Goal: Task Accomplishment & Management: Complete application form

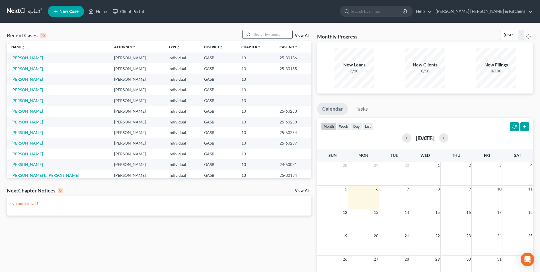
click at [263, 35] on input "search" at bounding box center [273, 34] width 40 height 8
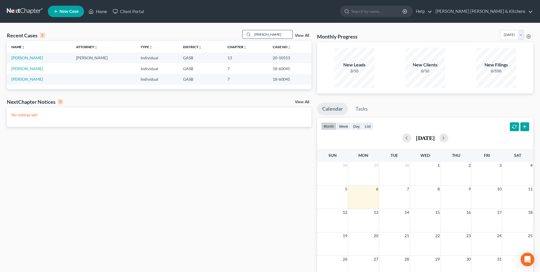
drag, startPoint x: 265, startPoint y: 35, endPoint x: 245, endPoint y: 34, distance: 20.2
click at [247, 34] on div "[PERSON_NAME]" at bounding box center [267, 34] width 51 height 9
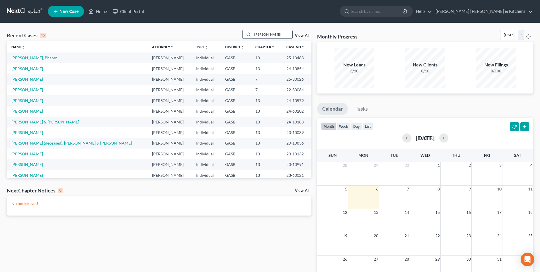
drag, startPoint x: 263, startPoint y: 34, endPoint x: 249, endPoint y: 34, distance: 14.2
click at [249, 34] on div "[PERSON_NAME]" at bounding box center [267, 34] width 51 height 9
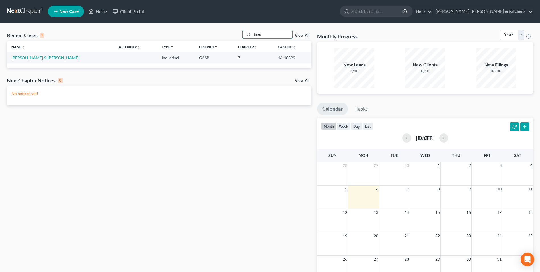
type input "finey"
click at [56, 12] on icon at bounding box center [55, 11] width 5 height 7
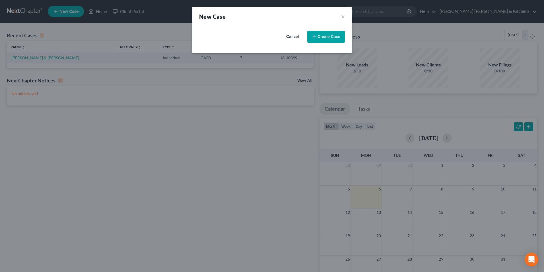
select select "20"
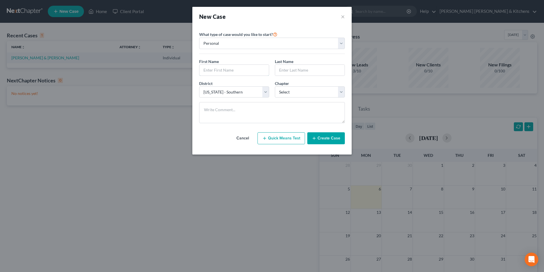
drag, startPoint x: 208, startPoint y: 70, endPoint x: 210, endPoint y: 64, distance: 7.0
click at [209, 68] on input "text" at bounding box center [234, 70] width 69 height 11
type input "[PERSON_NAME]"
type input "Finey"
drag, startPoint x: 292, startPoint y: 93, endPoint x: 292, endPoint y: 97, distance: 3.7
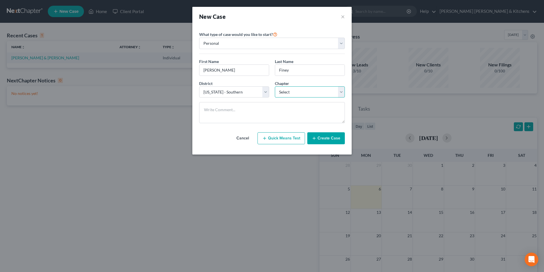
click at [292, 93] on select "Select 7 11 12 13" at bounding box center [310, 91] width 70 height 11
select select "3"
click at [275, 86] on select "Select 7 11 12 13" at bounding box center [310, 91] width 70 height 11
click at [317, 139] on icon "button" at bounding box center [314, 138] width 5 height 5
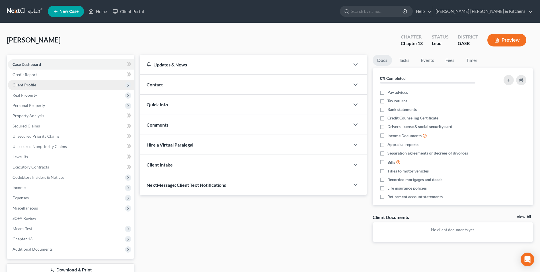
click at [22, 86] on span "Client Profile" at bounding box center [25, 84] width 24 height 5
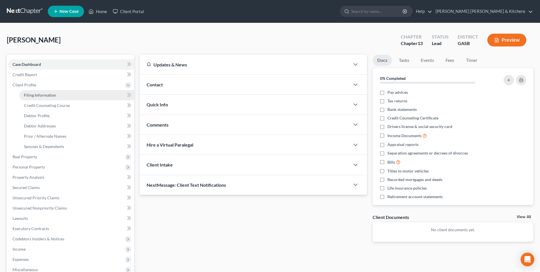
click at [26, 93] on span "Filing Information" at bounding box center [40, 95] width 32 height 5
select select "1"
select select "0"
select select "3"
select select "20"
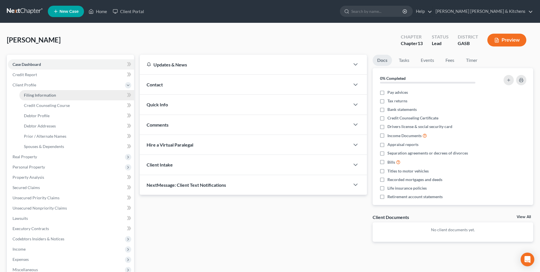
select select "10"
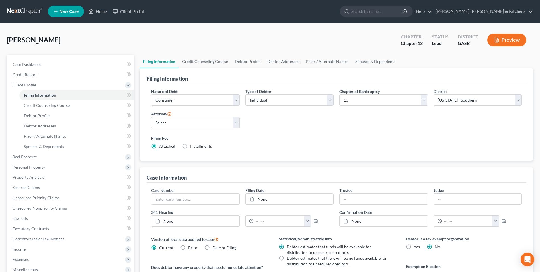
click at [190, 145] on label "Installments Installments" at bounding box center [201, 146] width 22 height 6
click at [193, 145] on input "Installments Installments" at bounding box center [195, 145] width 4 height 4
radio input "true"
radio input "false"
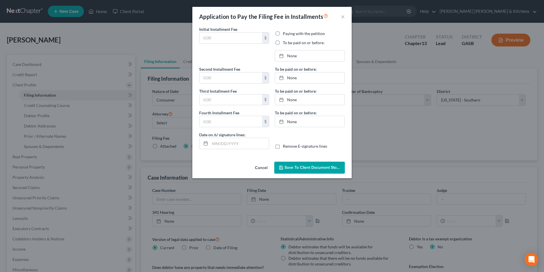
type input "0.00"
radio input "true"
type input "0.00"
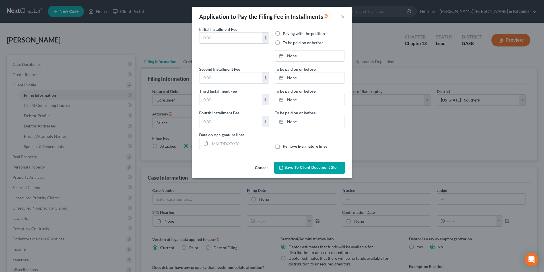
type input "[DATE]"
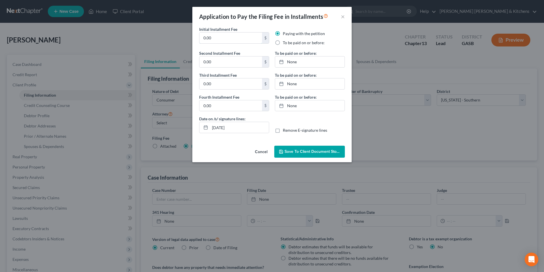
drag, startPoint x: 212, startPoint y: 38, endPoint x: 198, endPoint y: 38, distance: 13.1
click at [198, 38] on div "Initial Installment Fee 0.00 $" at bounding box center [234, 38] width 76 height 24
type input "313.00"
click at [283, 40] on label "To be paid on or before:" at bounding box center [304, 43] width 42 height 6
click at [285, 40] on input "To be paid on or before:" at bounding box center [287, 42] width 4 height 4
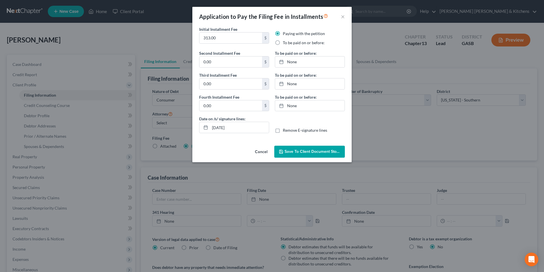
radio input "true"
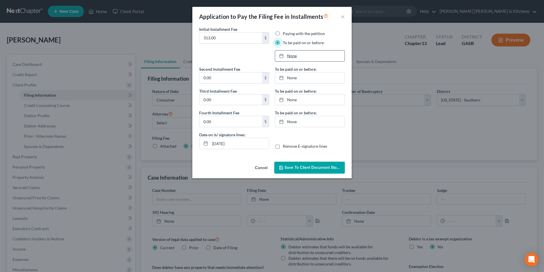
type input "[DATE]"
click at [290, 58] on link "[DATE]" at bounding box center [309, 55] width 69 height 11
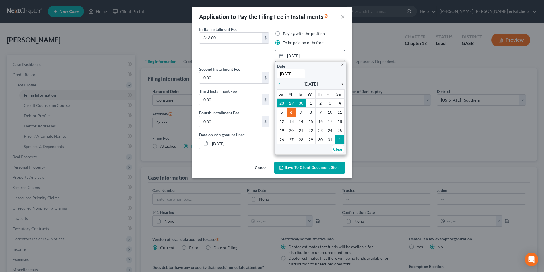
click at [339, 83] on icon "chevron_right" at bounding box center [340, 84] width 7 height 5
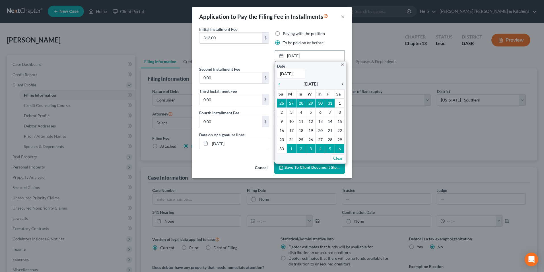
click at [341, 84] on icon "chevron_right" at bounding box center [340, 84] width 7 height 5
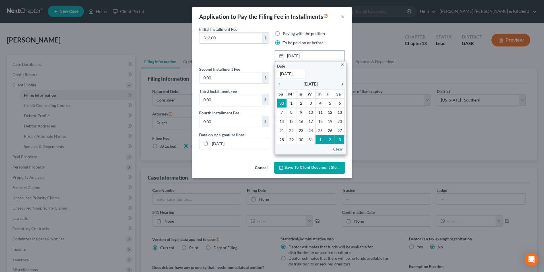
click at [341, 84] on icon "chevron_right" at bounding box center [340, 84] width 7 height 5
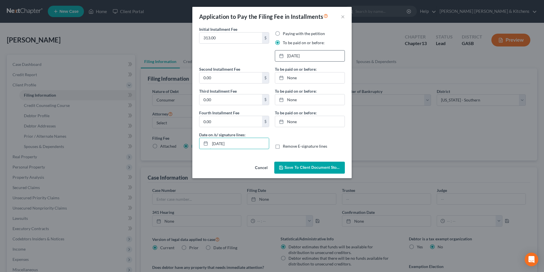
drag, startPoint x: 238, startPoint y: 145, endPoint x: 195, endPoint y: 144, distance: 43.0
click at [196, 144] on div "Initial Installment Fee 313.00 $ Paying with the petition To be paid on or befo…" at bounding box center [272, 92] width 159 height 133
click at [283, 147] on label "Remove E-signature lines" at bounding box center [305, 146] width 44 height 6
click at [285, 147] on input "Remove E-signature lines" at bounding box center [287, 145] width 4 height 4
checkbox input "true"
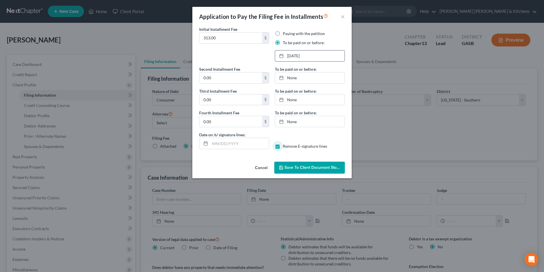
click at [299, 166] on span "Save to Client Document Storage" at bounding box center [315, 167] width 60 height 5
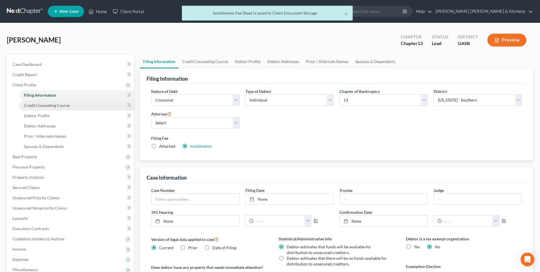
click at [44, 108] on link "Credit Counseling Course" at bounding box center [76, 105] width 115 height 10
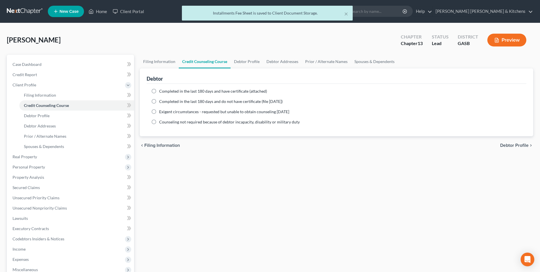
click at [159, 91] on label "Completed in the last 180 days and have certificate (attached)" at bounding box center [213, 91] width 108 height 6
click at [161, 91] on input "Completed in the last 180 days and have certificate (attached)" at bounding box center [163, 90] width 4 height 4
radio input "true"
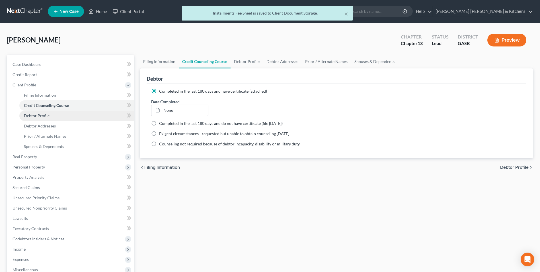
click at [39, 116] on span "Debtor Profile" at bounding box center [37, 115] width 26 height 5
select select "0"
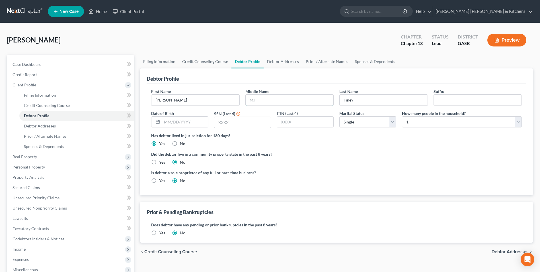
drag, startPoint x: 265, startPoint y: 102, endPoint x: 269, endPoint y: 89, distance: 14.2
click at [265, 101] on input "text" at bounding box center [290, 100] width 88 height 11
type input "[PERSON_NAME]"
type input "[DATE]"
type input "1886"
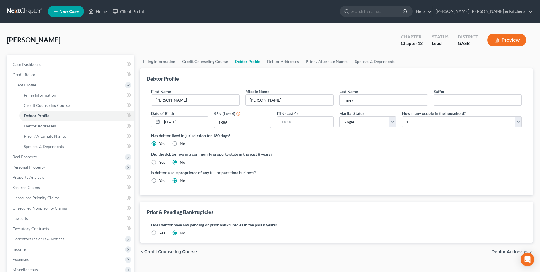
click at [159, 232] on label "Yes" at bounding box center [162, 233] width 6 height 6
click at [161, 232] on input "Yes" at bounding box center [163, 232] width 4 height 4
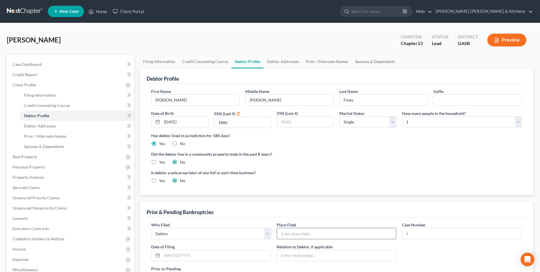
click at [296, 237] on input "text" at bounding box center [336, 233] width 119 height 11
type input "Southern (dism)"
type input "15-3"
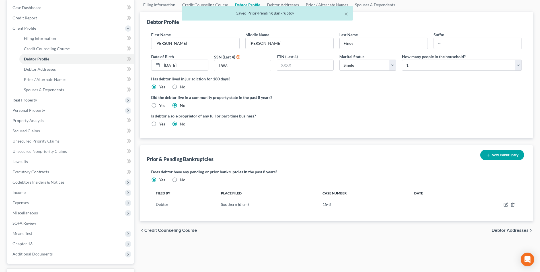
scroll to position [57, 0]
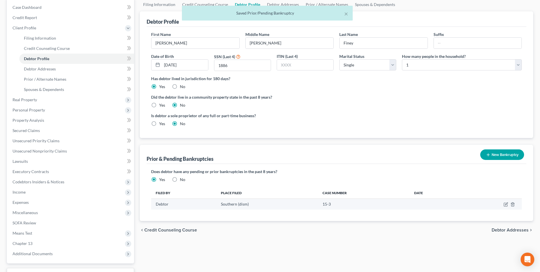
click at [509, 200] on td at bounding box center [490, 203] width 63 height 11
click at [505, 204] on icon "button" at bounding box center [506, 204] width 5 height 5
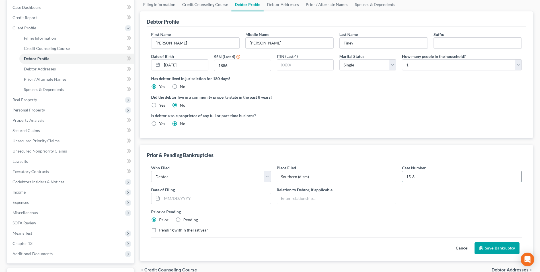
click at [425, 179] on input "15-3" at bounding box center [461, 176] width 119 height 11
type input "15-30188"
type input "[DATE]"
click at [484, 250] on icon "submit" at bounding box center [481, 248] width 5 height 5
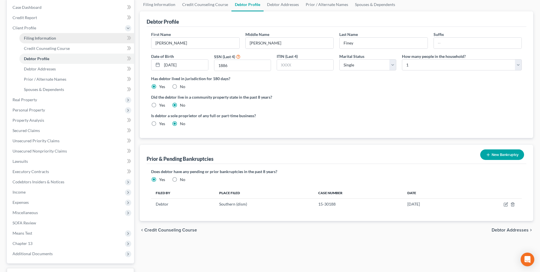
click at [42, 34] on link "Filing Information" at bounding box center [76, 38] width 115 height 10
select select "1"
select select "0"
select select "3"
select select "20"
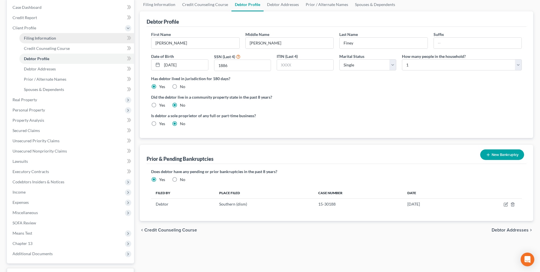
select select "0"
select select "10"
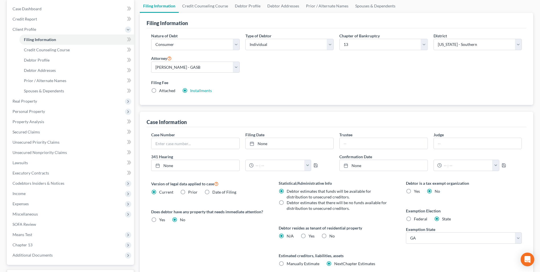
scroll to position [57, 0]
click at [309, 235] on label "Yes Yes" at bounding box center [312, 235] width 6 height 6
click at [311, 235] on input "Yes Yes" at bounding box center [313, 234] width 4 height 4
radio input "true"
radio input "false"
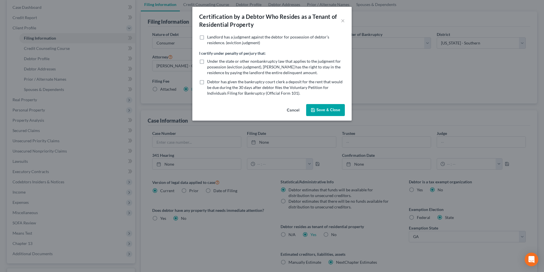
click at [329, 111] on button "Save & Close" at bounding box center [325, 110] width 39 height 12
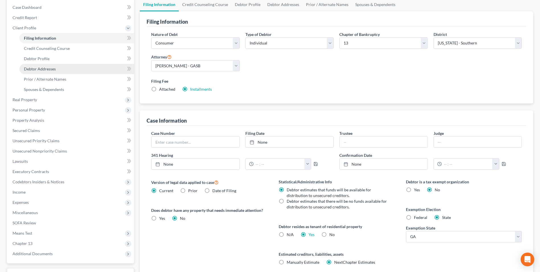
click at [23, 68] on link "Debtor Addresses" at bounding box center [76, 69] width 115 height 10
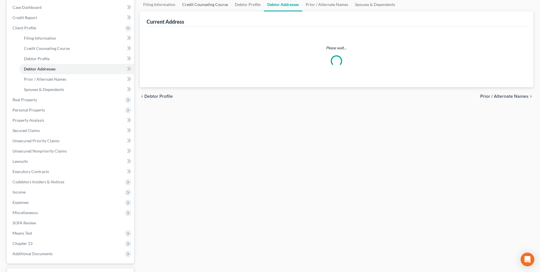
scroll to position [16, 0]
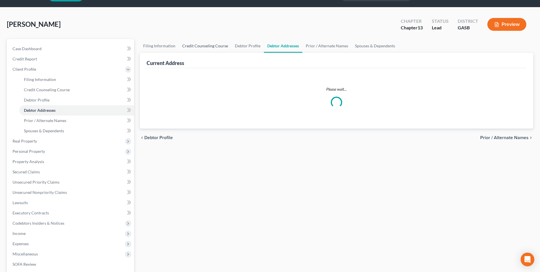
select select "0"
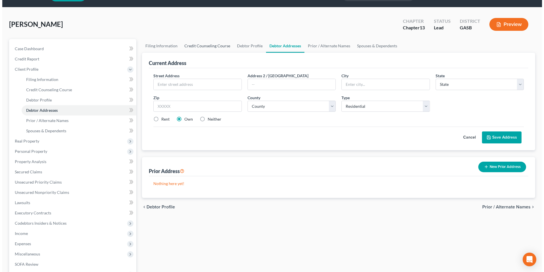
scroll to position [0, 0]
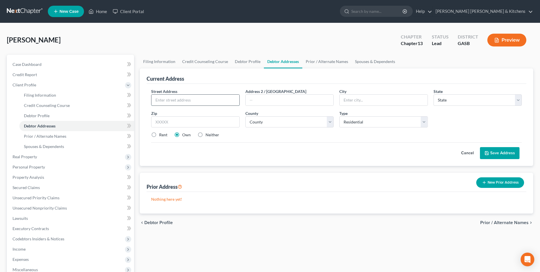
click at [194, 98] on input "text" at bounding box center [195, 100] width 88 height 11
type input "2"
type input "[STREET_ADDRESS]"
type input "Apt 125"
type input "31021"
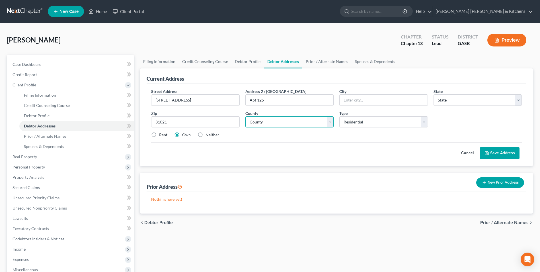
type input "[GEOGRAPHIC_DATA]"
select select "10"
select select "86"
click at [159, 138] on label "Rent" at bounding box center [163, 135] width 8 height 6
click at [161, 136] on input "Rent" at bounding box center [163, 134] width 4 height 4
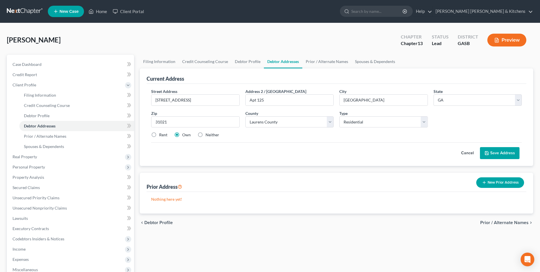
radio input "true"
click at [499, 153] on button "Save Address" at bounding box center [500, 153] width 40 height 12
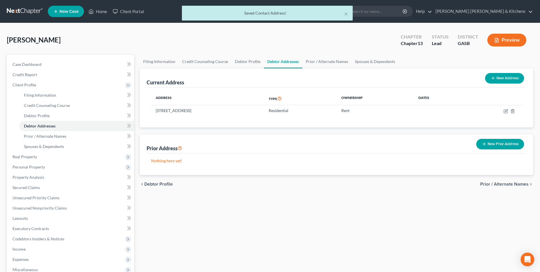
click at [503, 78] on button "New Address" at bounding box center [504, 78] width 39 height 11
select select "0"
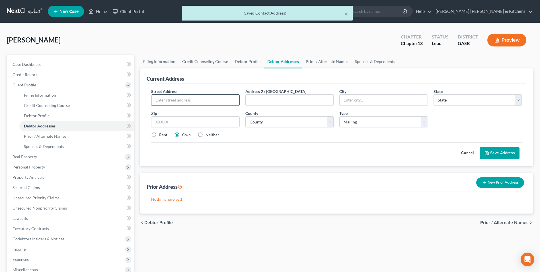
click at [164, 104] on input "text" at bounding box center [195, 100] width 88 height 11
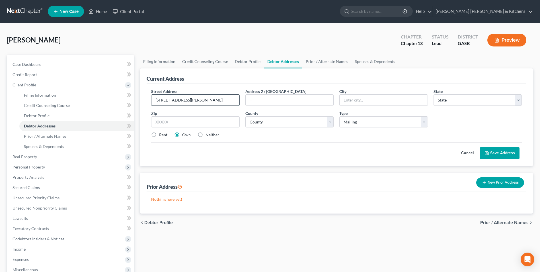
type input "[STREET_ADDRESS][PERSON_NAME]"
type input "31021"
type input "[GEOGRAPHIC_DATA]"
select select "10"
select select "86"
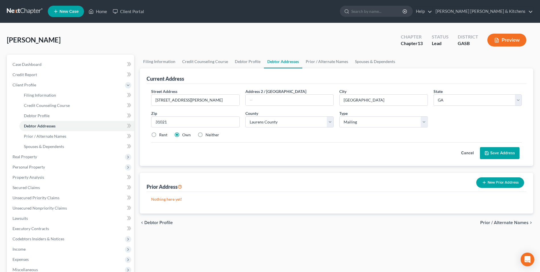
click at [204, 131] on div "Street Address * [STREET_ADDRESS][PERSON_NAME] * [GEOGRAPHIC_DATA] * State [US_…" at bounding box center [336, 115] width 376 height 54
click at [206, 135] on label "Neither" at bounding box center [213, 135] width 14 height 6
click at [208, 135] on input "Neither" at bounding box center [210, 134] width 4 height 4
radio input "true"
click at [511, 152] on button "Save Address" at bounding box center [500, 153] width 40 height 12
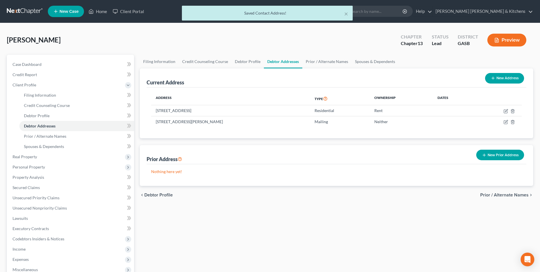
click at [497, 155] on button "New Prior Address" at bounding box center [500, 155] width 48 height 11
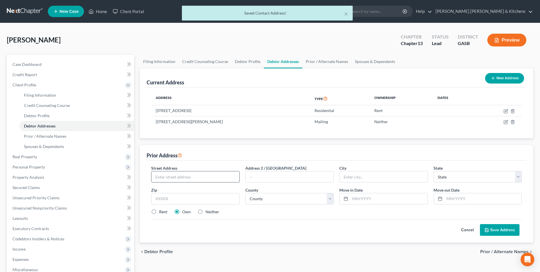
click at [173, 175] on input "text" at bounding box center [195, 176] width 88 height 11
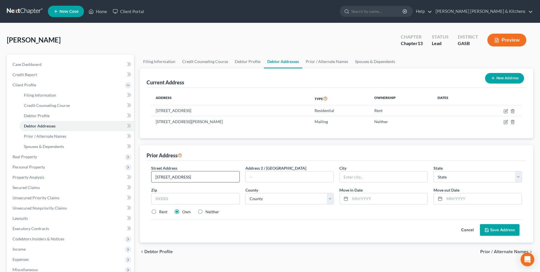
type input "[STREET_ADDRESS]"
type input "30901"
type input "Augusta"
select select "10"
click at [174, 196] on input "30901" at bounding box center [195, 198] width 88 height 11
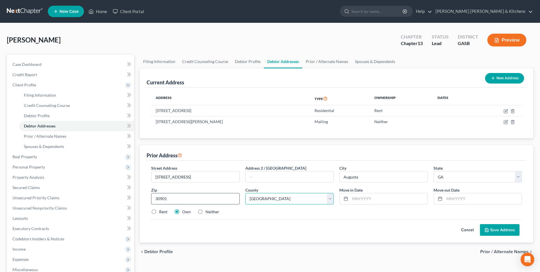
select select "120"
type input "08/2020"
type input "02/2025"
click at [206, 210] on label "Neither" at bounding box center [213, 212] width 14 height 6
click at [208, 210] on input "Neither" at bounding box center [210, 211] width 4 height 4
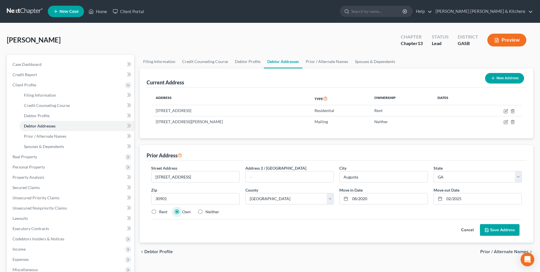
radio input "true"
click at [496, 230] on button "Save Address" at bounding box center [500, 230] width 40 height 12
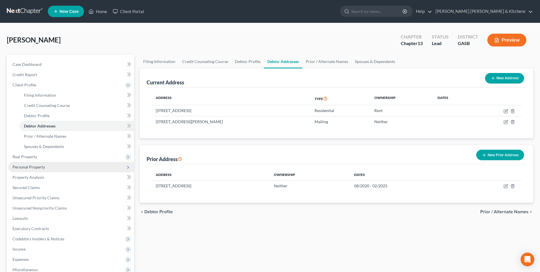
click at [28, 165] on span "Personal Property" at bounding box center [29, 166] width 32 height 5
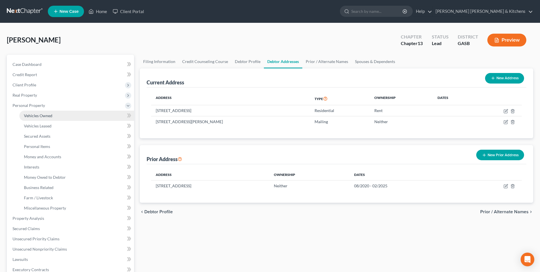
click at [35, 115] on span "Vehicles Owned" at bounding box center [38, 115] width 28 height 5
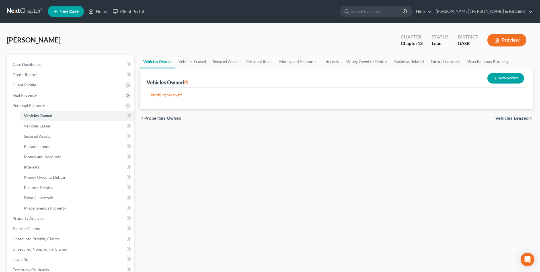
click at [505, 78] on button "New Vehicle" at bounding box center [506, 78] width 37 height 11
select select "0"
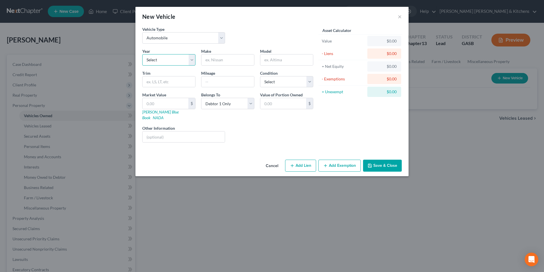
click at [163, 62] on select "Select 2026 2025 2024 2023 2022 2021 2020 2019 2018 2017 2016 2015 2014 2013 20…" at bounding box center [168, 59] width 53 height 11
select select "4"
click at [142, 54] on select "Select 2026 2025 2024 2023 2022 2021 2020 2019 2018 2017 2016 2015 2014 2013 20…" at bounding box center [168, 59] width 53 height 11
click at [212, 61] on input "text" at bounding box center [228, 59] width 53 height 11
type input "Toyota"
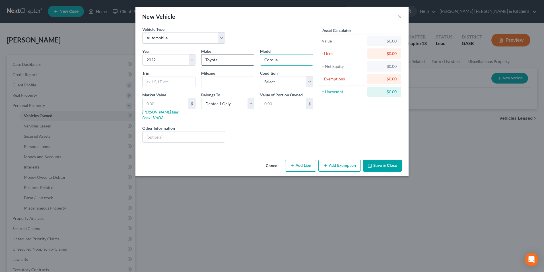
type input "Corolla"
type input "90,000"
type input "1"
type input "1.00"
type input "18"
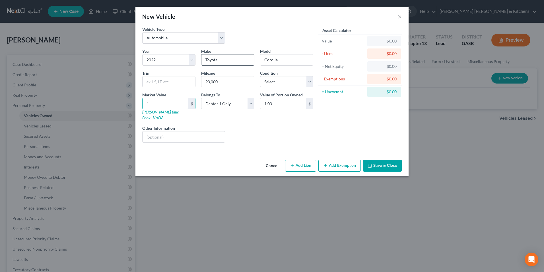
type input "18.00"
type input "188"
type input "188.00"
type input "1889"
type input "1,889.00"
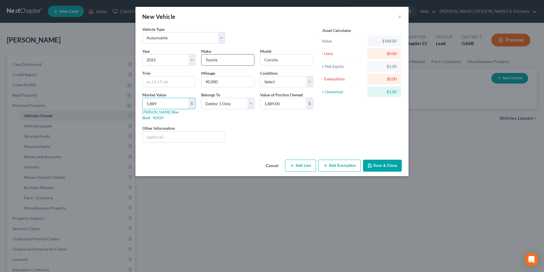
type input "1,8896"
type input "18,896.00"
type input "18,896"
click at [189, 132] on input "text" at bounding box center [184, 136] width 82 height 11
drag, startPoint x: 191, startPoint y: 133, endPoint x: 249, endPoint y: 128, distance: 59.2
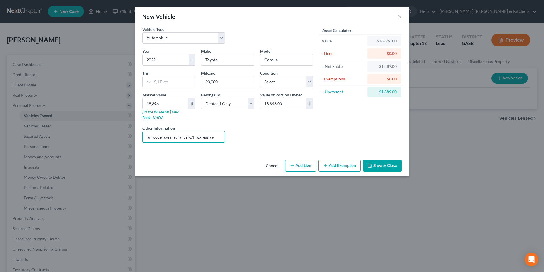
click at [247, 132] on div "Year Select 2026 2025 2024 2023 2022 2021 2020 2019 2018 2017 2016 2015 2014 20…" at bounding box center [228, 97] width 177 height 99
type input "full coverage insurance w/Direct Ins"
click at [304, 159] on button "Add Lien" at bounding box center [300, 165] width 31 height 12
select select "0"
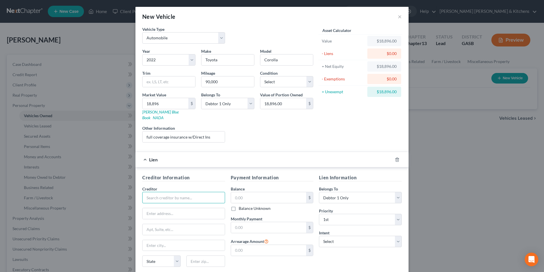
click at [181, 192] on input "text" at bounding box center [183, 197] width 83 height 11
type input "Exeter Finance"
click at [250, 192] on input "text" at bounding box center [268, 197] width 75 height 11
type input "23,000"
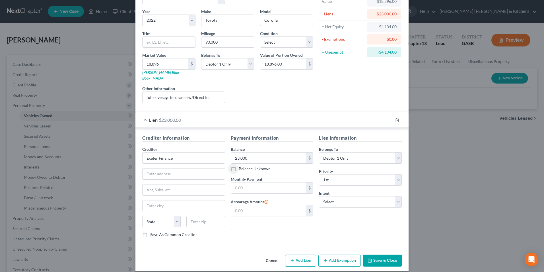
scroll to position [40, 0]
click at [379, 254] on button "Save & Close" at bounding box center [382, 260] width 39 height 12
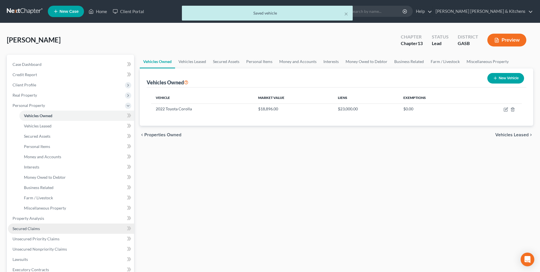
drag, startPoint x: 28, startPoint y: 226, endPoint x: 33, endPoint y: 226, distance: 4.6
click at [28, 226] on span "Secured Claims" at bounding box center [26, 228] width 27 height 5
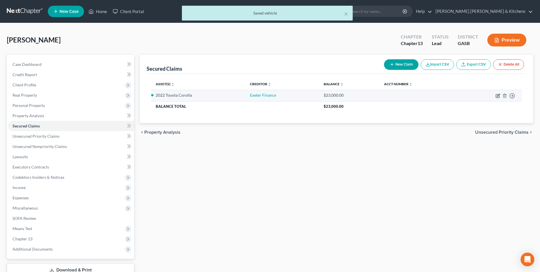
click at [499, 95] on icon "button" at bounding box center [498, 95] width 3 height 3
select select "0"
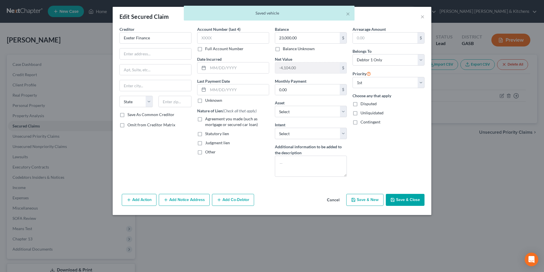
click at [205, 119] on label "Agreement you made (such as mortgage or secured car loan)" at bounding box center [237, 121] width 64 height 11
click at [208, 119] on input "Agreement you made (such as mortgage or secured car loan)" at bounding box center [210, 118] width 4 height 4
checkbox input "true"
click at [218, 70] on input "text" at bounding box center [238, 67] width 61 height 11
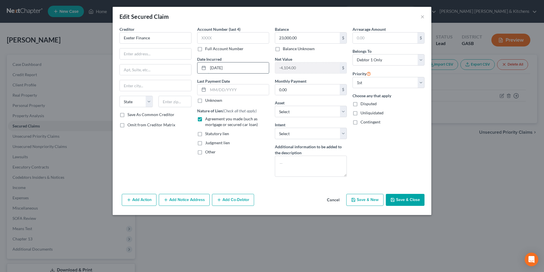
type input "[DATE]"
click at [368, 202] on button "Save & New" at bounding box center [365, 200] width 37 height 12
select select "0"
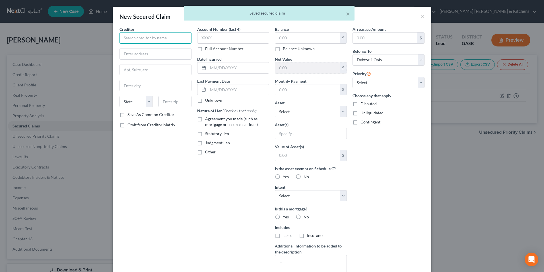
click at [143, 41] on input "text" at bounding box center [156, 37] width 72 height 11
type input "Lendmark"
click at [260, 68] on input "text" at bounding box center [238, 67] width 61 height 11
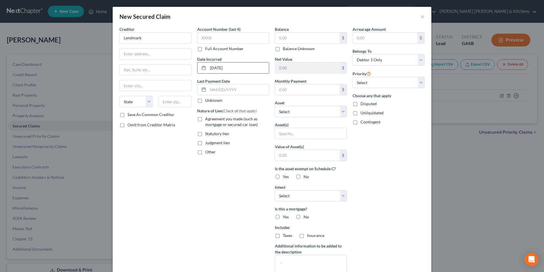
type input "[DATE]"
click at [205, 118] on label "Agreement you made (such as mortgage or secured car loan)" at bounding box center [237, 121] width 64 height 11
click at [208, 118] on input "Agreement you made (such as mortgage or secured car loan)" at bounding box center [210, 118] width 4 height 4
checkbox input "true"
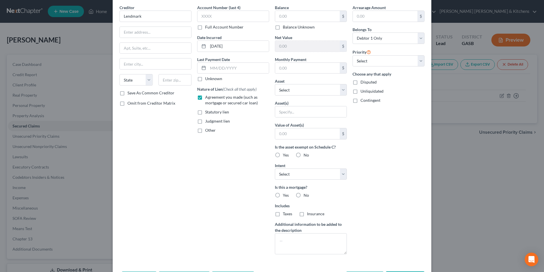
scroll to position [44, 0]
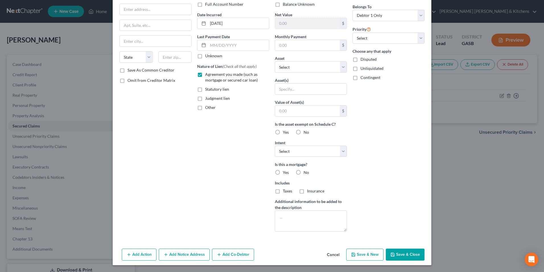
click at [401, 251] on button "Save & Close" at bounding box center [405, 254] width 39 height 12
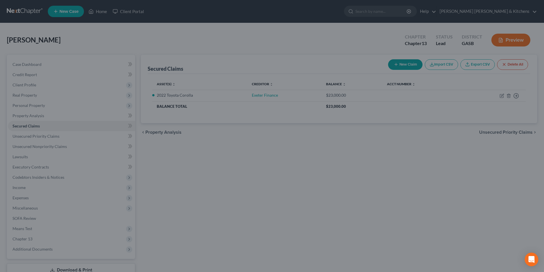
type input "0.00"
type input "0"
type input "0.00"
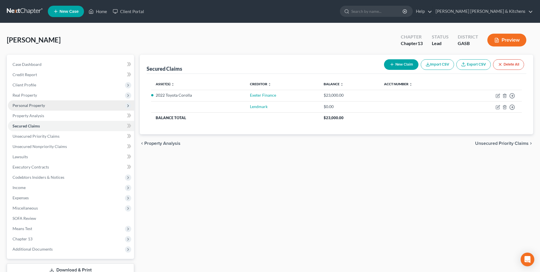
click at [26, 108] on span "Personal Property" at bounding box center [71, 105] width 126 height 10
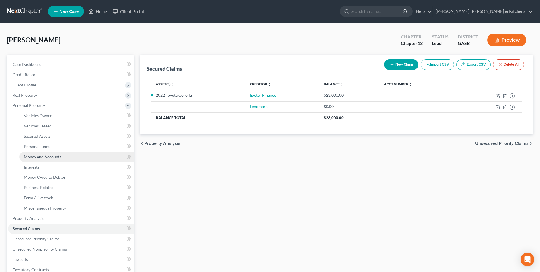
click at [38, 159] on link "Money and Accounts" at bounding box center [76, 156] width 115 height 10
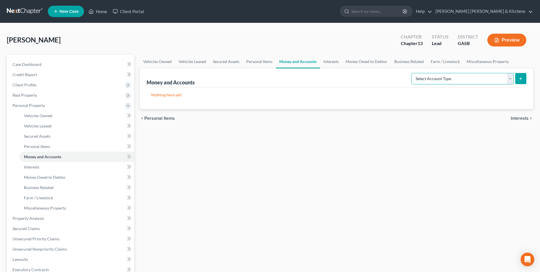
click at [442, 80] on select "Select Account Type Brokerage Cash on Hand Certificates of Deposit Checking Acc…" at bounding box center [462, 78] width 103 height 11
select select "checking"
click at [413, 73] on select "Select Account Type Brokerage Cash on Hand Certificates of Deposit Checking Acc…" at bounding box center [462, 78] width 103 height 11
click at [520, 80] on icon "submit" at bounding box center [521, 78] width 5 height 5
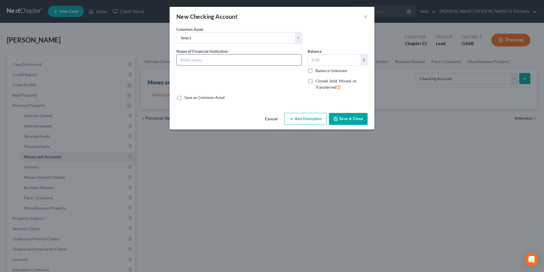
click at [241, 61] on input "text" at bounding box center [239, 59] width 125 height 11
type input "SRP FCU"
click at [314, 59] on input "text" at bounding box center [334, 59] width 53 height 11
type input "0.00"
click at [359, 121] on button "Save & Close" at bounding box center [348, 119] width 39 height 12
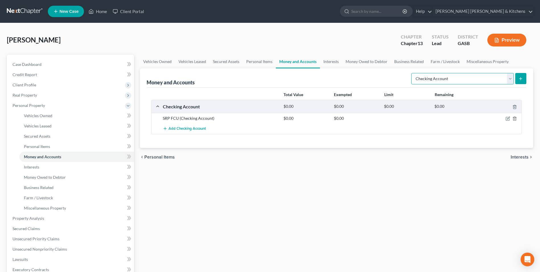
click at [474, 77] on select "Select Account Type Brokerage Cash on Hand Certificates of Deposit Checking Acc…" at bounding box center [462, 78] width 103 height 11
select select "savings"
click at [413, 73] on select "Select Account Type Brokerage Cash on Hand Certificates of Deposit Checking Acc…" at bounding box center [462, 78] width 103 height 11
click at [522, 78] on icon "submit" at bounding box center [521, 78] width 5 height 5
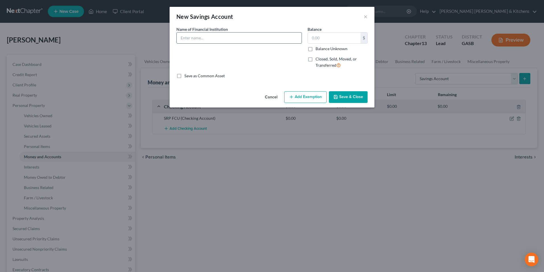
click at [185, 41] on input "text" at bounding box center [239, 37] width 125 height 11
type input "SRP FCU"
type input "0.00"
click at [351, 97] on button "Save & Close" at bounding box center [348, 97] width 39 height 12
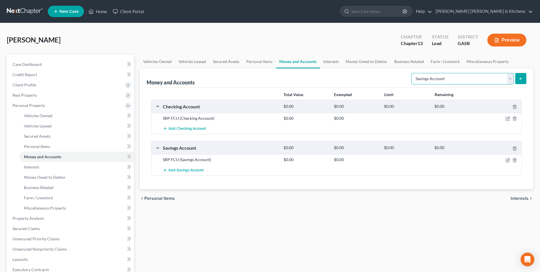
click at [431, 83] on select "Select Account Type Brokerage Cash on Hand Certificates of Deposit Checking Acc…" at bounding box center [462, 78] width 103 height 11
select select "certificates_of_deposit"
click at [413, 73] on select "Select Account Type Brokerage Cash on Hand Certificates of Deposit Checking Acc…" at bounding box center [462, 78] width 103 height 11
click at [521, 80] on line "submit" at bounding box center [521, 78] width 0 height 3
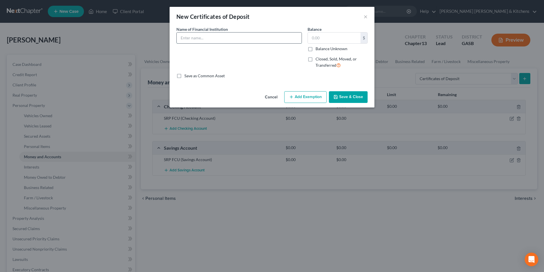
click at [192, 39] on input "text" at bounding box center [239, 37] width 125 height 11
type input "SRP FCU"
type input "0.00"
click at [208, 36] on input "SRP FCU" at bounding box center [239, 37] width 125 height 11
type input "SRP FCU (14 month cert)"
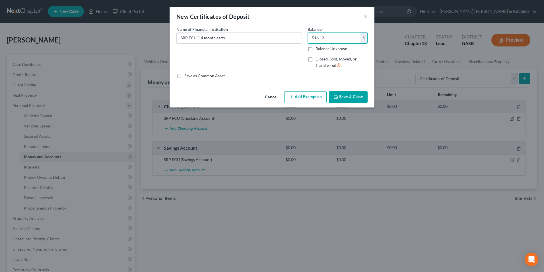
type input "516.12"
click at [301, 100] on button "Add Exemption" at bounding box center [305, 97] width 42 height 12
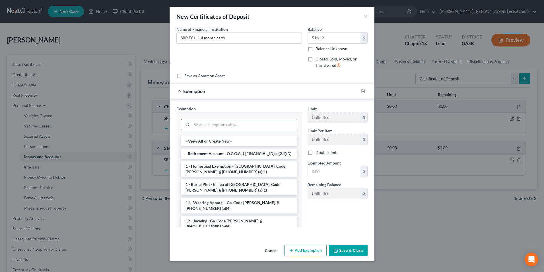
click at [267, 124] on input "search" at bounding box center [244, 124] width 105 height 11
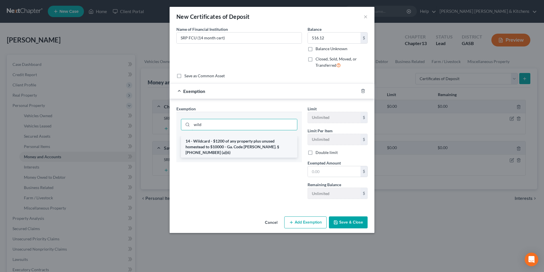
type input "wild"
click at [204, 144] on li "14 - Wildcard - $1200 of any property plus unused homestead to $10000 - Ga. Cod…" at bounding box center [239, 147] width 116 height 22
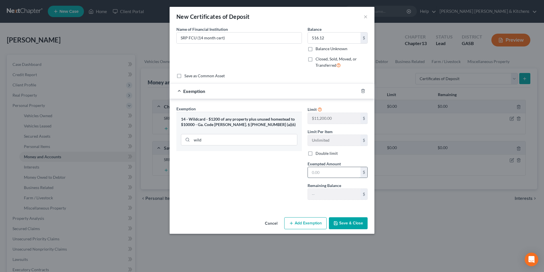
click at [340, 177] on input "text" at bounding box center [334, 172] width 53 height 11
type input "516.12"
click at [354, 225] on button "Save & Close" at bounding box center [348, 223] width 39 height 12
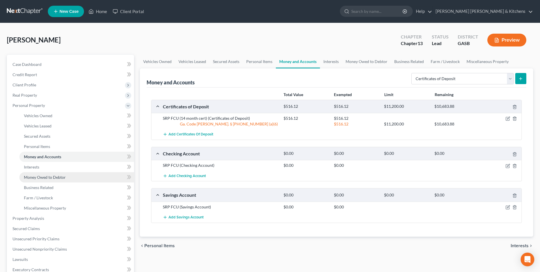
click at [42, 177] on span "Money Owed to Debtor" at bounding box center [45, 177] width 42 height 5
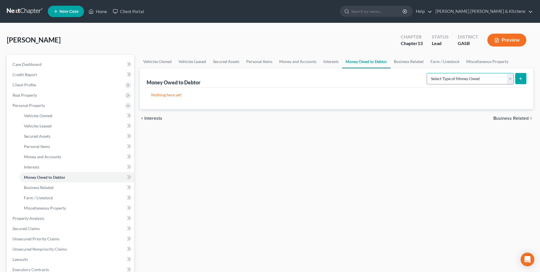
click at [451, 81] on select "Select Type of Money Owed Accounts Receivable Alimony Child Support Claims Agai…" at bounding box center [470, 78] width 87 height 11
click at [33, 167] on span "Interests" at bounding box center [31, 166] width 15 height 5
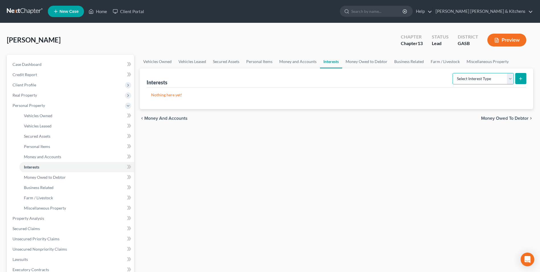
click at [482, 81] on select "Select Interest Type 401K Annuity Bond Education IRA Government Bond Government…" at bounding box center [483, 78] width 61 height 11
click at [42, 156] on span "Money and Accounts" at bounding box center [42, 156] width 37 height 5
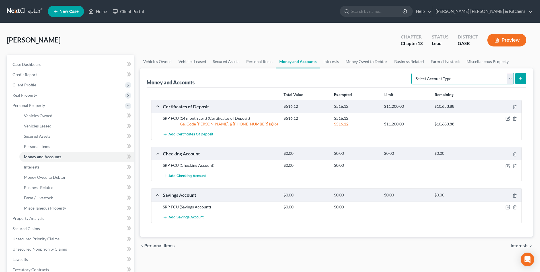
click at [428, 81] on select "Select Account Type Brokerage Cash on Hand Certificates of Deposit Checking Acc…" at bounding box center [462, 78] width 103 height 11
drag, startPoint x: 36, startPoint y: 178, endPoint x: 54, endPoint y: 181, distance: 18.7
click at [36, 178] on span "Money Owed to Debtor" at bounding box center [45, 177] width 42 height 5
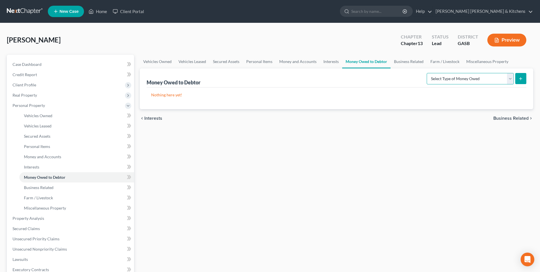
click at [449, 79] on select "Select Type of Money Owed Accounts Receivable Alimony Child Support Claims Agai…" at bounding box center [470, 78] width 87 height 11
click at [511, 37] on button "Preview" at bounding box center [507, 40] width 39 height 13
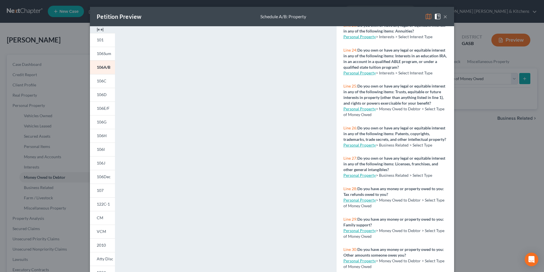
scroll to position [826, 0]
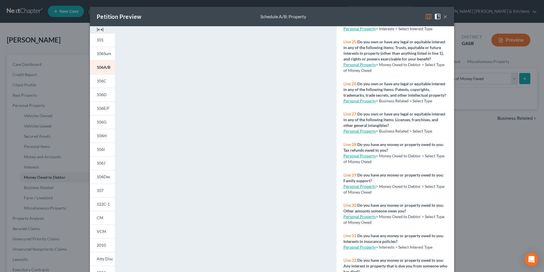
click at [350, 158] on link "Personal Property" at bounding box center [360, 155] width 32 height 5
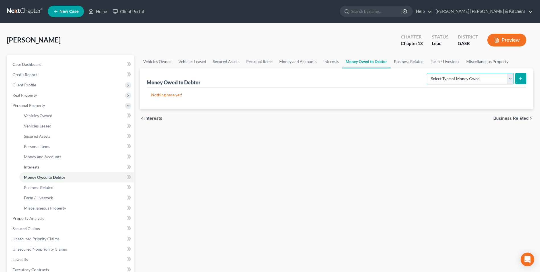
click at [457, 80] on select "Select Type of Money Owed Accounts Receivable Alimony Child Support Claims Agai…" at bounding box center [470, 78] width 87 height 11
select select "expected_tax_refund"
click at [428, 73] on select "Select Type of Money Owed Accounts Receivable Alimony Child Support Claims Agai…" at bounding box center [470, 78] width 87 height 11
click at [517, 81] on button "submit" at bounding box center [520, 78] width 11 height 11
select select "0"
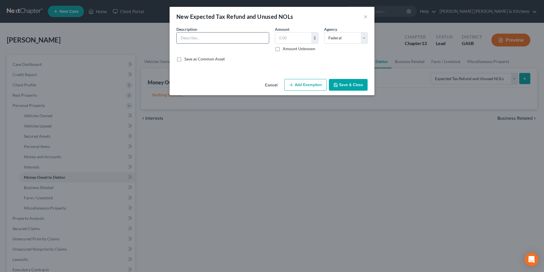
click at [203, 38] on input "text" at bounding box center [223, 37] width 92 height 11
type input "tax refund"
type input "1,614"
click at [300, 85] on button "Add Exemption" at bounding box center [305, 85] width 42 height 12
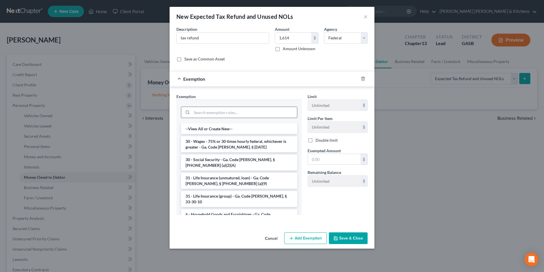
click at [260, 112] on input "search" at bounding box center [244, 112] width 105 height 11
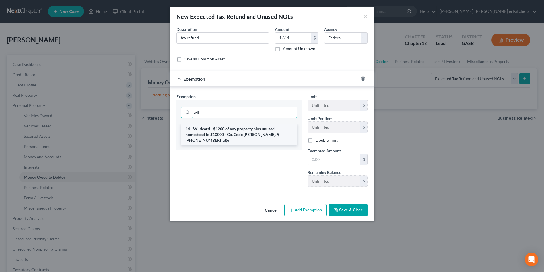
type input "wil"
click at [244, 131] on li "14 - Wildcard - $1200 of any property plus unused homestead to $10000 - Ga. Cod…" at bounding box center [239, 135] width 116 height 22
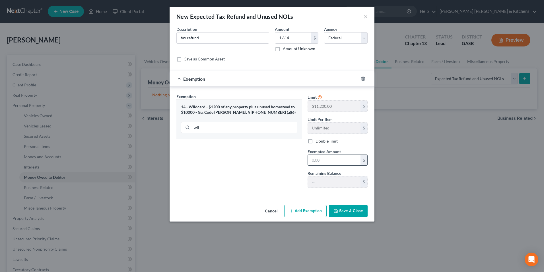
click at [347, 162] on input "text" at bounding box center [334, 160] width 53 height 11
type input "1,614"
click at [349, 213] on button "Save & Close" at bounding box center [348, 211] width 39 height 12
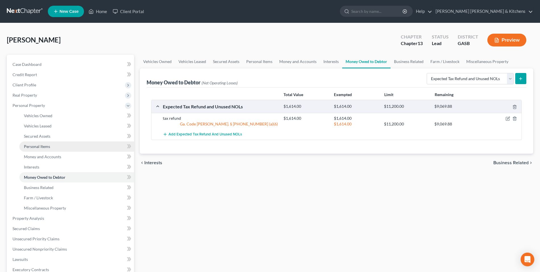
click at [48, 144] on span "Personal Items" at bounding box center [37, 146] width 26 height 5
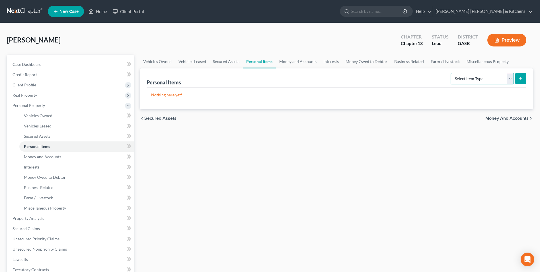
click at [466, 83] on select "Select Item Type Clothing Collectibles Of Value Electronics Firearms Household …" at bounding box center [482, 78] width 63 height 11
select select "clothing"
click at [451, 73] on select "Select Item Type Clothing Collectibles Of Value Electronics Firearms Household …" at bounding box center [482, 78] width 63 height 11
click at [519, 82] on button "submit" at bounding box center [520, 78] width 11 height 11
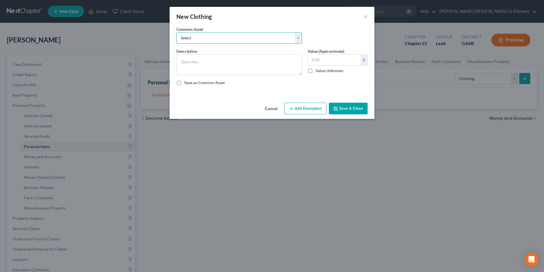
click at [208, 38] on select "Select misc wearing apparel on person & at residence" at bounding box center [240, 37] width 126 height 11
click at [177, 32] on select "Select misc wearing apparel on person & at residence" at bounding box center [240, 37] width 126 height 11
click at [188, 41] on select "Select misc wearing apparel on person & at residence" at bounding box center [240, 37] width 126 height 11
select select "0"
click at [177, 32] on select "Select misc wearing apparel on person & at residence" at bounding box center [240, 37] width 126 height 11
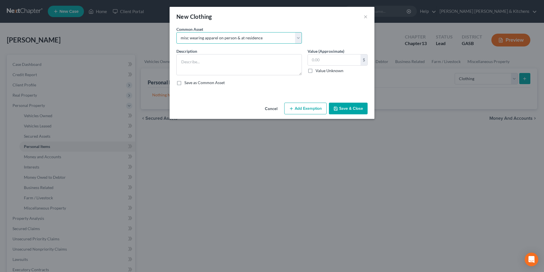
type textarea "misc wearing apparel on person & at residence"
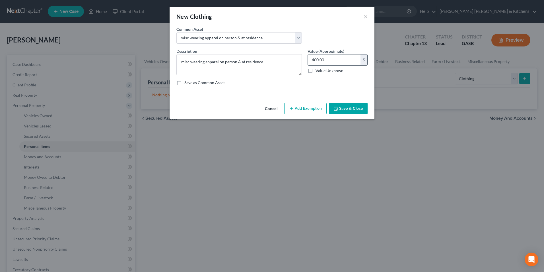
click at [332, 61] on input "400.00" at bounding box center [334, 59] width 53 height 11
type input "300"
click at [305, 110] on button "Add Exemption" at bounding box center [305, 109] width 42 height 12
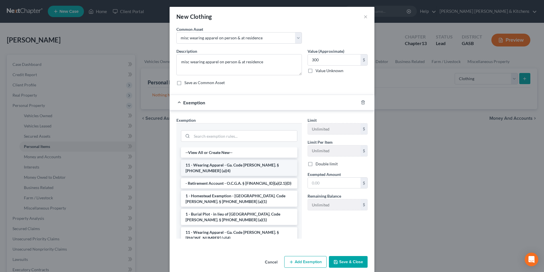
click at [203, 166] on li "11 - Wearing Apparel - Ga. Code [PERSON_NAME]. § [PHONE_NUMBER] (a)(4)" at bounding box center [239, 168] width 116 height 16
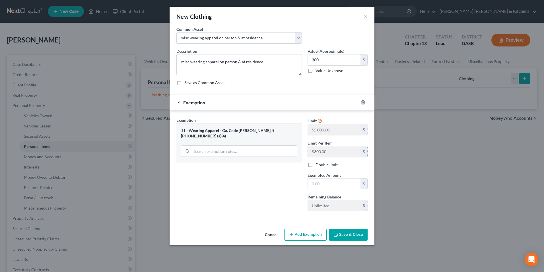
drag, startPoint x: 314, startPoint y: 184, endPoint x: 318, endPoint y: 156, distance: 28.2
click at [314, 184] on input "text" at bounding box center [334, 183] width 53 height 11
type input "300"
click at [356, 232] on button "Save & Close" at bounding box center [348, 234] width 39 height 12
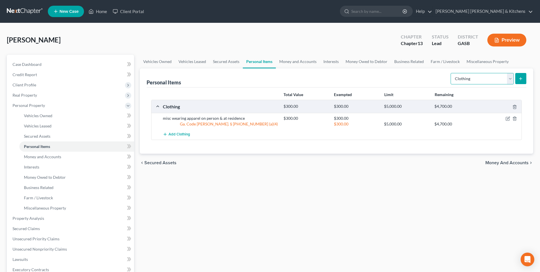
click at [464, 75] on select "Select Item Type Clothing Collectibles Of Value Electronics Firearms Household …" at bounding box center [482, 78] width 63 height 11
select select "jewelry"
click at [451, 73] on select "Select Item Type Clothing Collectibles Of Value Electronics Firearms Household …" at bounding box center [482, 78] width 63 height 11
click at [520, 77] on icon "submit" at bounding box center [521, 78] width 5 height 5
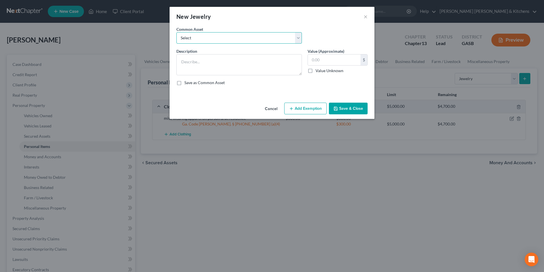
drag, startPoint x: 228, startPoint y: 40, endPoint x: 227, endPoint y: 44, distance: 3.8
click at [228, 40] on select "Select misc jewelry on person & at residence" at bounding box center [240, 37] width 126 height 11
select select "0"
click at [177, 32] on select "Select misc jewelry on person & at residence" at bounding box center [240, 37] width 126 height 11
type textarea "misc jewelry on person & at residence"
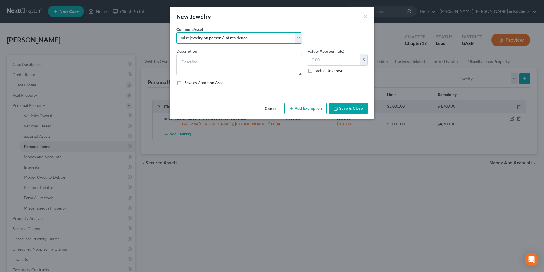
type input "100.00"
click at [315, 108] on button "Add Exemption" at bounding box center [305, 109] width 42 height 12
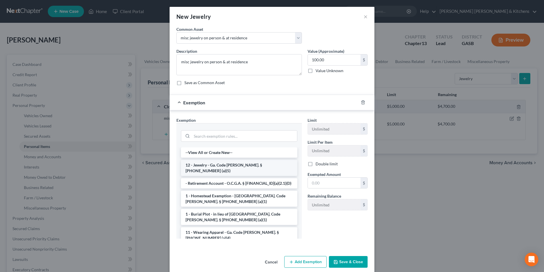
click at [206, 166] on li "12 - Jewelry - Ga. Code [PERSON_NAME]. § [PHONE_NUMBER] (a)(5)" at bounding box center [239, 168] width 116 height 16
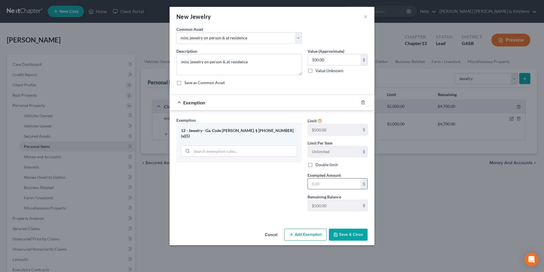
click at [327, 181] on input "text" at bounding box center [334, 183] width 53 height 11
type input "100"
click at [340, 233] on button "Save & Close" at bounding box center [348, 234] width 39 height 12
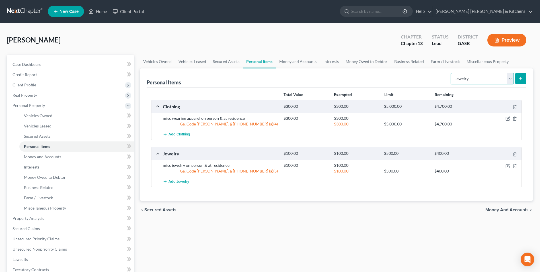
click at [479, 78] on select "Select Item Type Clothing Collectibles Of Value Electronics Firearms Household …" at bounding box center [482, 78] width 63 height 11
select select "electronics"
click at [451, 73] on select "Select Item Type Clothing Collectibles Of Value Electronics Firearms Household …" at bounding box center [482, 78] width 63 height 11
click at [524, 80] on button "submit" at bounding box center [520, 78] width 11 height 11
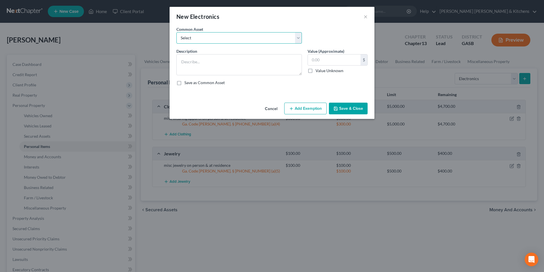
click at [207, 40] on select "Select misc electronics located at residence 1/2 interest w/spouse - misc elect…" at bounding box center [240, 37] width 126 height 11
select select "2"
click at [177, 32] on select "Select misc electronics located at residence 1/2 interest w/spouse - misc elect…" at bounding box center [240, 37] width 126 height 11
type textarea "misc electronics located at residence (no single item value more than $300)"
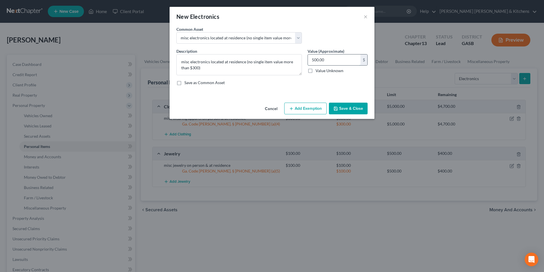
click at [327, 58] on input "500.00" at bounding box center [334, 59] width 53 height 11
type input "100"
click at [311, 107] on button "Add Exemption" at bounding box center [305, 109] width 42 height 12
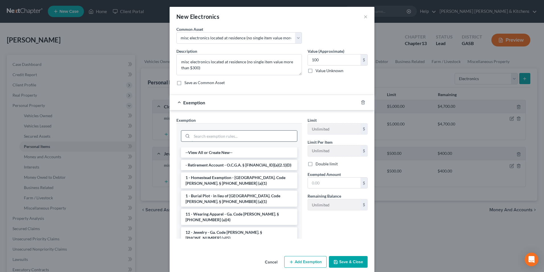
click at [214, 136] on input "search" at bounding box center [244, 135] width 105 height 11
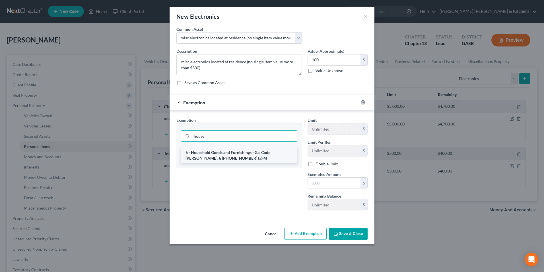
type input "house"
click at [241, 156] on li "6 - Household Goods and Furnishings - Ga. Code [PERSON_NAME]. § [PHONE_NUMBER] …" at bounding box center [239, 155] width 116 height 16
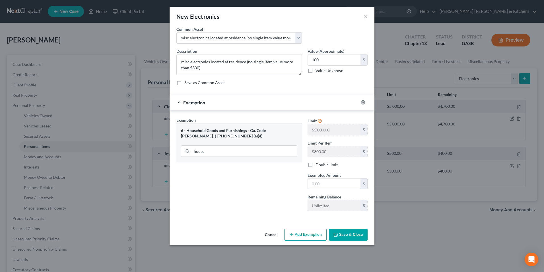
drag, startPoint x: 336, startPoint y: 186, endPoint x: 342, endPoint y: 165, distance: 21.6
click at [336, 186] on input "text" at bounding box center [334, 183] width 53 height 11
type input "100"
click at [357, 238] on button "Save & Close" at bounding box center [348, 234] width 39 height 12
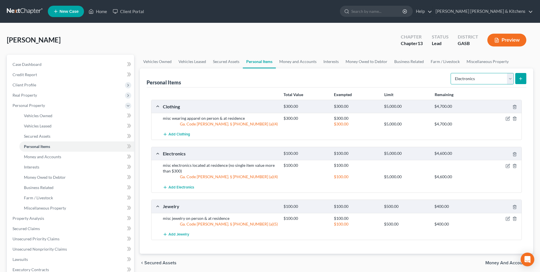
click at [464, 82] on select "Select Item Type Clothing Collectibles Of Value Electronics Firearms Household …" at bounding box center [482, 78] width 63 height 11
select select "household_goods"
click at [451, 73] on select "Select Item Type Clothing Collectibles Of Value Electronics Firearms Household …" at bounding box center [482, 78] width 63 height 11
click at [524, 78] on button "submit" at bounding box center [520, 78] width 11 height 11
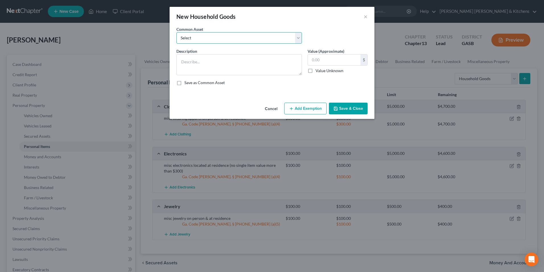
click at [204, 39] on select "Select misc furnishings & appliances at residence misc furnishings & appliances…" at bounding box center [240, 37] width 126 height 11
select select "1"
click at [177, 32] on select "Select misc furnishings & appliances at residence misc furnishings & appliances…" at bounding box center [240, 37] width 126 height 11
type textarea "misc furnishings & appliances at residence (no single item valued over $300)"
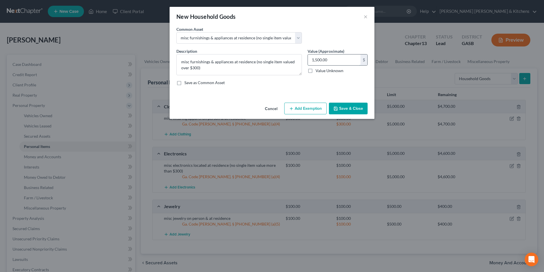
click at [359, 62] on input "1,500.00" at bounding box center [334, 59] width 53 height 11
type input "100"
click at [243, 70] on textarea "misc furnishings & appliances at residence (no single item valued over $300)" at bounding box center [240, 64] width 126 height 21
drag, startPoint x: 255, startPoint y: 62, endPoint x: 257, endPoint y: 77, distance: 15.3
click at [257, 77] on div "Description * misc furnishings & appliances at residence (no single item valued…" at bounding box center [272, 69] width 197 height 42
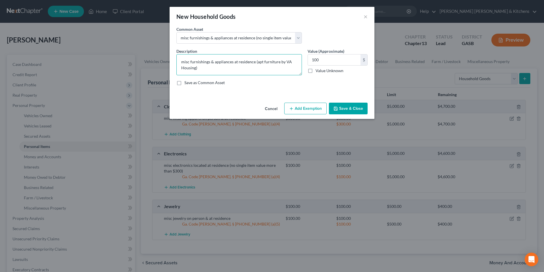
type textarea "misc furnishings & appliances at residence (apt furniture by VA Housing)"
click at [303, 110] on button "Add Exemption" at bounding box center [305, 109] width 42 height 12
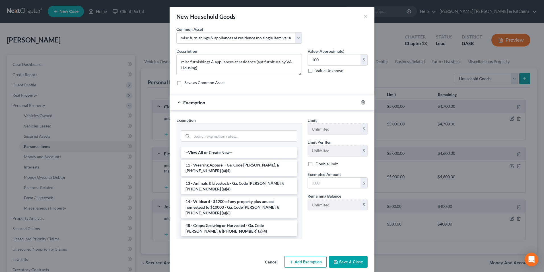
drag, startPoint x: 218, startPoint y: 235, endPoint x: 228, endPoint y: 233, distance: 10.6
click at [218, 238] on li "6 - Household Goods and Furnishings - Ga. Code [PERSON_NAME]. § [PHONE_NUMBER] …" at bounding box center [239, 246] width 116 height 16
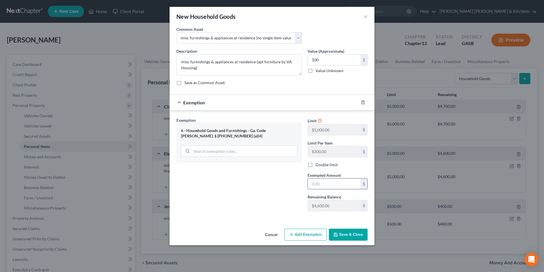
click at [322, 188] on input "text" at bounding box center [334, 183] width 53 height 11
type input "100"
click at [347, 239] on button "Save & Close" at bounding box center [348, 234] width 39 height 12
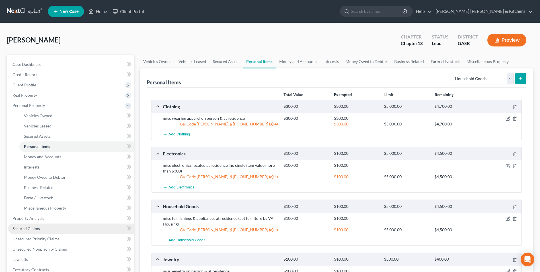
click at [32, 228] on span "Secured Claims" at bounding box center [26, 228] width 27 height 5
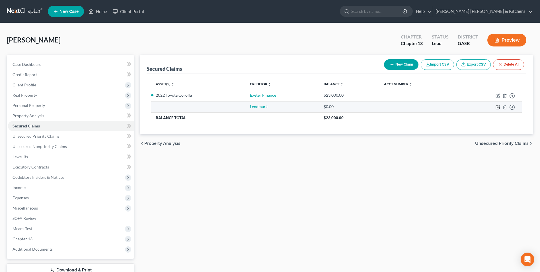
click at [498, 107] on icon "button" at bounding box center [498, 106] width 3 height 3
select select "0"
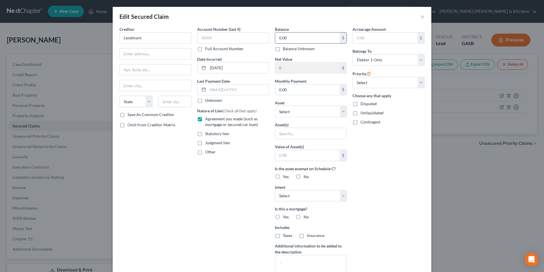
click at [299, 38] on input "0.00" at bounding box center [307, 37] width 65 height 11
type input "7,291"
click at [290, 135] on input "text" at bounding box center [310, 133] width 71 height 11
type input "personal property"
click at [292, 157] on input "text" at bounding box center [307, 155] width 65 height 11
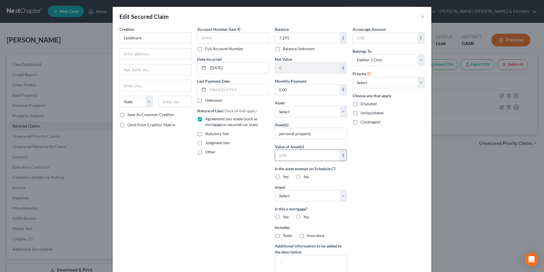
type input "1.00"
click at [361, 101] on label "Disputed" at bounding box center [369, 104] width 16 height 6
click at [363, 101] on input "Disputed" at bounding box center [365, 103] width 4 height 4
checkbox input "true"
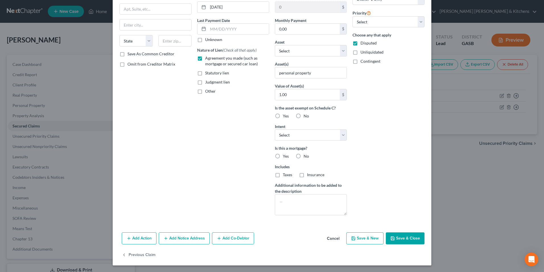
scroll to position [61, 0]
click at [410, 238] on button "Save & Close" at bounding box center [405, 238] width 39 height 12
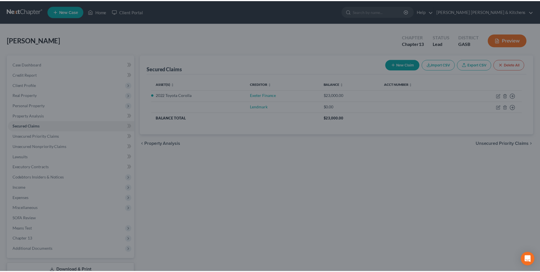
scroll to position [0, 0]
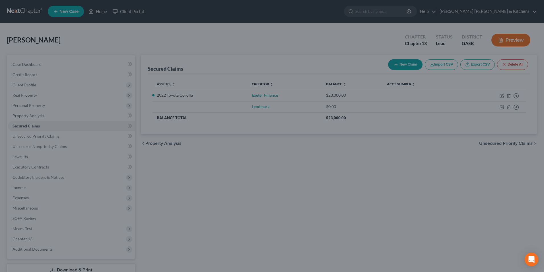
type input "7,291.00"
type input "1"
type input "0"
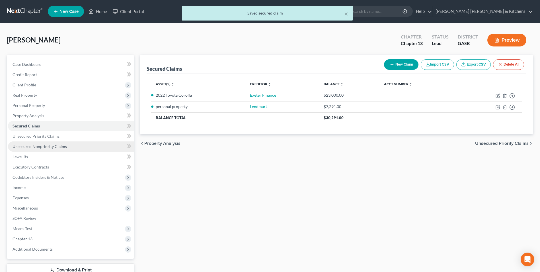
drag, startPoint x: 56, startPoint y: 144, endPoint x: 96, endPoint y: 142, distance: 39.9
click at [56, 144] on span "Unsecured Nonpriority Claims" at bounding box center [40, 146] width 54 height 5
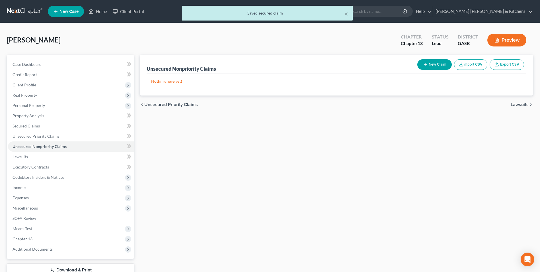
click at [427, 68] on button "New Claim" at bounding box center [434, 64] width 34 height 11
select select "0"
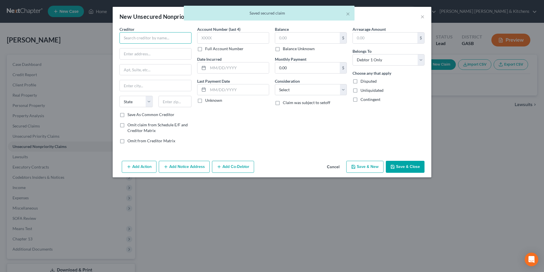
click at [142, 38] on input "text" at bounding box center [156, 37] width 72 height 11
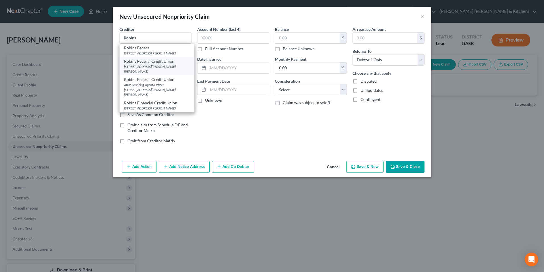
click at [145, 64] on div "[STREET_ADDRESS][PERSON_NAME][PERSON_NAME]" at bounding box center [157, 69] width 66 height 10
type input "Robins Federal Credit Union"
type input "[STREET_ADDRESS][PERSON_NAME]"
type input "[PERSON_NAME] [PERSON_NAME]"
select select "10"
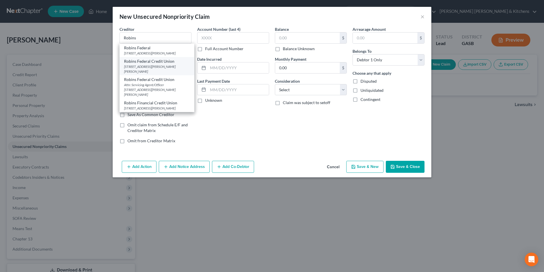
type input "31093"
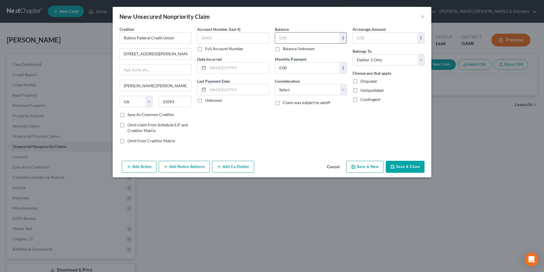
click at [297, 38] on input "text" at bounding box center [307, 37] width 65 height 11
type input "300"
click at [294, 95] on select "Select Cable / Satellite Services Collection Agency Credit Card Debt Debt Couns…" at bounding box center [311, 89] width 72 height 11
select select "15"
click at [275, 84] on select "Select Cable / Satellite Services Collection Agency Credit Card Debt Debt Couns…" at bounding box center [311, 89] width 72 height 11
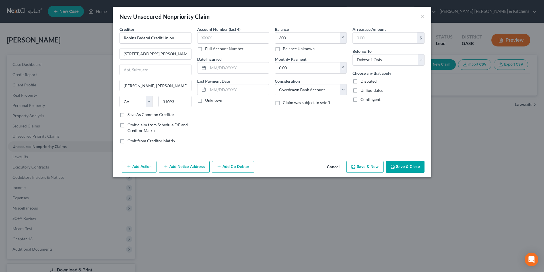
click at [408, 167] on button "Save & Close" at bounding box center [405, 167] width 39 height 12
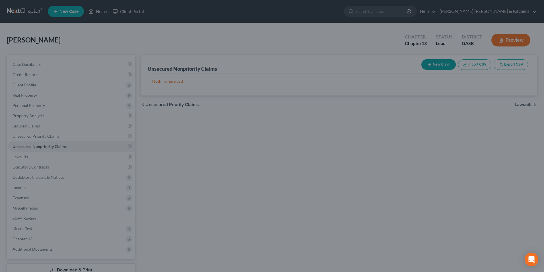
type input "300.00"
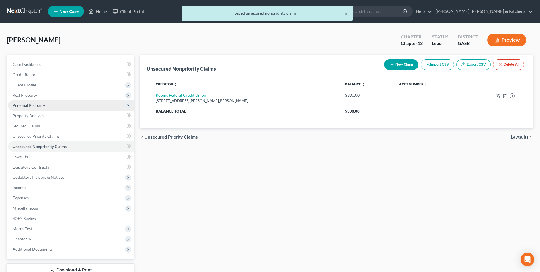
click at [25, 105] on span "Personal Property" at bounding box center [29, 105] width 32 height 5
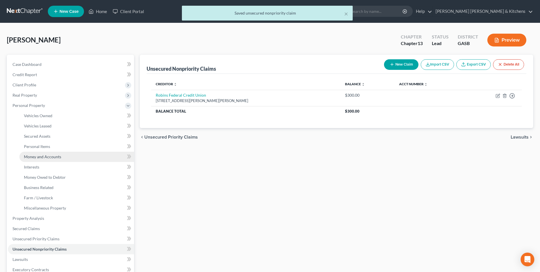
click at [45, 154] on span "Money and Accounts" at bounding box center [42, 156] width 37 height 5
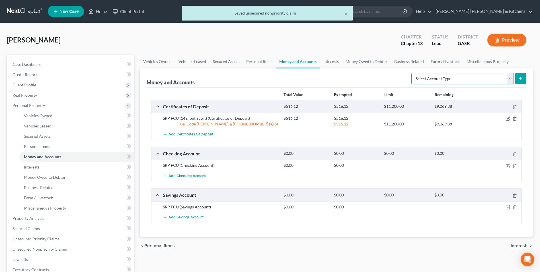
click at [474, 78] on select "Select Account Type Brokerage Cash on Hand Certificates of Deposit Checking Acc…" at bounding box center [462, 78] width 103 height 11
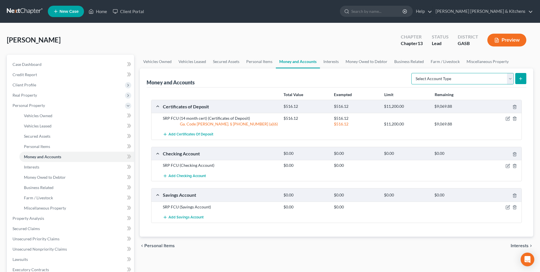
select select "checking"
click at [413, 73] on select "Select Account Type Brokerage Cash on Hand Certificates of Deposit Checking Acc…" at bounding box center [462, 78] width 103 height 11
click at [523, 78] on button "submit" at bounding box center [520, 78] width 11 height 11
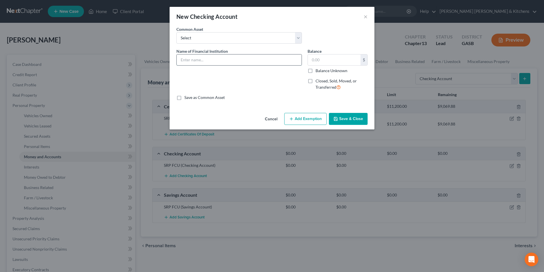
click at [188, 63] on input "text" at bounding box center [239, 59] width 125 height 11
type input "Robins FCU"
click at [316, 81] on label "Closed, Sold, Moved, or Transferred" at bounding box center [342, 84] width 52 height 12
click at [318, 81] on input "Closed, Sold, Moved, or Transferred" at bounding box center [320, 80] width 4 height 4
checkbox input "true"
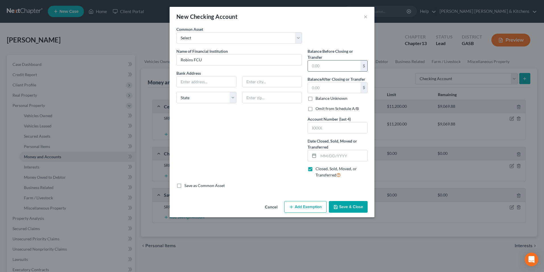
drag, startPoint x: 322, startPoint y: 70, endPoint x: 325, endPoint y: 64, distance: 6.6
click at [322, 70] on input "text" at bounding box center [334, 65] width 53 height 11
type input "0.00"
click at [316, 107] on label "Omit from Schedule A/B" at bounding box center [337, 109] width 43 height 6
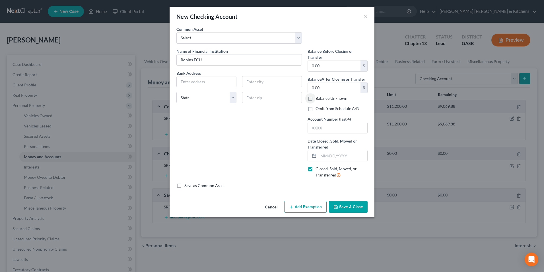
click at [318, 107] on input "Omit from Schedule A/B" at bounding box center [320, 108] width 4 height 4
checkbox input "true"
drag, startPoint x: 326, startPoint y: 160, endPoint x: 303, endPoint y: 120, distance: 45.8
click at [326, 160] on input "text" at bounding box center [343, 155] width 49 height 11
type input "[DATE]"
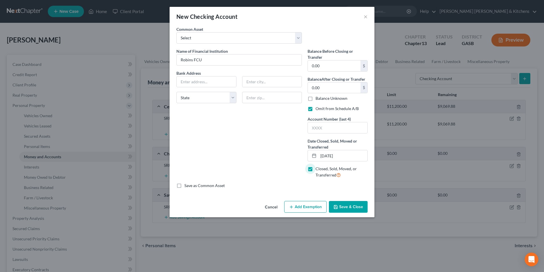
drag, startPoint x: 356, startPoint y: 210, endPoint x: 363, endPoint y: 212, distance: 7.6
click at [357, 210] on button "Save & Close" at bounding box center [348, 207] width 39 height 12
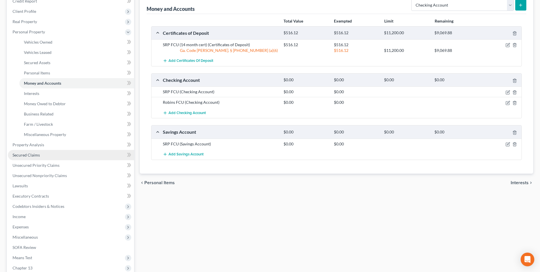
scroll to position [85, 0]
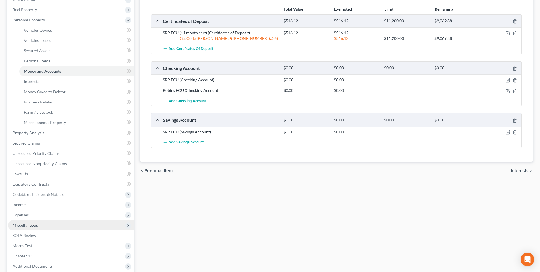
click at [24, 223] on span "Miscellaneous" at bounding box center [25, 224] width 25 height 5
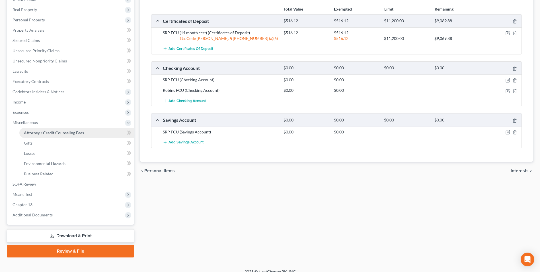
click at [40, 134] on span "Attorney / Credit Counseling Fees" at bounding box center [54, 132] width 60 height 5
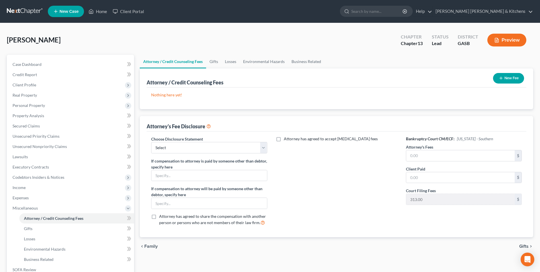
click at [512, 80] on button "New Fee" at bounding box center [508, 78] width 31 height 11
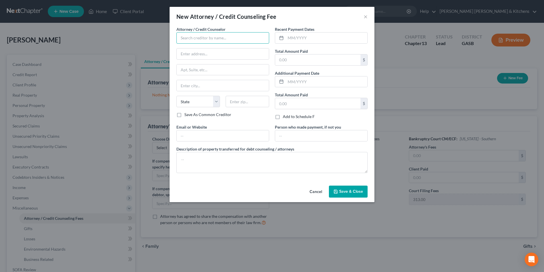
drag, startPoint x: 211, startPoint y: 41, endPoint x: 216, endPoint y: 34, distance: 8.9
click at [211, 41] on input "text" at bounding box center [223, 37] width 93 height 11
type input "[PERSON_NAME] Credit & Debt Counseling"
type input "online"
click at [290, 59] on input "text" at bounding box center [317, 59] width 85 height 11
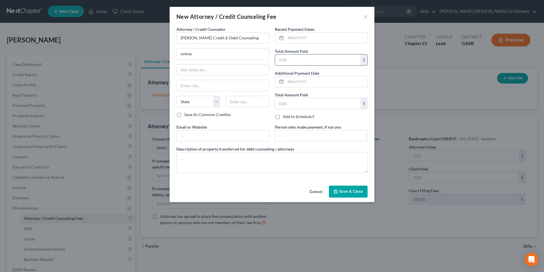
type input "25.00"
click at [199, 164] on textarea at bounding box center [272, 162] width 191 height 21
type textarea "$25 for pre counseling"
click at [345, 193] on span "Save & Close" at bounding box center [351, 191] width 24 height 5
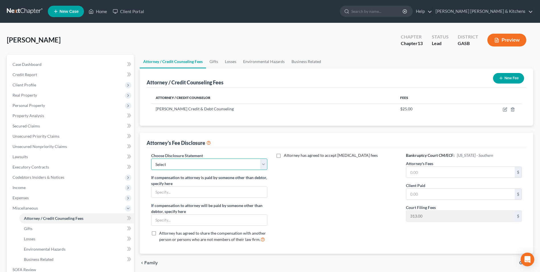
click at [172, 168] on select "Select Disclosure of Compensation of Attorney For Debtors" at bounding box center [209, 163] width 116 height 11
select select "0"
click at [151, 158] on select "Select Disclosure of Compensation of Attorney For Debtors" at bounding box center [209, 163] width 116 height 11
click at [412, 173] on input "text" at bounding box center [460, 172] width 108 height 11
type input "4,500.00"
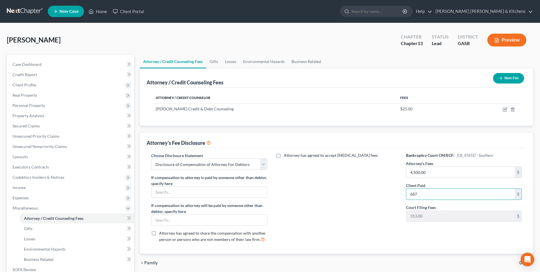
type input "687"
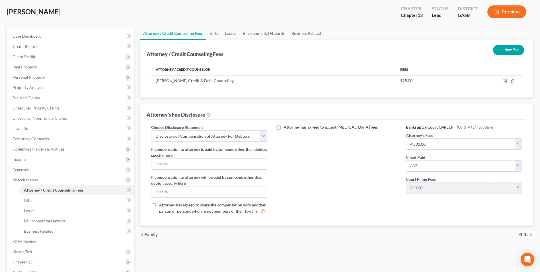
scroll to position [28, 0]
click at [19, 159] on span "Income" at bounding box center [19, 158] width 13 height 5
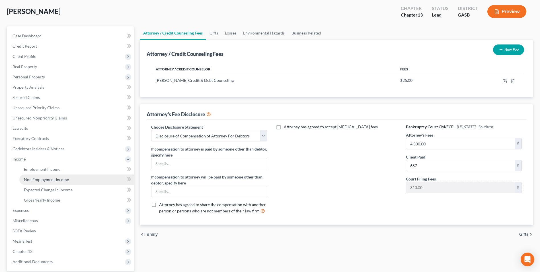
click at [27, 182] on link "Non Employment Income" at bounding box center [76, 179] width 115 height 10
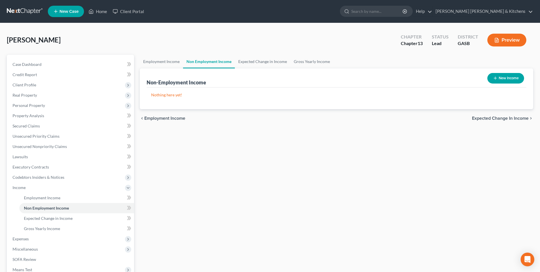
click at [505, 77] on button "New Income" at bounding box center [506, 78] width 37 height 11
select select "0"
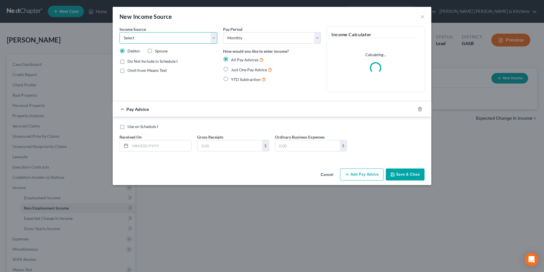
click at [152, 41] on select "Select Unemployment Disability (from employer) Pension Retirement Social Securi…" at bounding box center [169, 37] width 98 height 11
select select "4"
click at [120, 32] on select "Select Unemployment Disability (from employer) Pension Retirement Social Securi…" at bounding box center [169, 37] width 98 height 11
drag, startPoint x: 224, startPoint y: 70, endPoint x: 220, endPoint y: 72, distance: 4.2
click at [231, 70] on label "Just One Pay Advice" at bounding box center [251, 69] width 41 height 7
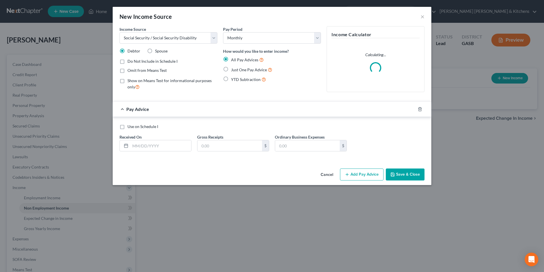
click at [128, 69] on label "Omit from Means Test" at bounding box center [147, 70] width 39 height 6
click at [130, 69] on input "Omit from Means Test" at bounding box center [132, 69] width 4 height 4
checkbox input "true"
drag, startPoint x: 227, startPoint y: 72, endPoint x: 224, endPoint y: 85, distance: 14.0
click at [231, 72] on label "Just One Pay Advice" at bounding box center [251, 69] width 41 height 7
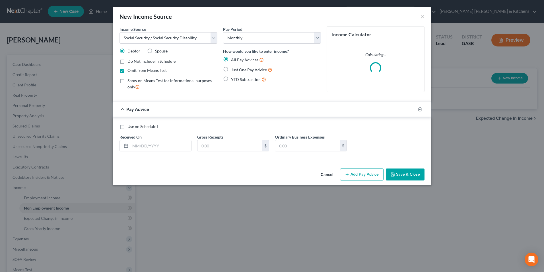
click at [234, 70] on input "Just One Pay Advice" at bounding box center [236, 68] width 4 height 4
radio input "true"
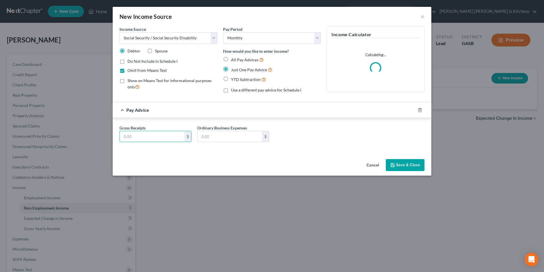
drag, startPoint x: 173, startPoint y: 138, endPoint x: 177, endPoint y: 129, distance: 10.8
click at [173, 138] on input "text" at bounding box center [152, 136] width 65 height 11
type input "1,567"
type input "0.00"
click at [401, 163] on button "Save & Close" at bounding box center [405, 165] width 39 height 12
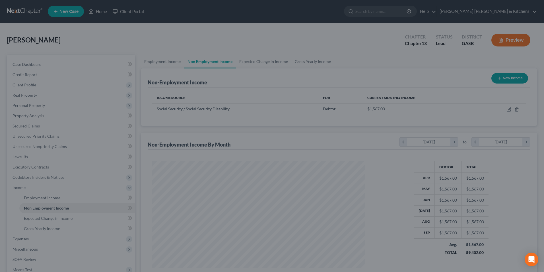
scroll to position [106, 223]
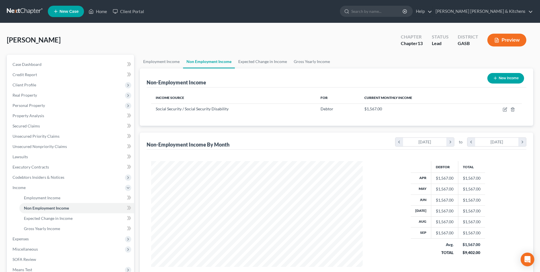
click at [507, 78] on button "New Income" at bounding box center [506, 78] width 37 height 11
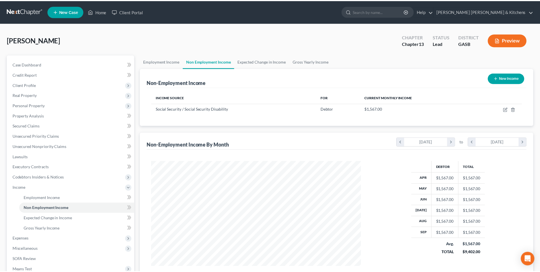
scroll to position [107, 225]
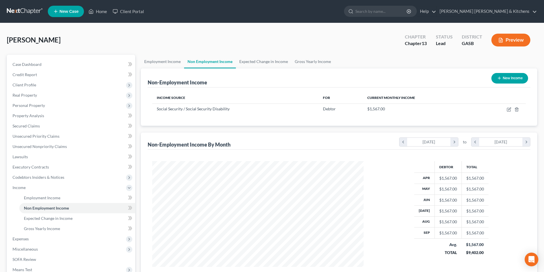
select select "0"
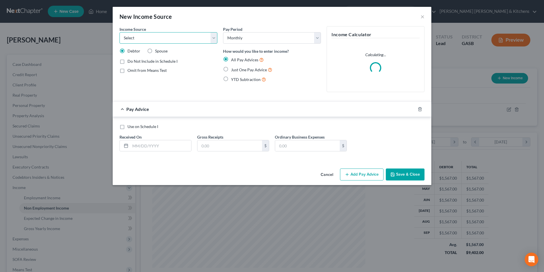
click at [177, 41] on select "Select Unemployment Disability (from employer) Pension Retirement Social Securi…" at bounding box center [169, 37] width 98 height 11
click at [120, 32] on select "Select Unemployment Disability (from employer) Pension Retirement Social Securi…" at bounding box center [169, 37] width 98 height 11
drag, startPoint x: 140, startPoint y: 40, endPoint x: 139, endPoint y: 43, distance: 2.9
click at [140, 40] on select "Select Unemployment Disability (from employer) Pension Retirement Social Securi…" at bounding box center [169, 37] width 98 height 11
select select "3"
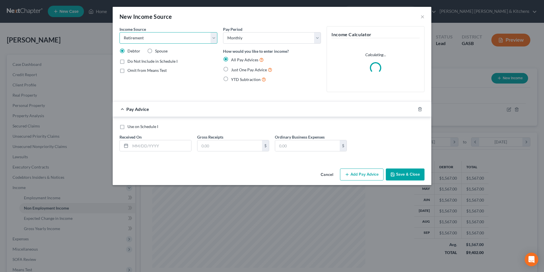
click at [120, 32] on select "Select Unemployment Disability (from employer) Pension Retirement Social Securi…" at bounding box center [169, 37] width 98 height 11
click at [231, 70] on label "Just One Pay Advice" at bounding box center [251, 69] width 41 height 7
click at [234, 70] on input "Just One Pay Advice" at bounding box center [236, 68] width 4 height 4
radio input "true"
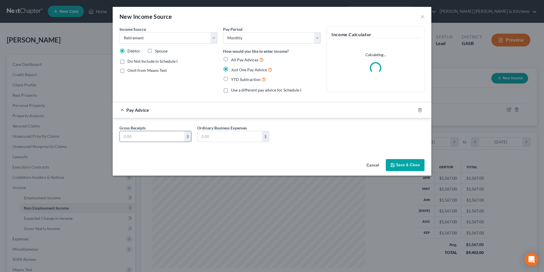
click at [153, 142] on input "text" at bounding box center [152, 136] width 65 height 11
type input "500.00"
type input "0.00"
click at [412, 164] on button "Save & Close" at bounding box center [405, 165] width 39 height 12
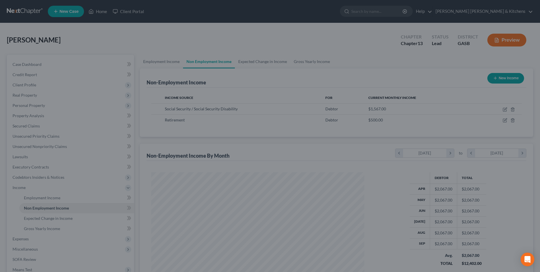
scroll to position [106, 223]
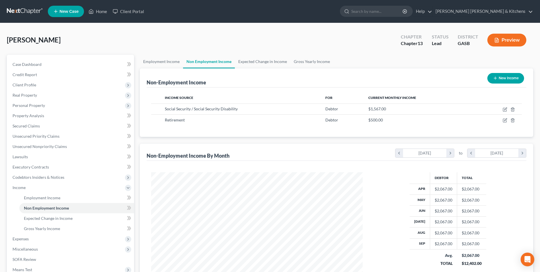
click at [506, 78] on button "New Income" at bounding box center [506, 78] width 37 height 11
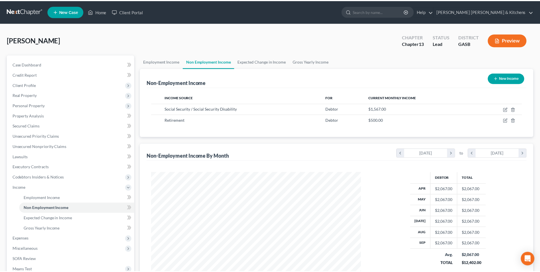
scroll to position [107, 225]
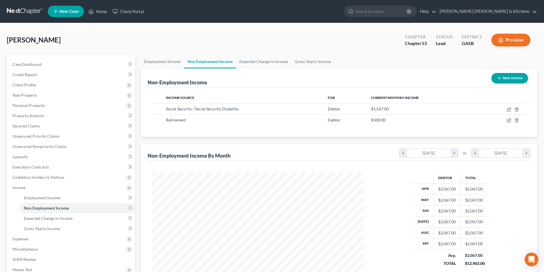
select select "0"
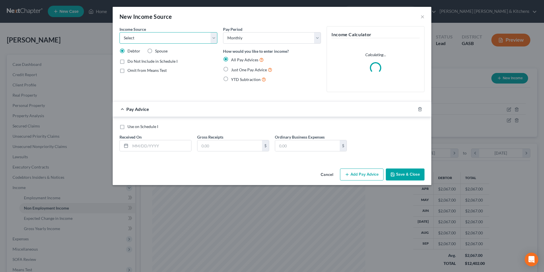
drag, startPoint x: 135, startPoint y: 37, endPoint x: 135, endPoint y: 41, distance: 4.6
click at [135, 37] on select "Select Unemployment Disability (from employer) Pension Retirement Social Securi…" at bounding box center [169, 37] width 98 height 11
select select "13"
click at [120, 32] on select "Select Unemployment Disability (from employer) Pension Retirement Social Securi…" at bounding box center [169, 37] width 98 height 11
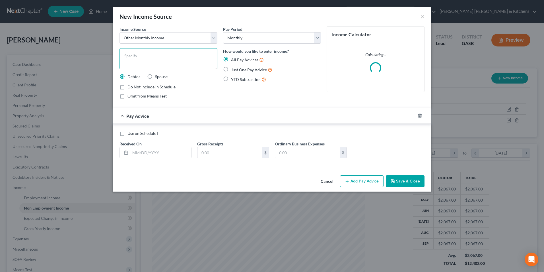
click at [146, 57] on textarea at bounding box center [169, 58] width 98 height 21
type textarea "prorated tax refund"
click at [231, 70] on label "Just One Pay Advice" at bounding box center [251, 69] width 41 height 7
click at [234, 70] on input "Just One Pay Advice" at bounding box center [236, 68] width 4 height 4
radio input "true"
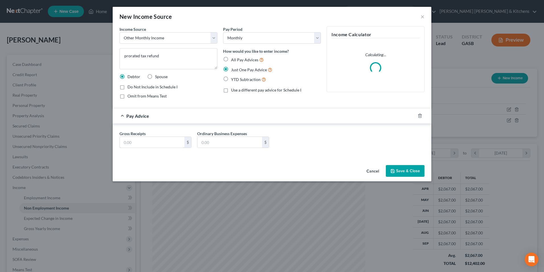
drag, startPoint x: 134, startPoint y: 143, endPoint x: 134, endPoint y: 130, distance: 13.4
click at [134, 143] on input "text" at bounding box center [152, 142] width 65 height 11
type input "135"
type input "0.00"
click at [415, 173] on button "Save & Close" at bounding box center [405, 171] width 39 height 12
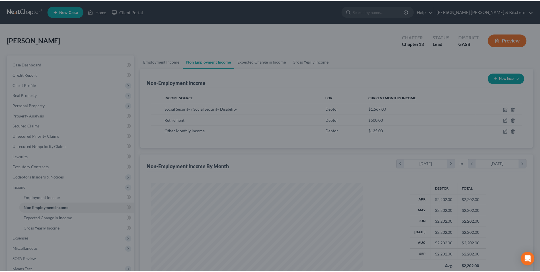
scroll to position [106, 223]
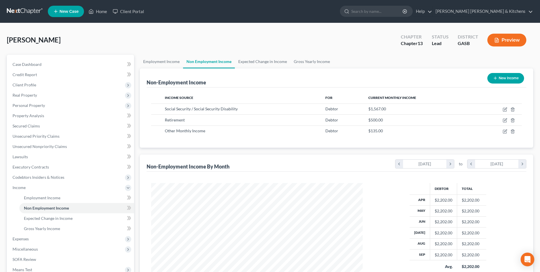
click at [515, 78] on button "New Income" at bounding box center [506, 78] width 37 height 11
select select "0"
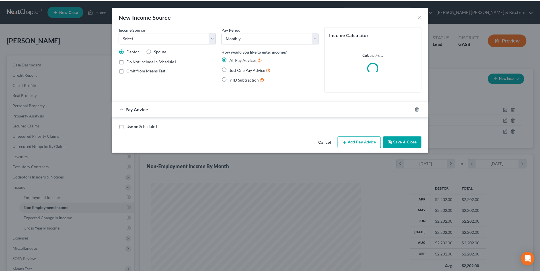
scroll to position [107, 225]
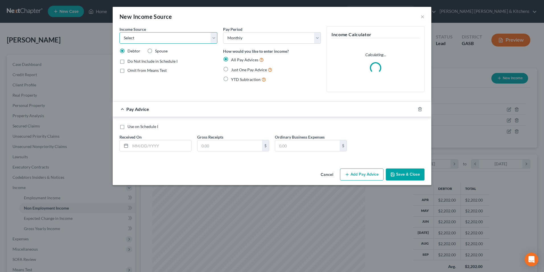
click at [166, 42] on select "Select Unemployment Disability (from employer) Pension Retirement Social Securi…" at bounding box center [169, 37] width 98 height 11
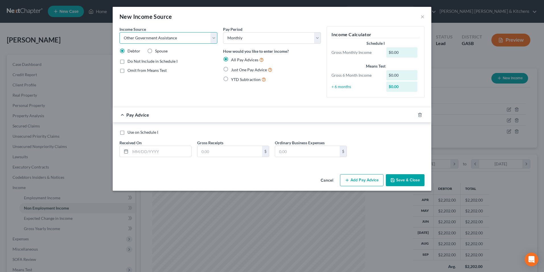
click at [120, 32] on select "Select Unemployment Disability (from employer) Pension Retirement Social Securi…" at bounding box center [169, 37] width 98 height 11
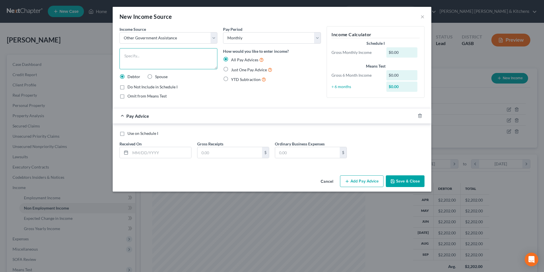
click at [139, 67] on textarea at bounding box center [169, 58] width 98 height 21
click at [327, 180] on button "Cancel" at bounding box center [327, 181] width 22 height 11
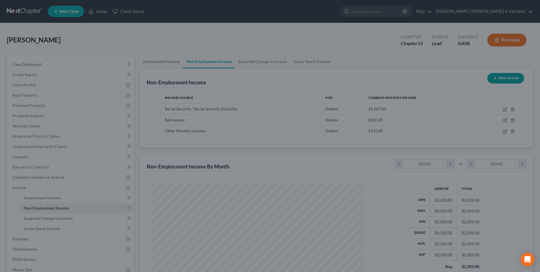
scroll to position [106, 223]
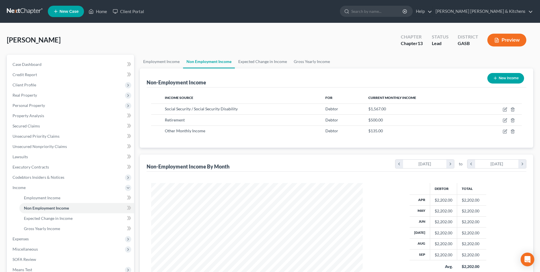
click at [501, 81] on button "New Income" at bounding box center [506, 78] width 37 height 11
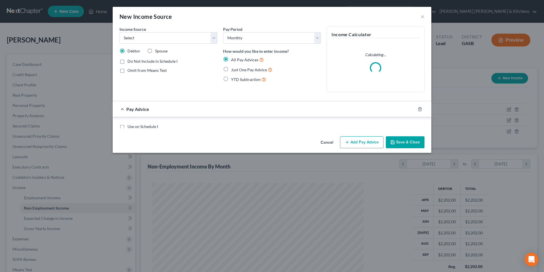
scroll to position [107, 225]
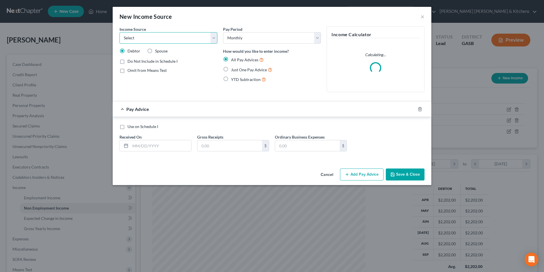
click at [169, 34] on select "Select Unemployment Disability (from employer) Pension Retirement Social Securi…" at bounding box center [169, 37] width 98 height 11
click at [120, 32] on select "Select Unemployment Disability (from employer) Pension Retirement Social Securi…" at bounding box center [169, 37] width 98 height 11
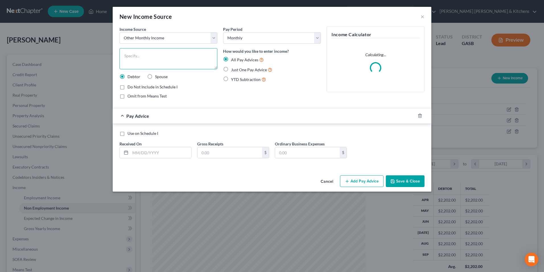
drag, startPoint x: 143, startPoint y: 56, endPoint x: 143, endPoint y: 50, distance: 6.3
click at [143, 56] on textarea at bounding box center [169, 58] width 98 height 21
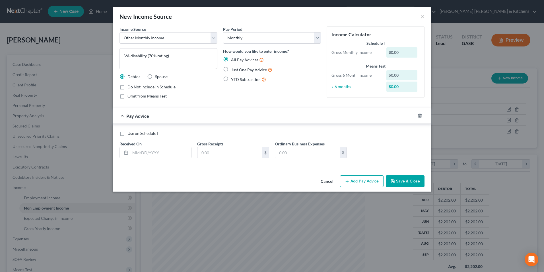
click at [231, 81] on label "YTD Subtraction" at bounding box center [248, 79] width 35 height 7
click at [234, 80] on input "YTD Subtraction" at bounding box center [236, 78] width 4 height 4
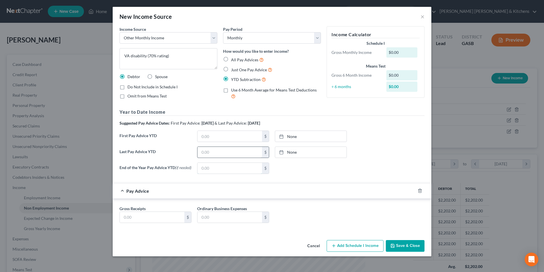
drag, startPoint x: 210, startPoint y: 167, endPoint x: 236, endPoint y: 153, distance: 29.0
click at [210, 167] on input "text" at bounding box center [230, 168] width 65 height 11
click at [135, 219] on input "text" at bounding box center [152, 217] width 65 height 11
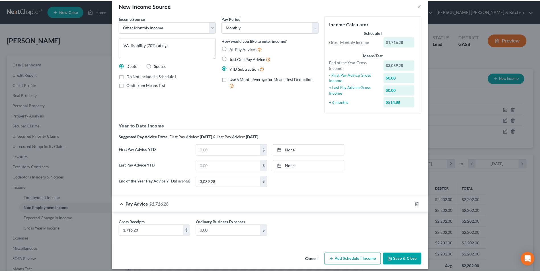
scroll to position [17, 0]
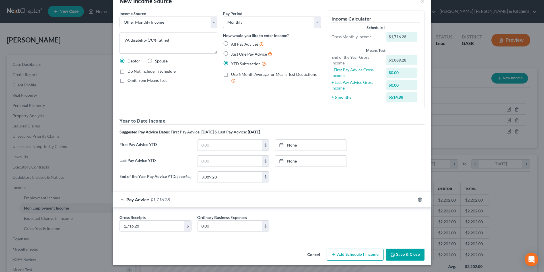
click at [395, 252] on button "Save & Close" at bounding box center [405, 254] width 39 height 12
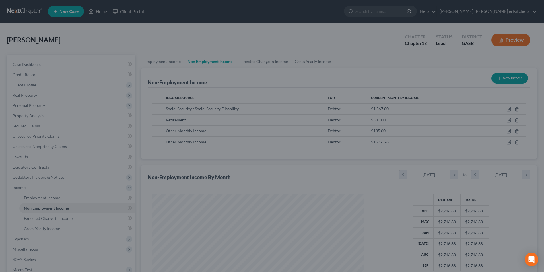
scroll to position [284663, 284545]
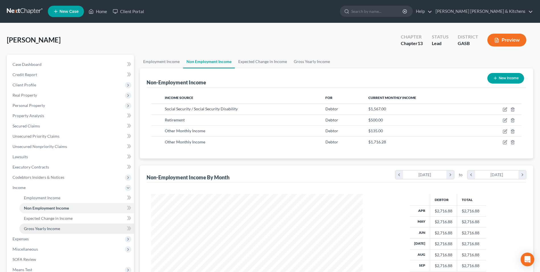
click at [32, 228] on span "Gross Yearly Income" at bounding box center [42, 228] width 36 height 5
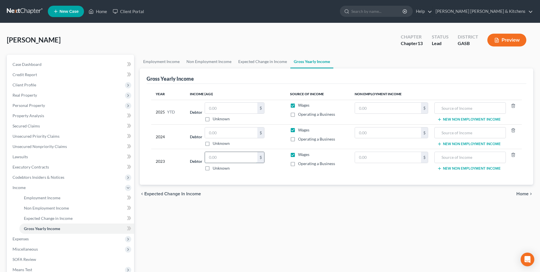
click at [236, 158] on input "text" at bounding box center [231, 157] width 52 height 11
click at [241, 132] on input "text" at bounding box center [231, 132] width 52 height 11
click at [238, 107] on input "text" at bounding box center [231, 108] width 52 height 11
click at [298, 103] on label "Wages" at bounding box center [303, 105] width 11 height 6
click at [300, 103] on input "Wages" at bounding box center [302, 104] width 4 height 4
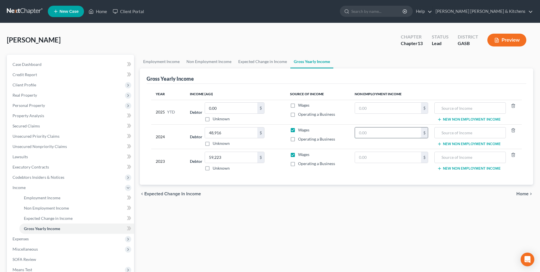
click at [381, 135] on input "text" at bounding box center [388, 132] width 66 height 11
click at [464, 135] on input "text" at bounding box center [470, 132] width 65 height 11
click at [464, 143] on button "New Non Employment Income" at bounding box center [469, 144] width 64 height 5
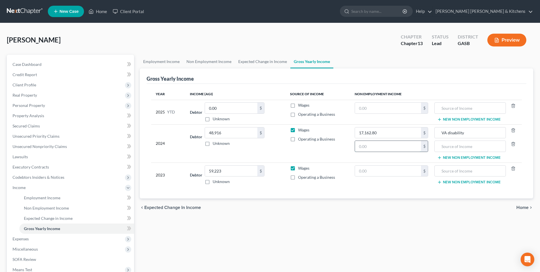
click at [372, 148] on input "text" at bounding box center [388, 146] width 66 height 11
click at [448, 147] on input "text" at bounding box center [470, 146] width 65 height 11
click at [374, 111] on input "text" at bounding box center [388, 108] width 66 height 11
click at [452, 105] on input "text" at bounding box center [470, 108] width 65 height 11
click at [449, 118] on button "New Non Employment Income" at bounding box center [469, 119] width 64 height 5
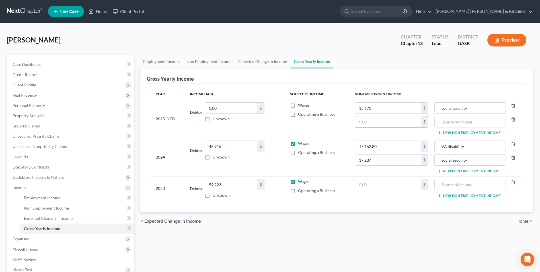
click at [407, 120] on input "text" at bounding box center [388, 121] width 66 height 11
click at [447, 122] on input "text" at bounding box center [470, 121] width 65 height 11
click at [447, 134] on button "New Non Employment Income" at bounding box center [469, 132] width 64 height 5
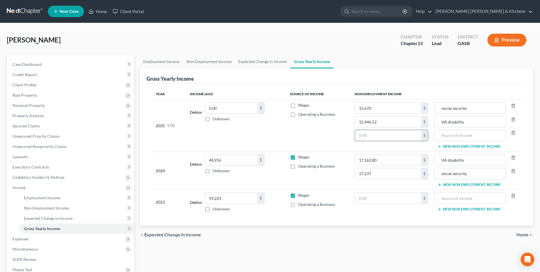
click at [420, 135] on input "text" at bounding box center [388, 135] width 66 height 11
click at [453, 136] on input "text" at bounding box center [470, 135] width 65 height 11
click at [451, 185] on button "New Non Employment Income" at bounding box center [469, 184] width 64 height 5
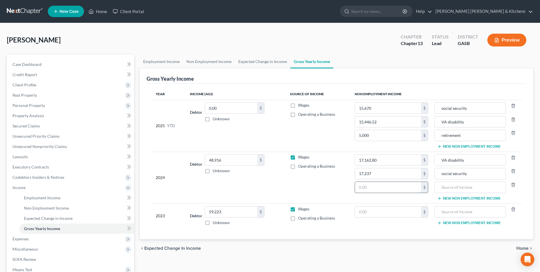
click at [418, 186] on input "text" at bounding box center [388, 187] width 66 height 11
click at [453, 187] on input "text" at bounding box center [470, 187] width 65 height 11
click at [446, 146] on button "New Non Employment Income" at bounding box center [469, 146] width 64 height 5
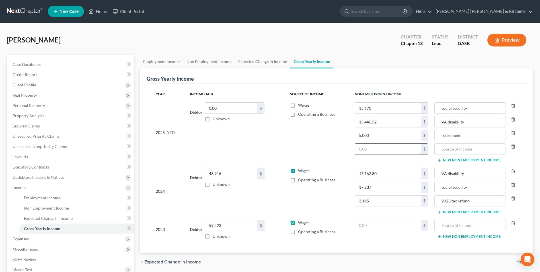
click at [412, 149] on input "text" at bounding box center [388, 149] width 66 height 11
click at [448, 148] on input "text" at bounding box center [470, 149] width 65 height 11
click at [44, 167] on span "Executory Contracts" at bounding box center [31, 166] width 36 height 5
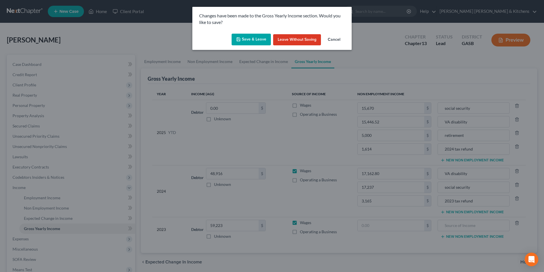
click at [243, 41] on button "Save & Leave" at bounding box center [251, 40] width 39 height 12
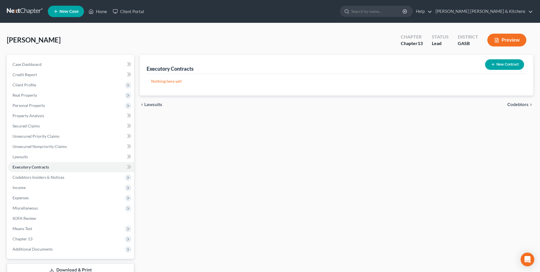
click at [507, 67] on button "New Contract" at bounding box center [504, 64] width 39 height 11
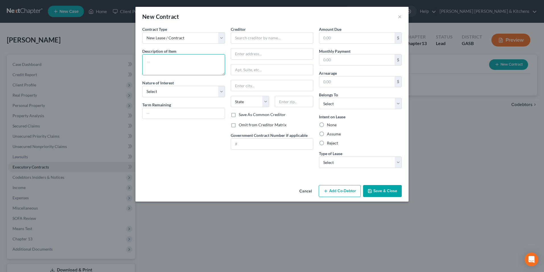
click at [206, 66] on textarea at bounding box center [183, 64] width 83 height 21
click at [263, 34] on input "text" at bounding box center [272, 37] width 83 height 11
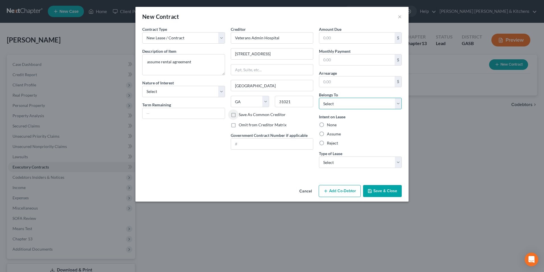
drag, startPoint x: 344, startPoint y: 101, endPoint x: 343, endPoint y: 108, distance: 7.7
click at [344, 101] on select "Select Debtor 1 Only Debtor 2 Only Debtor 1 And Debtor 2 Only At Least One Of T…" at bounding box center [360, 103] width 83 height 11
click at [319, 98] on select "Select Debtor 1 Only Debtor 2 Only Debtor 1 And Debtor 2 Only At Least One Of T…" at bounding box center [360, 103] width 83 height 11
click at [327, 133] on label "Assume" at bounding box center [334, 134] width 14 height 6
click at [329, 133] on input "Assume" at bounding box center [331, 133] width 4 height 4
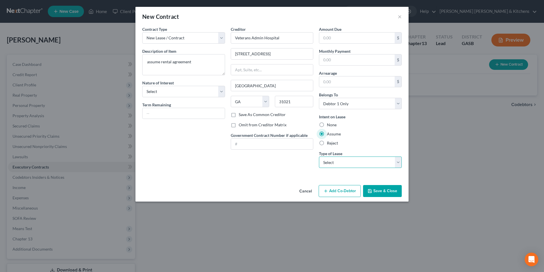
drag, startPoint x: 328, startPoint y: 159, endPoint x: 329, endPoint y: 166, distance: 7.2
click at [328, 159] on select "Select Real Estate Car Other" at bounding box center [360, 161] width 83 height 11
click at [319, 156] on select "Select Real Estate Car Other" at bounding box center [360, 161] width 83 height 11
click at [385, 196] on button "Save & Close" at bounding box center [382, 191] width 39 height 12
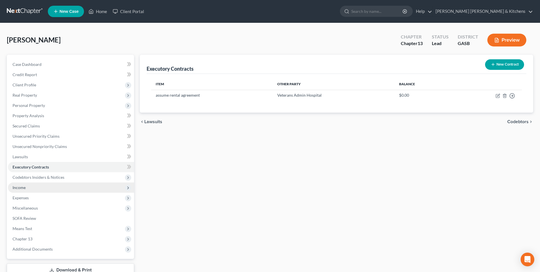
click at [25, 188] on span "Income" at bounding box center [19, 187] width 13 height 5
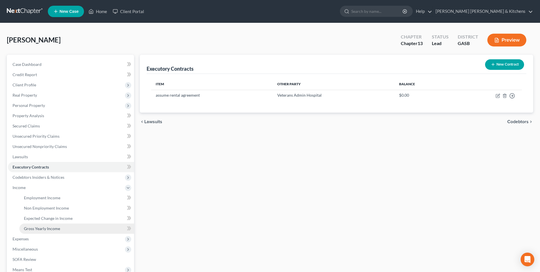
click at [29, 224] on link "Gross Yearly Income" at bounding box center [76, 228] width 115 height 10
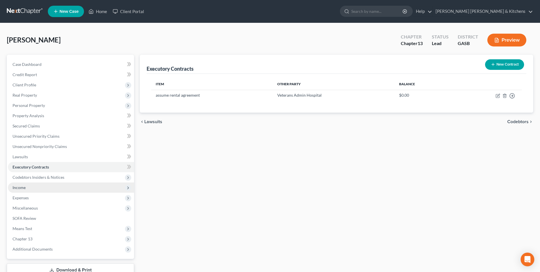
click at [31, 189] on span "Income" at bounding box center [71, 187] width 126 height 10
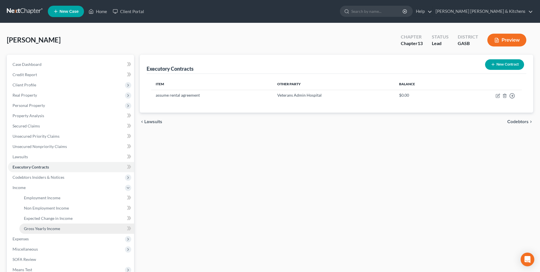
click at [34, 228] on span "Gross Yearly Income" at bounding box center [42, 228] width 36 height 5
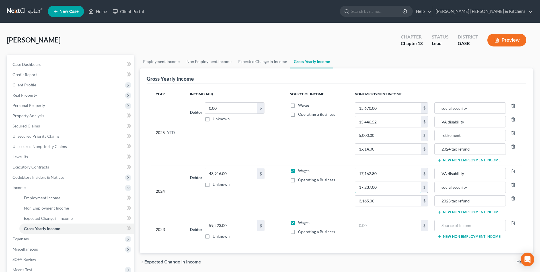
click at [389, 188] on input "17,237.00" at bounding box center [388, 187] width 66 height 11
type input "18,298"
click at [457, 210] on button "New Non Employment Income" at bounding box center [469, 212] width 64 height 5
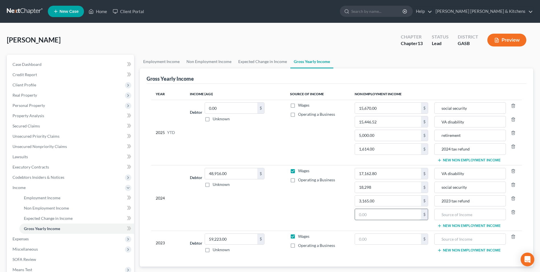
click at [413, 217] on input "text" at bounding box center [388, 214] width 66 height 11
type input "630"
click at [482, 214] on input "text" at bounding box center [470, 214] width 65 height 11
type input "e"
type input "pension/annuity"
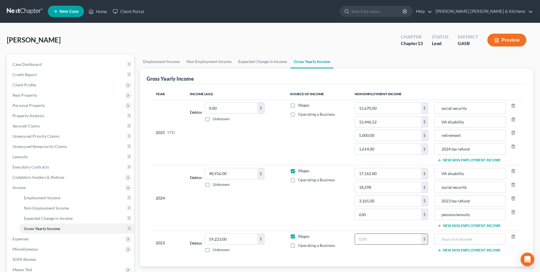
click at [400, 241] on input "text" at bounding box center [388, 239] width 66 height 11
type input "17,156"
click at [454, 237] on input "text" at bounding box center [470, 239] width 65 height 11
type input "social security"
click at [22, 249] on span "Miscellaneous" at bounding box center [25, 248] width 25 height 5
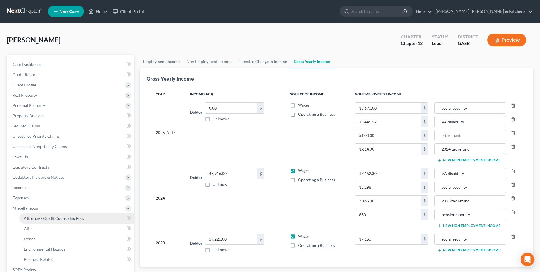
click at [36, 216] on span "Attorney / Credit Counseling Fees" at bounding box center [54, 218] width 60 height 5
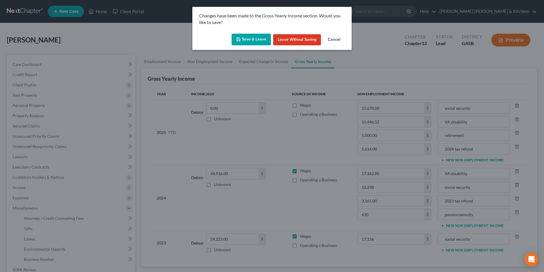
click at [252, 43] on button "Save & Leave" at bounding box center [251, 40] width 39 height 12
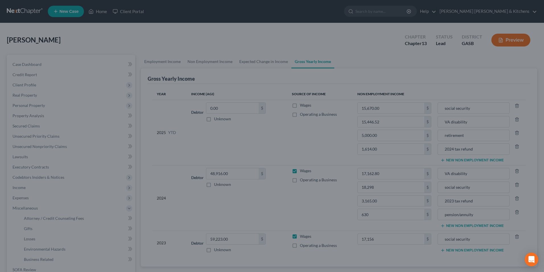
type input "18,298.00"
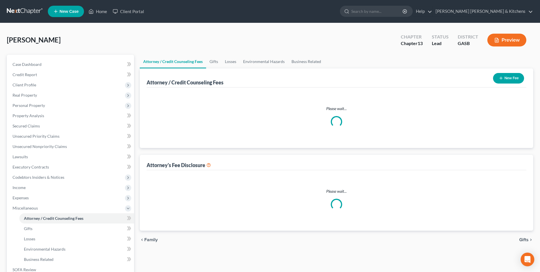
select select "0"
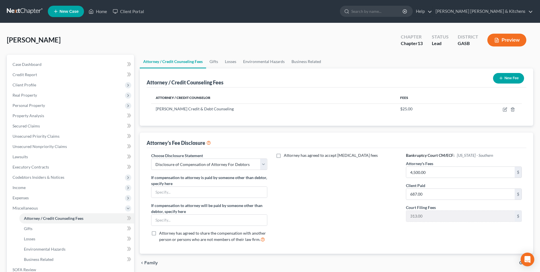
click at [507, 75] on button "New Fee" at bounding box center [508, 78] width 31 height 11
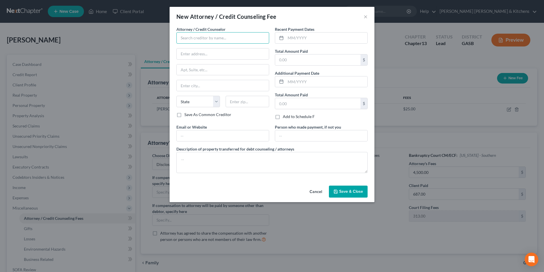
click at [209, 40] on input "text" at bounding box center [223, 37] width 93 height 11
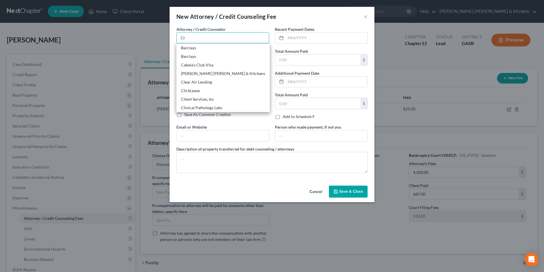
type input "[PERSON_NAME] [PERSON_NAME] & Kitchens"
type input "512 Telfair Street"
type input "Augusta"
select select "10"
type input "30901"
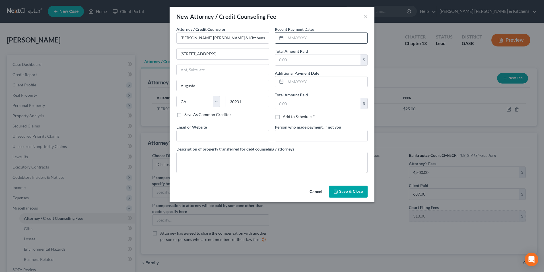
click at [300, 41] on input "text" at bounding box center [327, 37] width 82 height 11
type input "10/08/2025"
type input "687"
click at [239, 164] on textarea at bounding box center [272, 162] width 191 height 21
type textarea "$687 paid toward attorney fees"
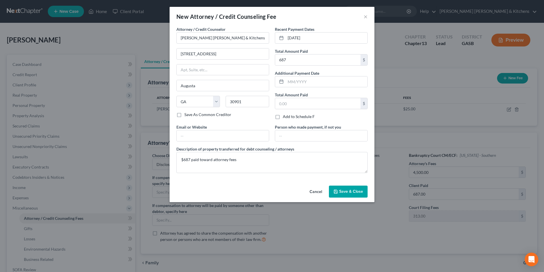
click at [354, 192] on span "Save & Close" at bounding box center [351, 191] width 24 height 5
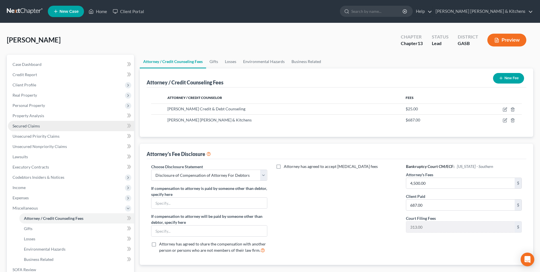
click at [27, 127] on span "Secured Claims" at bounding box center [26, 125] width 27 height 5
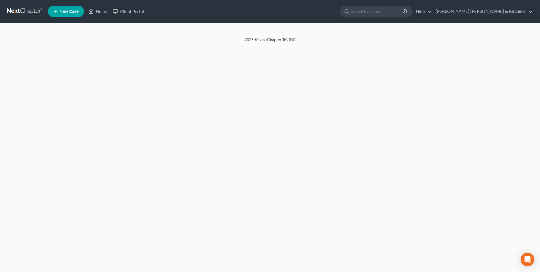
select select "0"
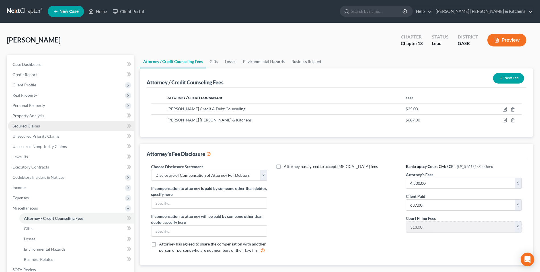
click at [23, 126] on span "Secured Claims" at bounding box center [26, 125] width 27 height 5
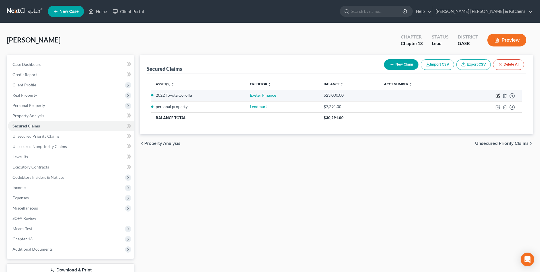
click at [498, 96] on icon "button" at bounding box center [498, 95] width 5 height 5
select select "5"
select select "0"
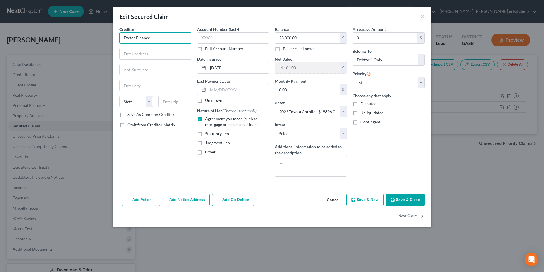
click at [173, 42] on input "Exeter Finance" at bounding box center [156, 37] width 72 height 11
click at [165, 49] on div "Exeter Finance" at bounding box center [153, 48] width 59 height 6
type input "Exeter Finance"
type input "PO Box 166097"
type input "Irving"
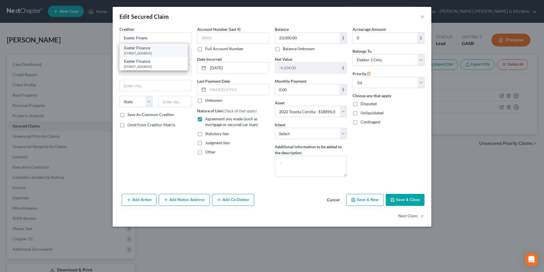
select select "45"
type input "75016"
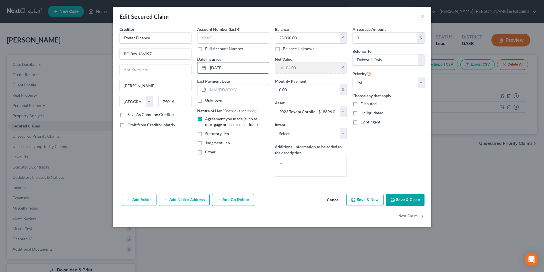
click at [214, 67] on input "[DATE]" at bounding box center [238, 67] width 61 height 11
type input "01/03/2024"
click at [402, 202] on button "Save & Close" at bounding box center [405, 200] width 39 height 12
select select
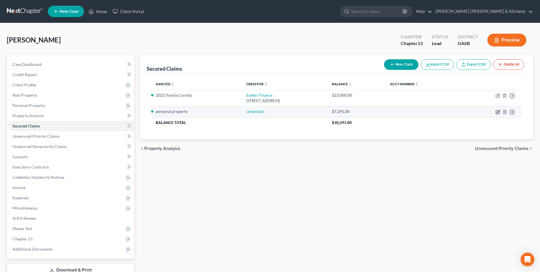
click at [499, 111] on icon "button" at bounding box center [498, 111] width 3 height 3
select select "0"
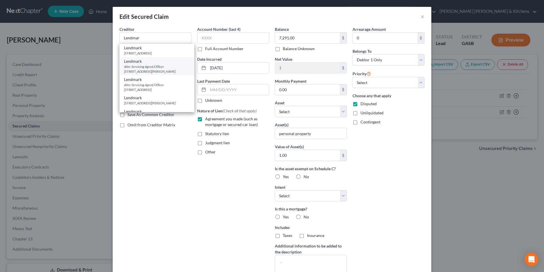
click at [167, 67] on div "Attn: Servicing Agent/Officer 2118 Usher Street, Ste 200, Conyers, GA 30094" at bounding box center [157, 69] width 66 height 10
type input "Lendmark"
type input "Attn: Servicing Agent/Officer"
type input "2118 Usher Street, Ste 200"
type input "Conyers"
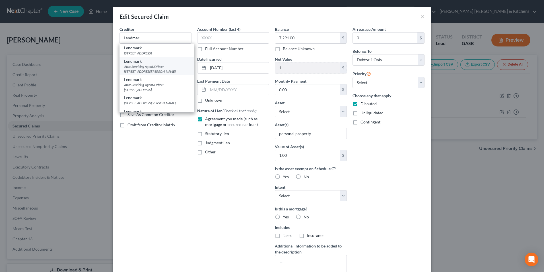
select select "10"
type input "30094"
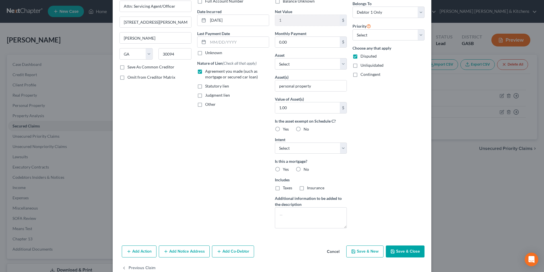
scroll to position [61, 0]
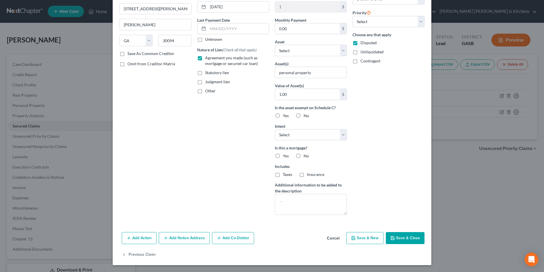
click at [397, 240] on button "Save & Close" at bounding box center [405, 238] width 39 height 12
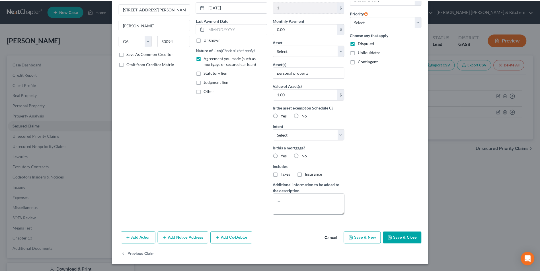
scroll to position [0, 0]
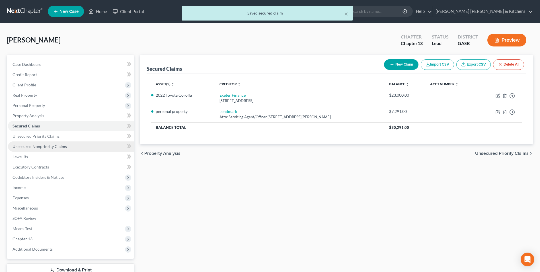
click at [45, 148] on span "Unsecured Nonpriority Claims" at bounding box center [40, 146] width 54 height 5
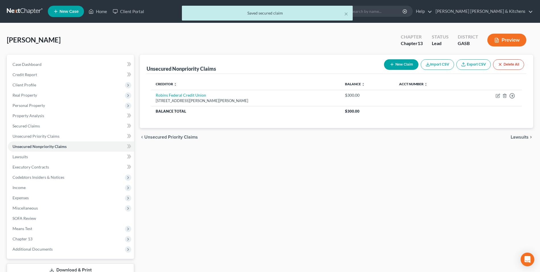
click at [387, 70] on div "New Claim Import CSV Export CSV Delete All" at bounding box center [454, 64] width 145 height 15
click at [400, 65] on button "New Claim" at bounding box center [401, 64] width 34 height 11
select select "0"
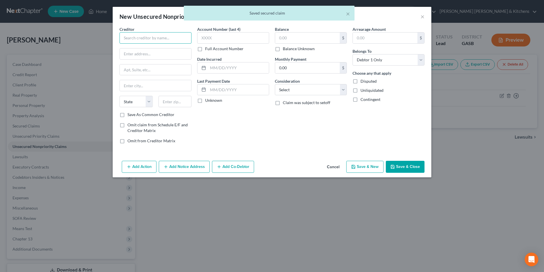
click at [155, 40] on input "text" at bounding box center [156, 37] width 72 height 11
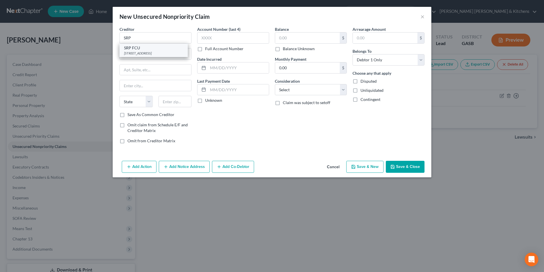
click at [157, 51] on div "PO Box 6730, N Augusta, SC 29861" at bounding box center [153, 53] width 59 height 5
type input "SRP FCU"
type input "PO Box 6730"
type input "N Augusta"
select select "42"
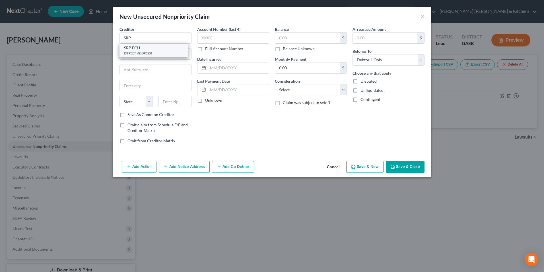
type input "29861"
click at [226, 69] on input "text" at bounding box center [238, 67] width 61 height 11
type input "2024"
click at [313, 35] on input "text" at bounding box center [307, 37] width 65 height 11
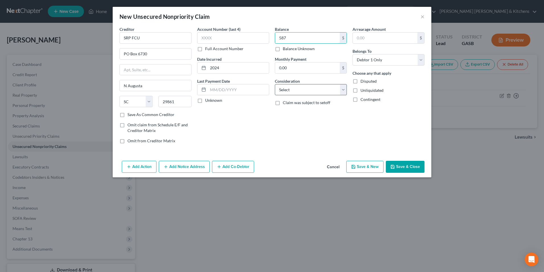
type input "587"
click at [290, 91] on select "Select Cable / Satellite Services Collection Agency Credit Card Debt Debt Couns…" at bounding box center [311, 89] width 72 height 11
select select "2"
click at [275, 84] on select "Select Cable / Satellite Services Collection Agency Credit Card Debt Debt Couns…" at bounding box center [311, 89] width 72 height 11
click at [403, 164] on button "Save & Close" at bounding box center [405, 167] width 39 height 12
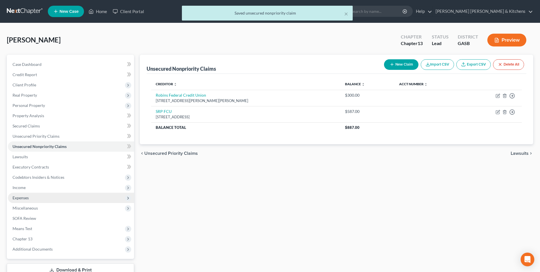
click at [16, 196] on span "Expenses" at bounding box center [21, 197] width 16 height 5
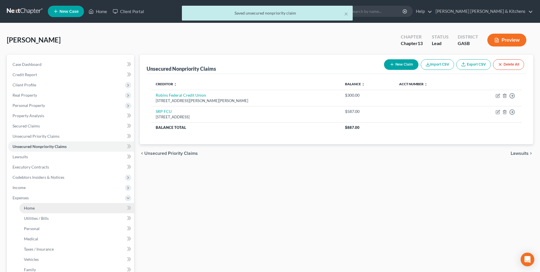
click at [27, 207] on span "Home" at bounding box center [29, 207] width 11 height 5
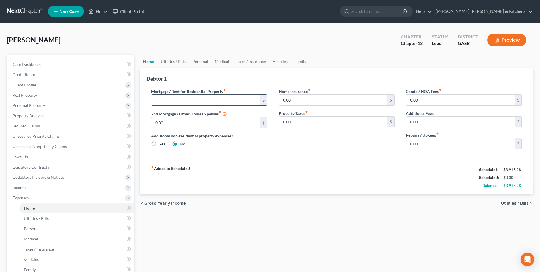
click at [160, 101] on input "text" at bounding box center [205, 100] width 108 height 11
type input "1,000"
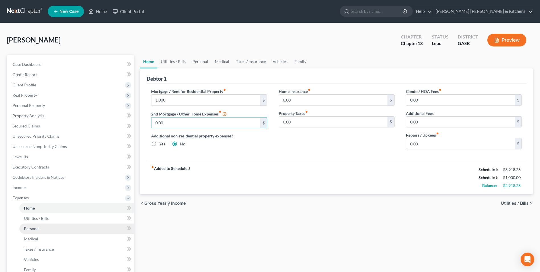
click at [38, 228] on span "Personal" at bounding box center [32, 228] width 16 height 5
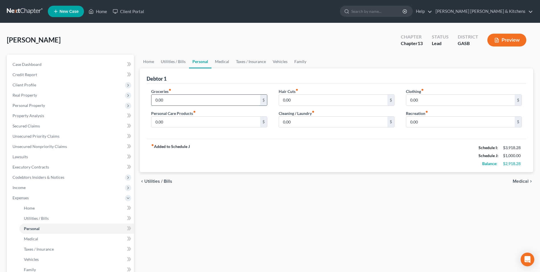
click at [165, 99] on input "0.00" at bounding box center [205, 100] width 108 height 11
type input "200"
click at [35, 257] on span "Vehicles" at bounding box center [31, 259] width 15 height 5
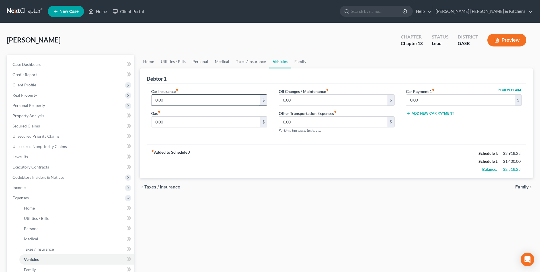
click at [169, 101] on input "0.00" at bounding box center [205, 100] width 108 height 11
type input "380"
type input "300"
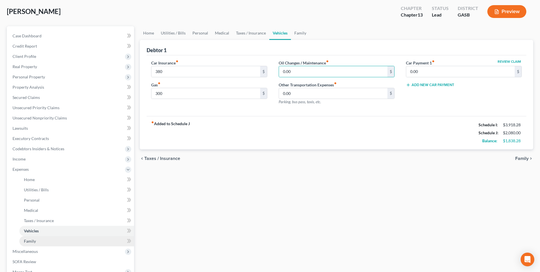
click at [34, 242] on span "Family" at bounding box center [30, 240] width 12 height 5
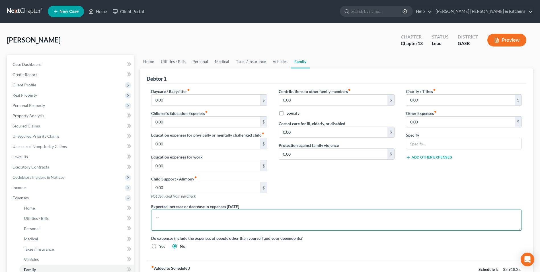
click at [191, 217] on textarea at bounding box center [336, 219] width 371 height 21
type textarea "debtor travels to Augusta for Dr appointments"
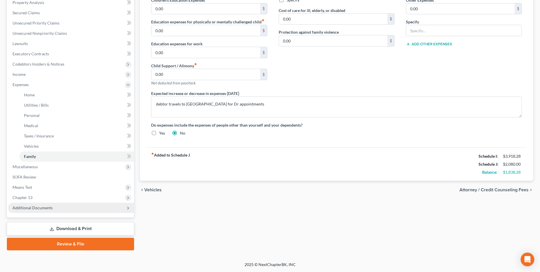
click at [40, 209] on span "Additional Documents" at bounding box center [33, 207] width 40 height 5
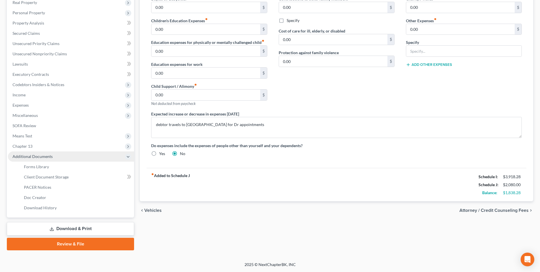
scroll to position [93, 0]
click at [39, 167] on span "Forms Library" at bounding box center [36, 166] width 25 height 5
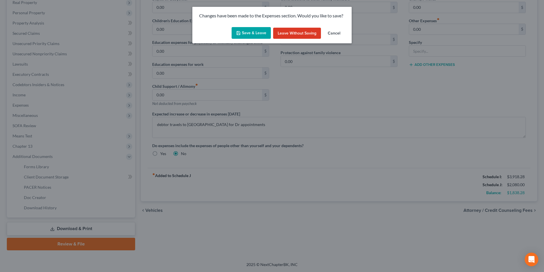
drag, startPoint x: 245, startPoint y: 34, endPoint x: 281, endPoint y: 101, distance: 76.1
click at [245, 37] on button "Save & Leave" at bounding box center [251, 33] width 39 height 12
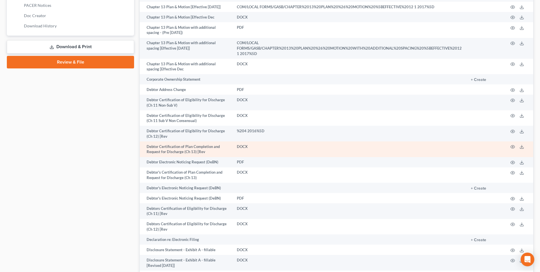
scroll to position [313, 0]
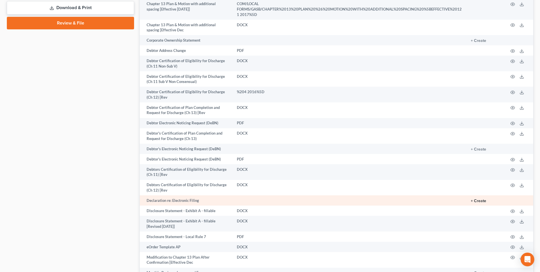
click at [481, 199] on button "+ Create" at bounding box center [478, 201] width 15 height 4
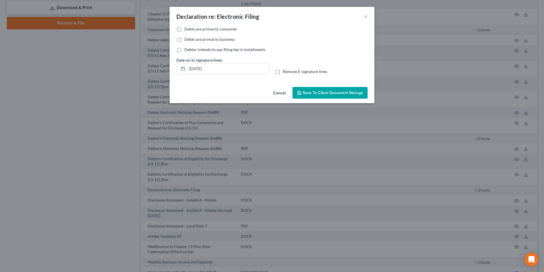
click at [185, 31] on label "Debts are primarily consumer" at bounding box center [211, 29] width 53 height 6
click at [187, 30] on input "Debts are primarily consumer" at bounding box center [189, 28] width 4 height 4
checkbox input "true"
drag, startPoint x: 217, startPoint y: 70, endPoint x: 181, endPoint y: 73, distance: 35.7
click at [181, 73] on div "[DATE]" at bounding box center [223, 68] width 93 height 11
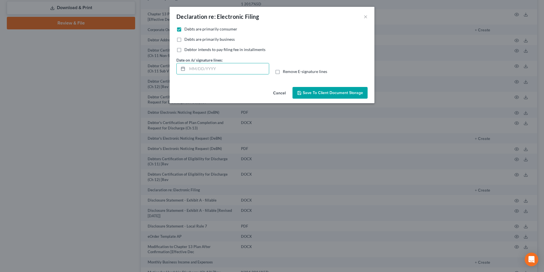
click at [283, 74] on label "Remove E-signature lines" at bounding box center [305, 72] width 44 height 6
click at [285, 72] on input "Remove E-signature lines" at bounding box center [287, 71] width 4 height 4
checkbox input "true"
drag, startPoint x: 321, startPoint y: 93, endPoint x: 333, endPoint y: 115, distance: 25.5
click at [323, 97] on button "Save to Client Document Storage" at bounding box center [330, 93] width 75 height 12
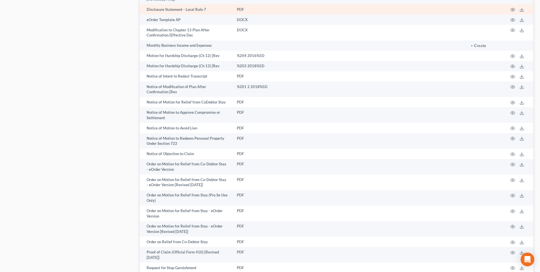
scroll to position [598, 0]
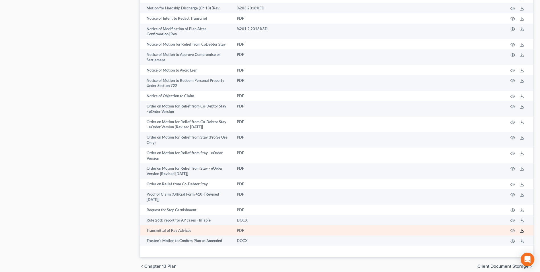
click at [521, 228] on icon at bounding box center [522, 230] width 5 height 5
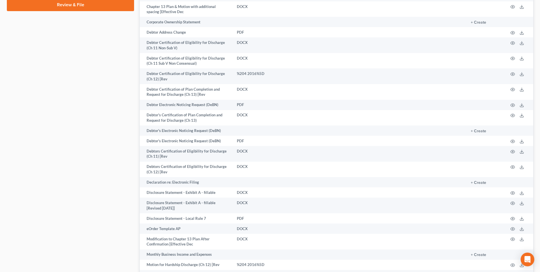
scroll to position [199, 0]
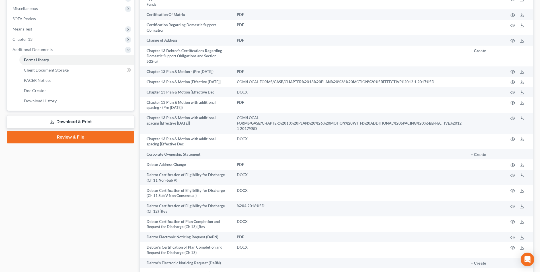
click at [60, 122] on link "Download & Print" at bounding box center [70, 121] width 127 height 13
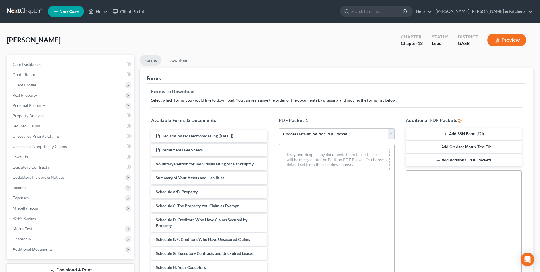
click at [308, 133] on select "Choose Default Petition PDF Packet Complete Bankruptcy Petition (all forms and …" at bounding box center [337, 133] width 116 height 11
select select "0"
click at [279, 128] on select "Choose Default Petition PDF Packet Complete Bankruptcy Petition (all forms and …" at bounding box center [337, 133] width 116 height 11
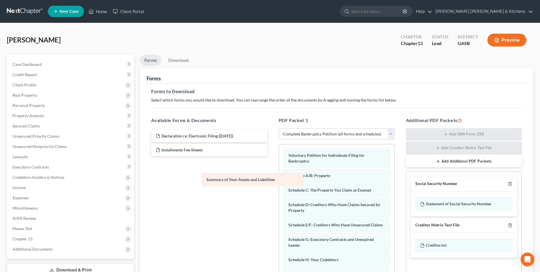
drag, startPoint x: 326, startPoint y: 177, endPoint x: 219, endPoint y: 176, distance: 107.6
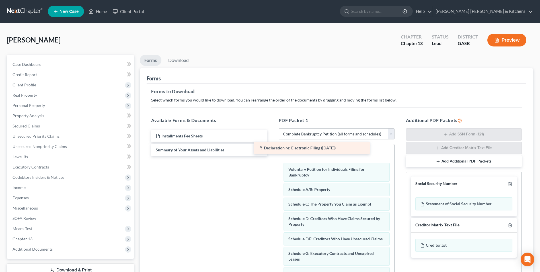
drag, startPoint x: 215, startPoint y: 137, endPoint x: 339, endPoint y: 155, distance: 125.8
click at [272, 155] on div "Declaration re: Electronic Filing (10/06/2025) Declaration re: Electronic Filin…" at bounding box center [209, 143] width 125 height 26
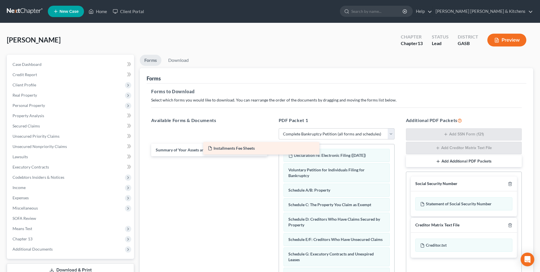
drag, startPoint x: 198, startPoint y: 136, endPoint x: 320, endPoint y: 151, distance: 123.4
click at [272, 150] on div "Installments Fee Sheets Installments Fee Sheets Installments Fee Sheets Summary…" at bounding box center [209, 143] width 125 height 26
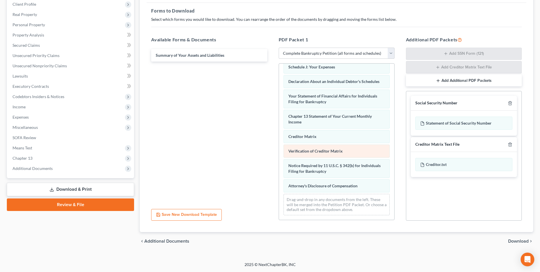
scroll to position [161, 0]
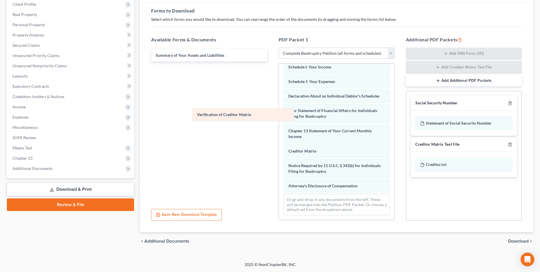
drag, startPoint x: 310, startPoint y: 151, endPoint x: 215, endPoint y: 111, distance: 102.9
click at [279, 112] on div "Verification of Creditor Matrix Installments Fee Sheets Declaration re: Electro…" at bounding box center [336, 64] width 115 height 312
click at [515, 242] on span "Download" at bounding box center [518, 241] width 21 height 5
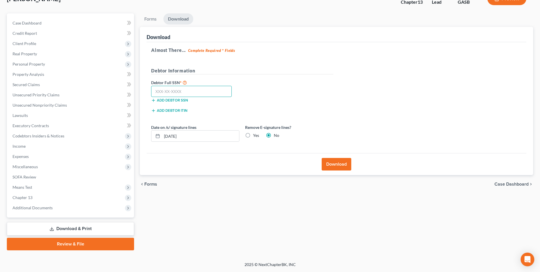
click at [193, 88] on input "text" at bounding box center [191, 91] width 81 height 11
type input "258-94-1886"
drag, startPoint x: 194, startPoint y: 136, endPoint x: 143, endPoint y: 132, distance: 51.4
click at [143, 132] on div "Download Almost There... Complete Required * Fields Debtor Information Debtor F…" at bounding box center [337, 101] width 394 height 148
click at [253, 137] on label "Yes" at bounding box center [256, 135] width 6 height 6
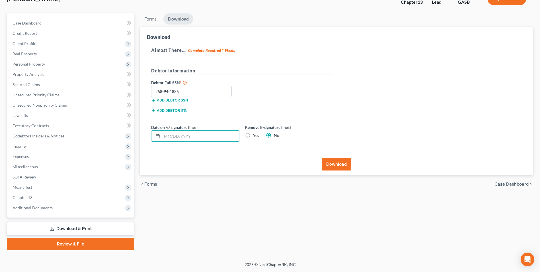
click at [255, 136] on input "Yes" at bounding box center [257, 134] width 4 height 4
radio input "true"
radio input "false"
click at [339, 165] on button "Download" at bounding box center [337, 164] width 30 height 13
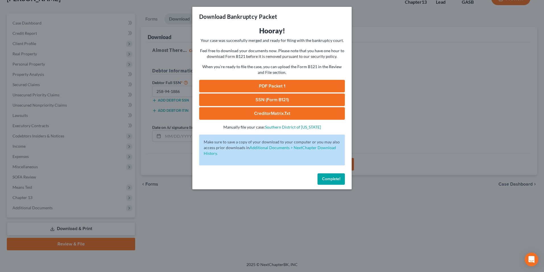
click at [277, 100] on link "SSN (Form B121)" at bounding box center [272, 99] width 146 height 13
click at [278, 86] on link "PDF Packet 1" at bounding box center [272, 86] width 146 height 13
click at [153, 203] on div "Download Bankruptcy Packet Hooray! Your case was successfully merged and ready …" at bounding box center [272, 136] width 544 height 272
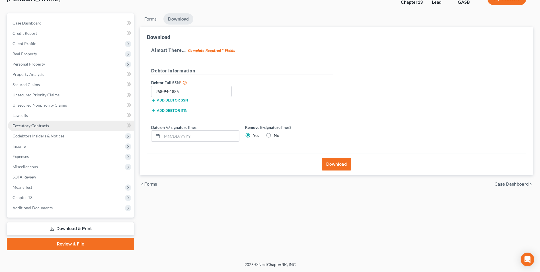
drag, startPoint x: 28, startPoint y: 123, endPoint x: 33, endPoint y: 128, distance: 6.9
click at [28, 123] on span "Executory Contracts" at bounding box center [31, 125] width 36 height 5
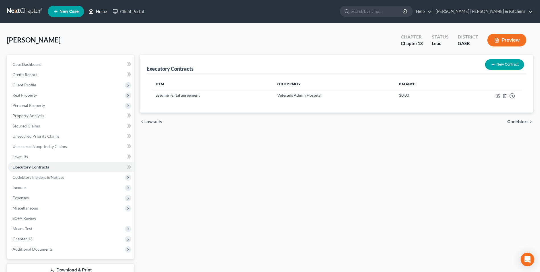
drag, startPoint x: 100, startPoint y: 11, endPoint x: 117, endPoint y: 34, distance: 29.0
click at [100, 11] on link "Home" at bounding box center [98, 11] width 24 height 10
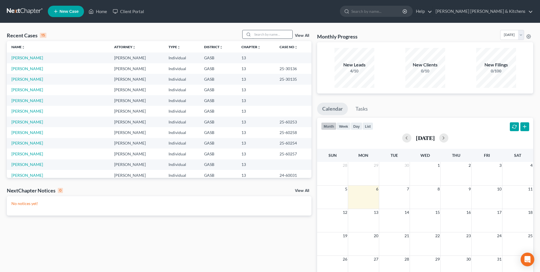
click at [259, 36] on input "search" at bounding box center [273, 34] width 40 height 8
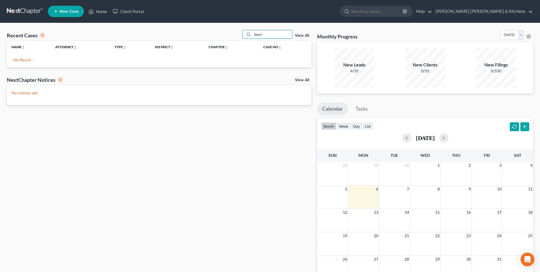
type input "depri"
click at [69, 11] on span "New Case" at bounding box center [69, 11] width 19 height 4
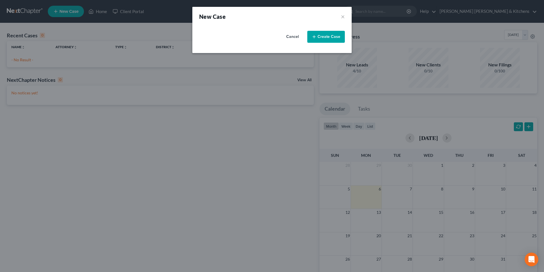
select select "20"
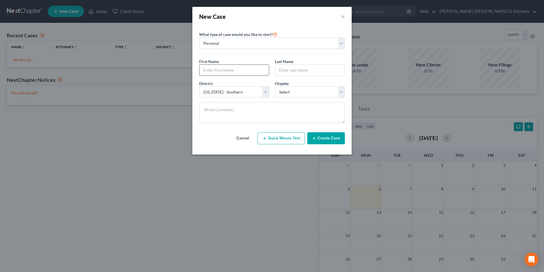
click at [240, 71] on input "text" at bounding box center [234, 70] width 69 height 11
type input "David"
type input "DePriest"
click at [287, 90] on select "Select 7 11 12 13" at bounding box center [310, 91] width 70 height 11
select select "3"
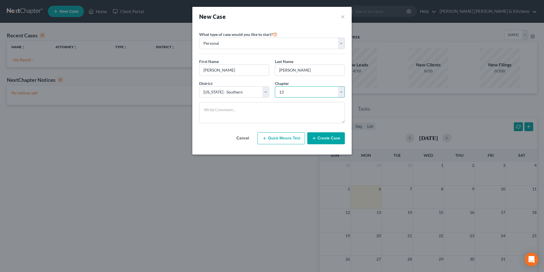
click at [275, 86] on select "Select 7 11 12 13" at bounding box center [310, 91] width 70 height 11
click at [325, 140] on button "Create Case" at bounding box center [327, 138] width 38 height 12
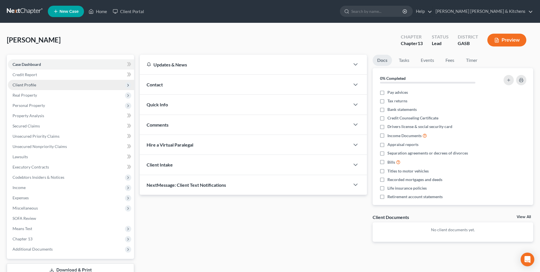
click at [20, 87] on span "Client Profile" at bounding box center [25, 84] width 24 height 5
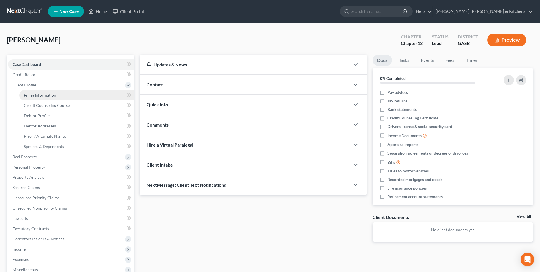
click at [26, 95] on span "Filing Information" at bounding box center [40, 95] width 32 height 5
select select "1"
select select "0"
select select "3"
select select "20"
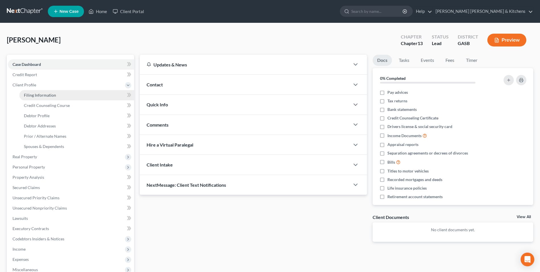
select select "10"
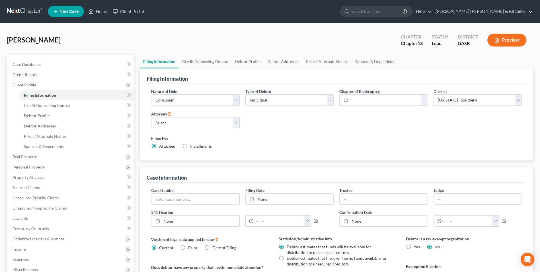
click at [190, 146] on label "Installments Installments" at bounding box center [201, 146] width 22 height 6
click at [193, 146] on input "Installments Installments" at bounding box center [195, 145] width 4 height 4
radio input "true"
radio input "false"
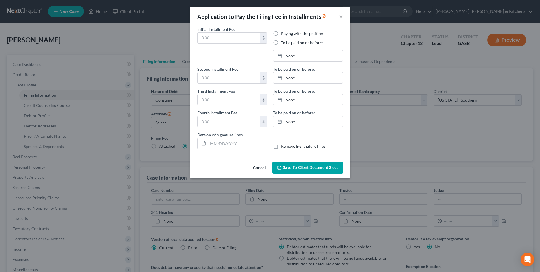
type input "0.00"
radio input "true"
type input "0.00"
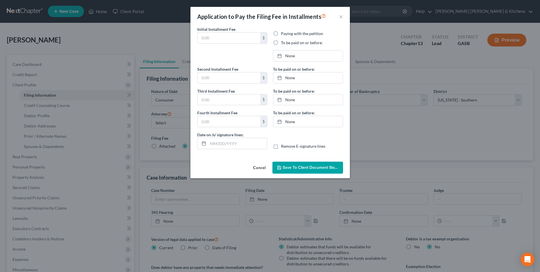
type input "[DATE]"
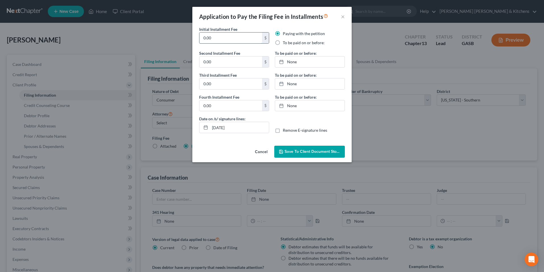
click at [237, 36] on input "0.00" at bounding box center [231, 37] width 63 height 11
type input "0"
type input "313.00"
click at [283, 42] on label "To be paid on or before:" at bounding box center [304, 43] width 42 height 6
click at [285, 42] on input "To be paid on or before:" at bounding box center [287, 42] width 4 height 4
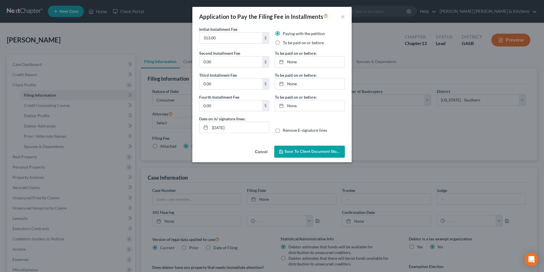
radio input "true"
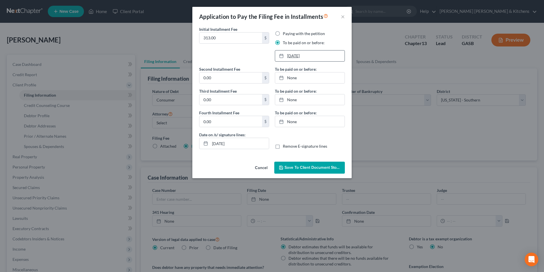
type input "[DATE]"
click at [292, 58] on link "[DATE]" at bounding box center [309, 55] width 69 height 11
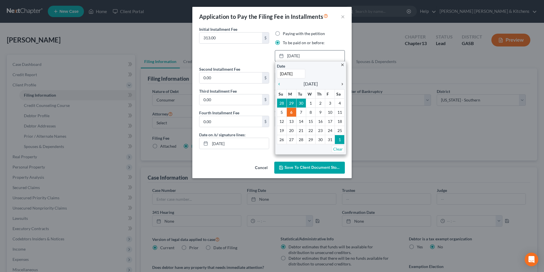
click at [343, 85] on icon "chevron_right" at bounding box center [340, 84] width 7 height 5
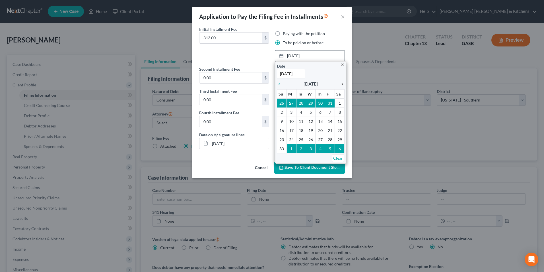
click at [343, 85] on icon "chevron_right" at bounding box center [340, 84] width 7 height 5
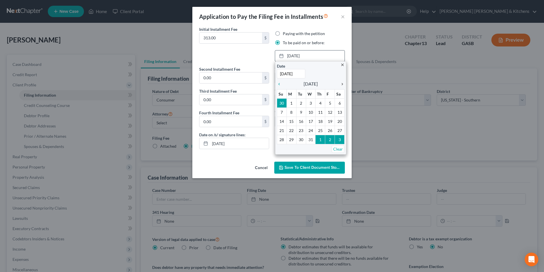
click at [343, 85] on icon "chevron_right" at bounding box center [340, 84] width 7 height 5
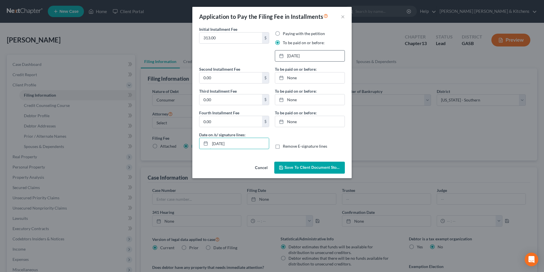
drag, startPoint x: 245, startPoint y: 142, endPoint x: 183, endPoint y: 152, distance: 63.4
click at [186, 152] on div "Application to Pay the Filing Fee in Installments × Initial Installment Fee 313…" at bounding box center [272, 136] width 544 height 272
click at [283, 144] on label "Remove E-signature lines" at bounding box center [305, 146] width 44 height 6
click at [285, 144] on input "Remove E-signature lines" at bounding box center [287, 145] width 4 height 4
checkbox input "true"
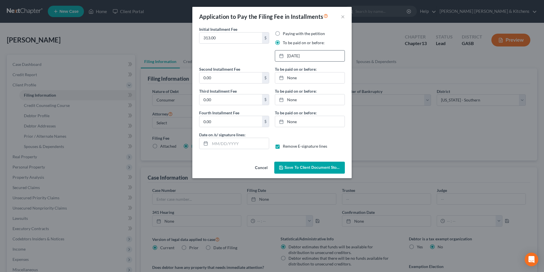
click at [283, 163] on button "Save to Client Document Storage" at bounding box center [310, 167] width 71 height 12
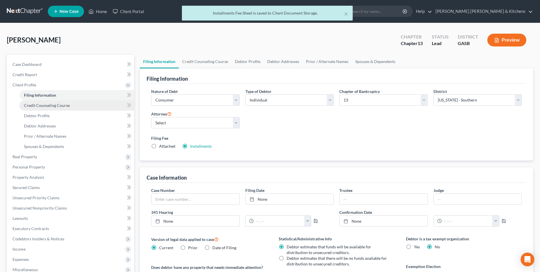
click at [39, 103] on span "Credit Counseling Course" at bounding box center [47, 105] width 46 height 5
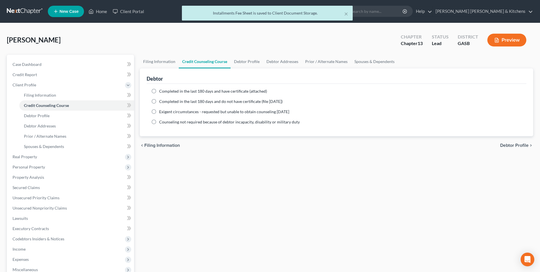
click at [159, 88] on label "Completed in the last 180 days and have certificate (attached)" at bounding box center [213, 91] width 108 height 6
click at [161, 88] on input "Completed in the last 180 days and have certificate (attached)" at bounding box center [163, 90] width 4 height 4
radio input "true"
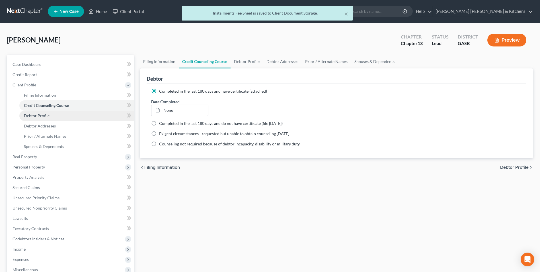
click at [45, 115] on span "Debtor Profile" at bounding box center [37, 115] width 26 height 5
select select "0"
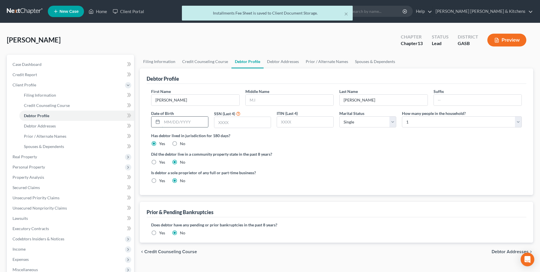
click at [181, 121] on input "text" at bounding box center [185, 121] width 46 height 11
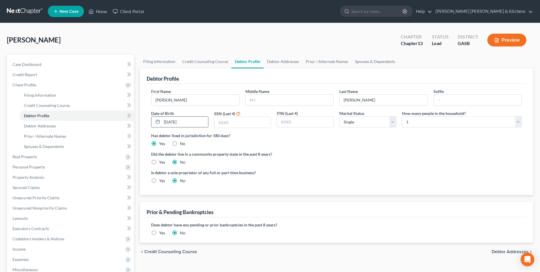
type input "12/20/1965"
type input "2486"
click at [34, 135] on span "Prior / Alternate Names" at bounding box center [45, 136] width 42 height 5
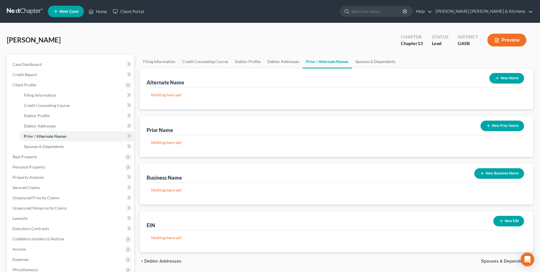
click at [502, 77] on button "New Name" at bounding box center [507, 78] width 35 height 11
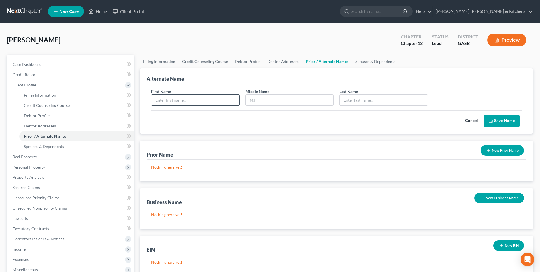
click at [183, 104] on input "text" at bounding box center [195, 100] width 88 height 11
type input "David"
type input "J"
type input "DePriest Jr"
click at [493, 119] on icon "submit" at bounding box center [491, 120] width 5 height 5
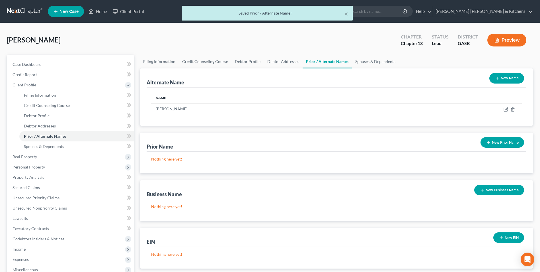
click at [505, 82] on button "New Name" at bounding box center [507, 78] width 35 height 11
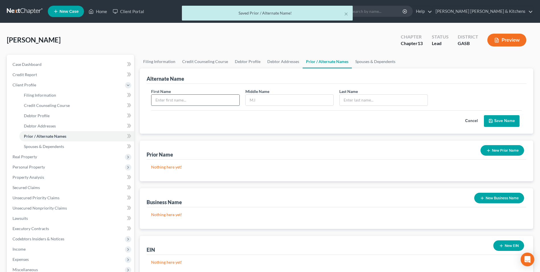
click at [179, 100] on input "text" at bounding box center [195, 100] width 88 height 11
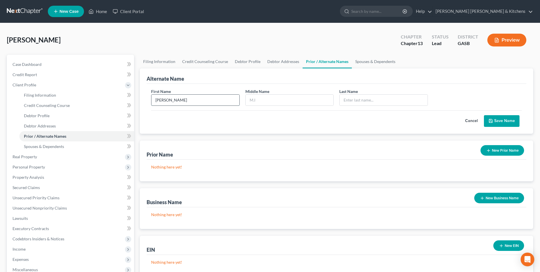
type input "David"
type input "Jonathan"
type input "Hubbard Jr"
click at [504, 122] on button "Save Name" at bounding box center [502, 121] width 36 height 12
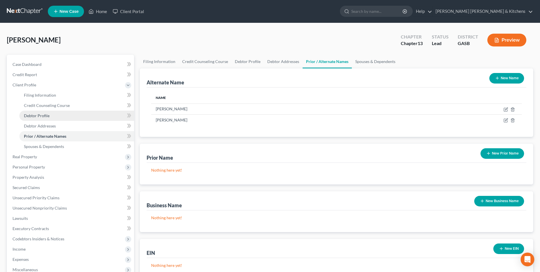
click at [42, 116] on span "Debtor Profile" at bounding box center [37, 115] width 26 height 5
select select "0"
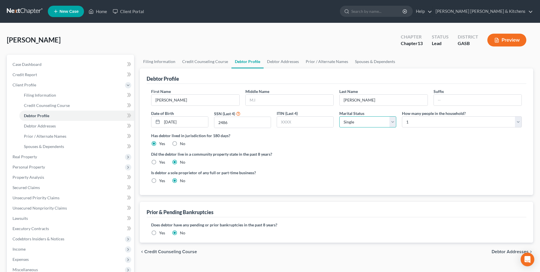
click at [366, 122] on select "Select Single Married Separated Divorced Widowed" at bounding box center [367, 121] width 57 height 11
select select "1"
click at [339, 116] on select "Select Single Married Separated Divorced Widowed" at bounding box center [367, 121] width 57 height 11
click at [413, 126] on select "Select 1 2 3 4 5 6 7 8 9 10 11 12 13 14 15 16 17 18 19 20" at bounding box center [462, 121] width 120 height 11
select select "1"
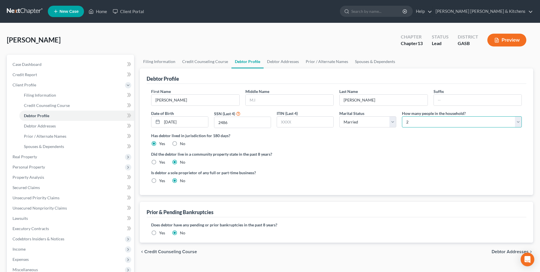
click at [402, 116] on select "Select 1 2 3 4 5 6 7 8 9 10 11 12 13 14 15 16 17 18 19 20" at bounding box center [462, 121] width 120 height 11
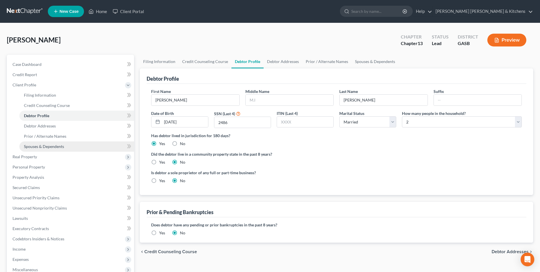
click at [52, 148] on span "Spouses & Dependents" at bounding box center [44, 146] width 40 height 5
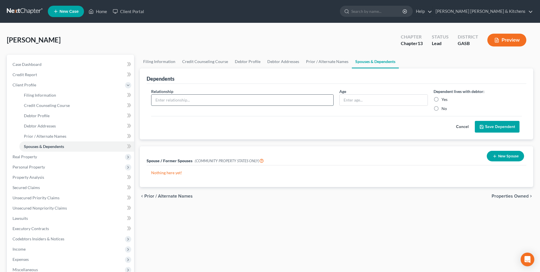
click at [165, 101] on input "text" at bounding box center [242, 100] width 182 height 11
type input "spouse"
click at [345, 103] on input "text" at bounding box center [384, 100] width 88 height 11
type input "73"
click at [442, 99] on label "Yes" at bounding box center [445, 100] width 6 height 6
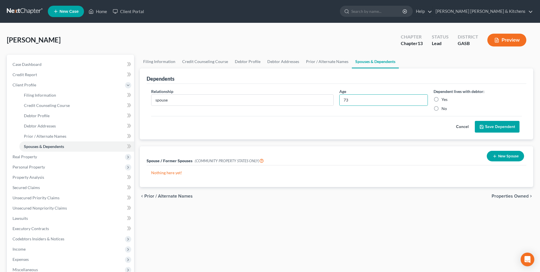
click at [444, 99] on input "Yes" at bounding box center [446, 99] width 4 height 4
radio input "true"
click at [493, 128] on button "Save Dependent" at bounding box center [497, 127] width 45 height 12
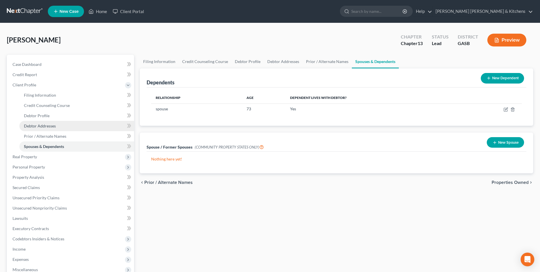
click at [41, 126] on span "Debtor Addresses" at bounding box center [40, 125] width 32 height 5
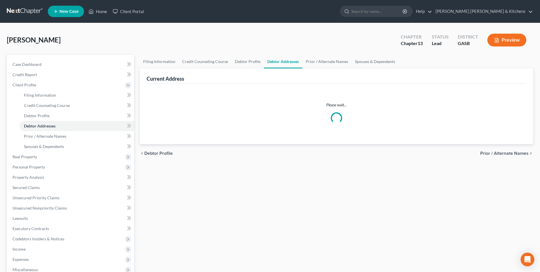
select select "0"
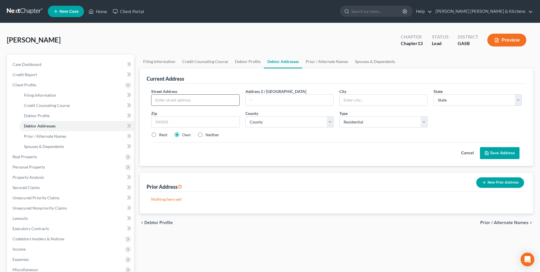
drag, startPoint x: 186, startPoint y: 101, endPoint x: 186, endPoint y: 96, distance: 5.1
click at [186, 101] on input "text" at bounding box center [195, 100] width 88 height 11
type input "1228 GA Highway 19 S"
type input "31021"
type input "[GEOGRAPHIC_DATA]"
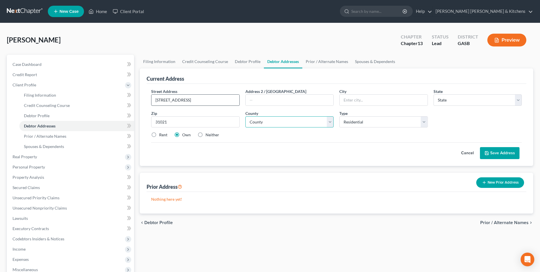
select select "10"
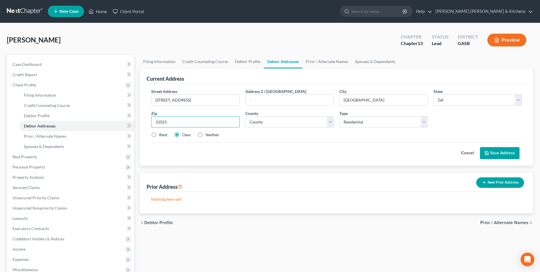
click at [183, 119] on input "31021" at bounding box center [195, 121] width 88 height 11
select select "86"
click at [513, 151] on button "Save Address" at bounding box center [500, 153] width 40 height 12
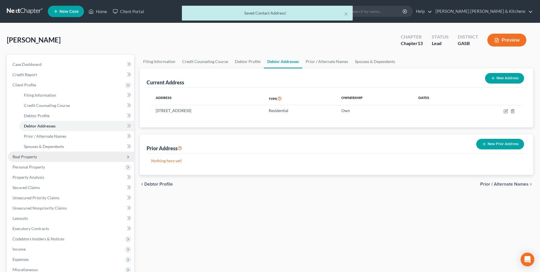
click at [29, 159] on span "Real Property" at bounding box center [71, 156] width 126 height 10
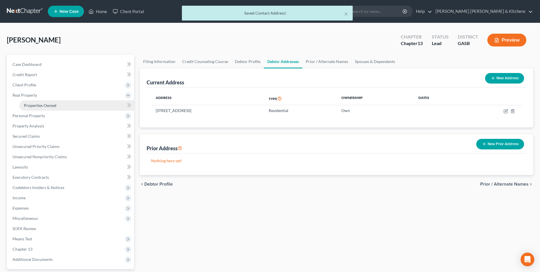
click at [32, 104] on span "Properties Owned" at bounding box center [40, 105] width 32 height 5
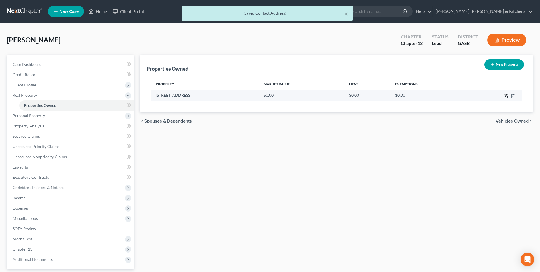
drag, startPoint x: 505, startPoint y: 96, endPoint x: 499, endPoint y: 97, distance: 6.0
click at [506, 96] on icon "button" at bounding box center [506, 95] width 3 height 3
select select "10"
select select "86"
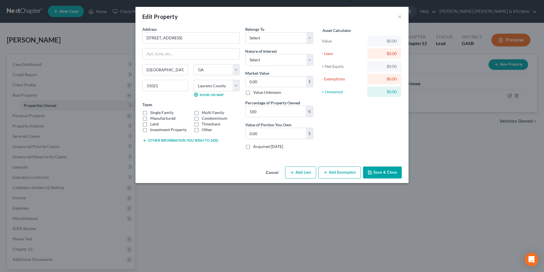
drag, startPoint x: 143, startPoint y: 112, endPoint x: 148, endPoint y: 123, distance: 12.6
click at [150, 112] on label "Single Family" at bounding box center [161, 113] width 23 height 6
click at [153, 112] on input "Single Family" at bounding box center [155, 112] width 4 height 4
checkbox input "true"
click at [167, 140] on button "Other information you wish to add" at bounding box center [180, 140] width 76 height 5
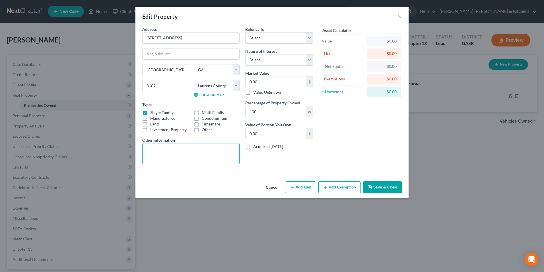
click at [169, 150] on textarea at bounding box center [190, 153] width 97 height 21
type textarea "Residence, tax value - joint w/spouse"
click at [249, 41] on select "Select Debtor 1 Only Debtor 2 Only Debtor 1 And Debtor 2 Only At Least One Of T…" at bounding box center [279, 37] width 68 height 11
select select "3"
click at [245, 32] on select "Select Debtor 1 Only Debtor 2 Only Debtor 1 And Debtor 2 Only At Least One Of T…" at bounding box center [279, 37] width 68 height 11
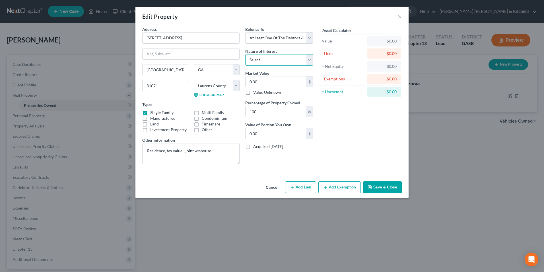
click at [255, 62] on select "Select Fee Simple Joint Tenant Life Estate Equitable Interest Future Interest T…" at bounding box center [279, 59] width 68 height 11
select select "0"
click at [245, 54] on select "Select Fee Simple Joint Tenant Life Estate Equitable Interest Future Interest T…" at bounding box center [279, 59] width 68 height 11
click at [258, 81] on input "0.00" at bounding box center [276, 81] width 61 height 11
type input "2"
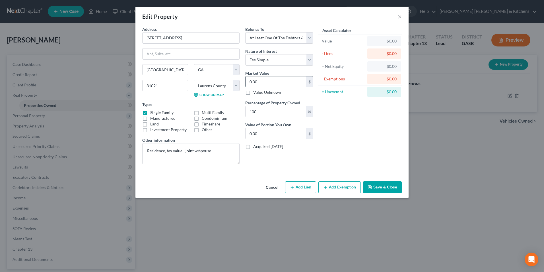
type input "2.00"
type input "23"
type input "23.00"
type input "232"
type input "232.00"
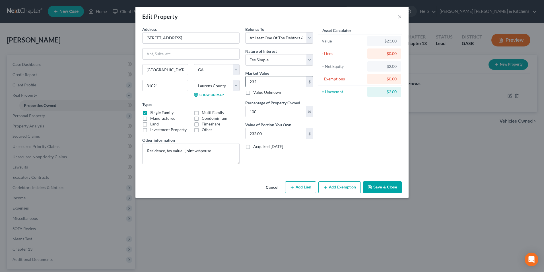
type input "2324"
type input "2,324.00"
type input "2,3244"
type input "23,244.00"
type input "2,32445"
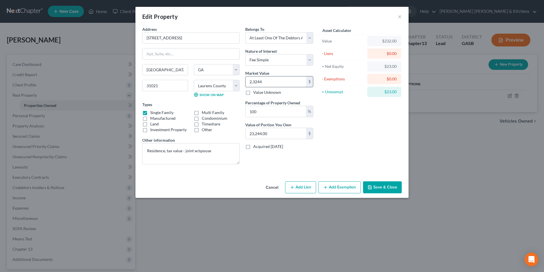
type input "232,445.00"
type input "232,445"
click at [261, 114] on input "100" at bounding box center [276, 111] width 60 height 11
type input "10"
type input "23,244.50"
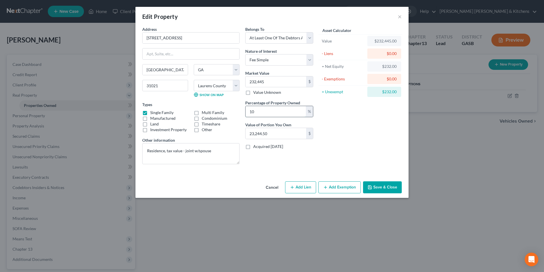
type input "1"
type input "2,324.45"
type input "5"
type input "11,622.25"
type input "50"
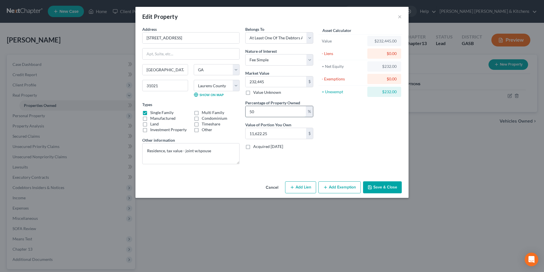
type input "116,222.50"
type input "50"
click at [296, 188] on button "Add Lien" at bounding box center [300, 187] width 31 height 12
select select "3"
select select "0"
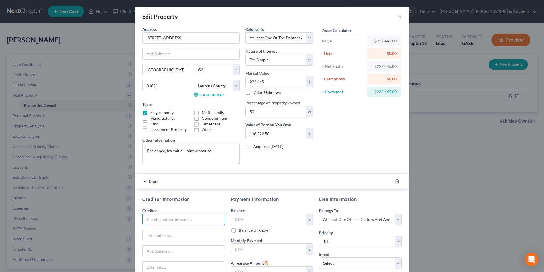
click at [156, 218] on input "text" at bounding box center [183, 218] width 83 height 11
click at [166, 234] on div "Freedom Mortgage" at bounding box center [176, 237] width 68 height 9
type input "Freedom Mortgage"
type input "PO Box 619063"
type input "Dallas"
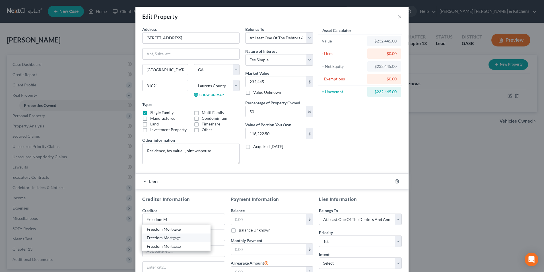
select select "45"
type input "75261"
click at [234, 220] on input "text" at bounding box center [268, 219] width 75 height 11
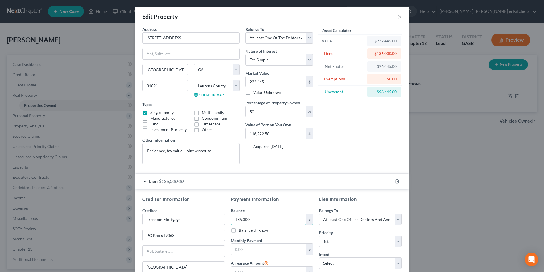
type input "136,000"
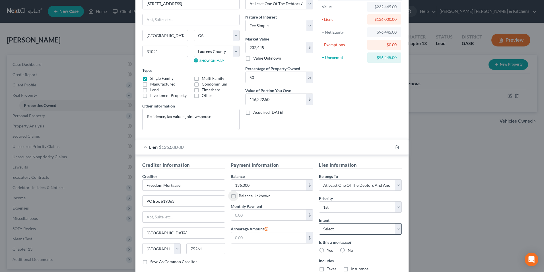
scroll to position [74, 0]
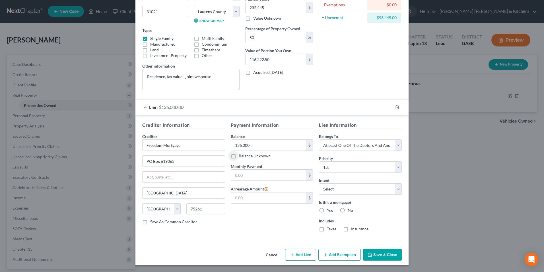
click at [349, 258] on button "Add Exemption" at bounding box center [340, 255] width 42 height 12
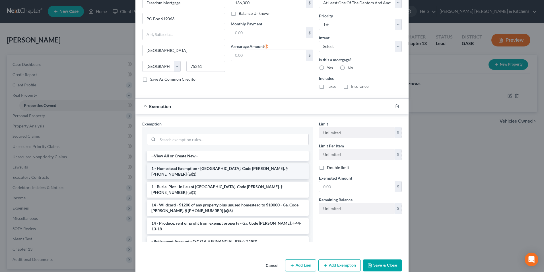
click at [177, 171] on li "1 - Homestead Exemption - [GEOGRAPHIC_DATA]. Code [PERSON_NAME]. § [PHONE_NUMBE…" at bounding box center [228, 171] width 162 height 16
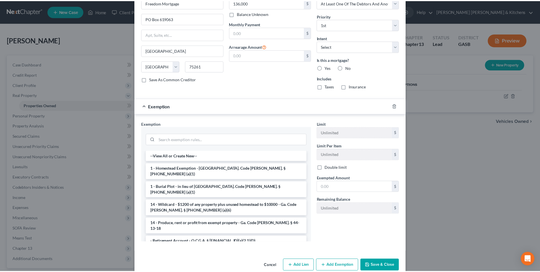
scroll to position [200, 0]
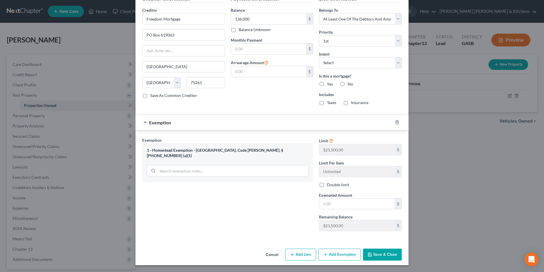
click at [343, 197] on span "Exempted Amount" at bounding box center [335, 195] width 33 height 5
click at [333, 208] on input "text" at bounding box center [357, 203] width 75 height 11
type input "21,500"
click at [390, 254] on button "Save & Close" at bounding box center [382, 254] width 39 height 12
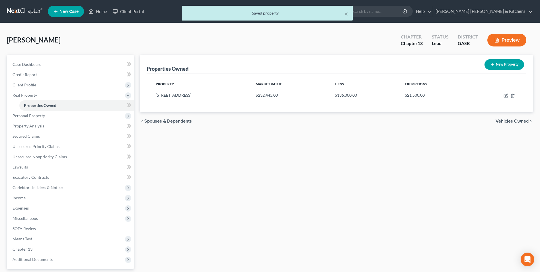
click at [511, 65] on button "New Property" at bounding box center [505, 64] width 40 height 11
select select "10"
select select "86"
select select "0"
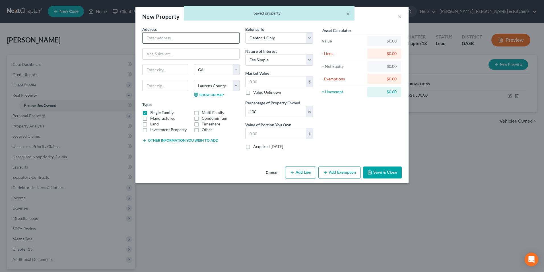
click at [160, 42] on input "text" at bounding box center [191, 37] width 97 height 11
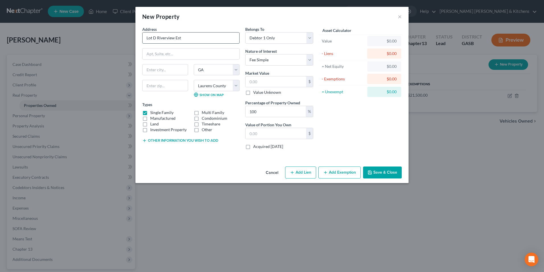
type input "Lot D Riverview Est"
type input "Parcel # D17F013"
type input "31021"
type input "[GEOGRAPHIC_DATA]"
click at [150, 112] on label "Single Family" at bounding box center [161, 113] width 23 height 6
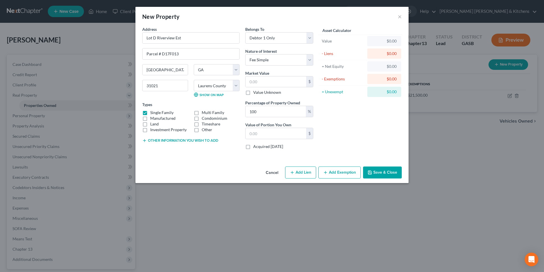
click at [153, 112] on input "Single Family" at bounding box center [155, 112] width 4 height 4
checkbox input "false"
click at [150, 121] on label "Land" at bounding box center [154, 124] width 9 height 6
click at [153, 121] on input "Land" at bounding box center [155, 123] width 4 height 4
checkbox input "true"
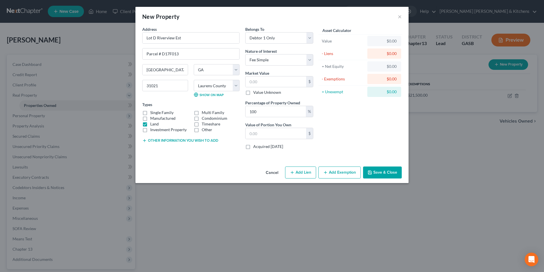
click at [156, 140] on button "Other information you wish to add" at bounding box center [180, 140] width 76 height 5
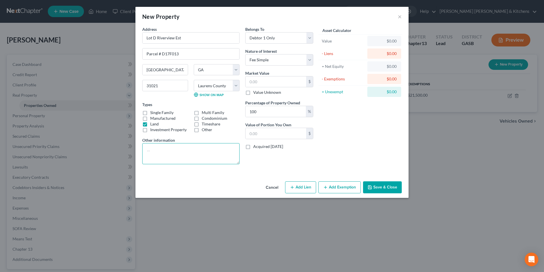
click at [161, 158] on textarea at bounding box center [190, 153] width 97 height 21
type textarea "2 acres directly behind residence - paid for - tax value - joint w/spouse"
click at [256, 44] on div "Belongs To * Select Debtor 1 Only Debtor 2 Only Debtor 1 And Debtor 2 Only At L…" at bounding box center [280, 97] width 74 height 142
click at [268, 41] on select "Select Debtor 1 Only Debtor 2 Only Debtor 1 And Debtor 2 Only At Least One Of T…" at bounding box center [279, 37] width 68 height 11
select select "3"
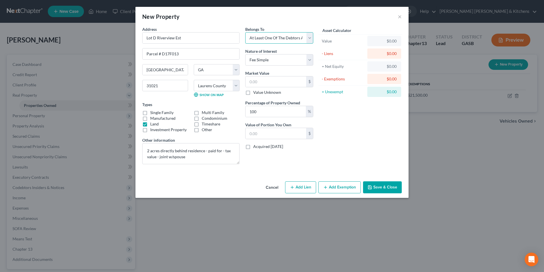
click at [245, 32] on select "Select Debtor 1 Only Debtor 2 Only Debtor 1 And Debtor 2 Only At Least One Of T…" at bounding box center [279, 37] width 68 height 11
click at [261, 82] on input "text" at bounding box center [276, 81] width 61 height 11
type input "8"
type input "8.00"
type input "84"
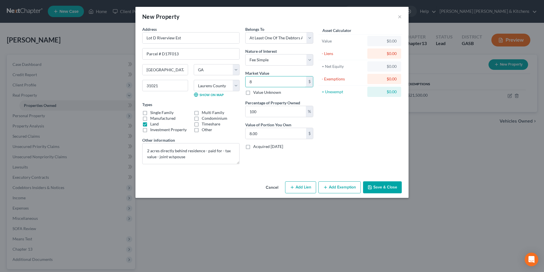
type input "84.00"
type input "842"
type input "842.00"
type input "8425"
type input "8,425.00"
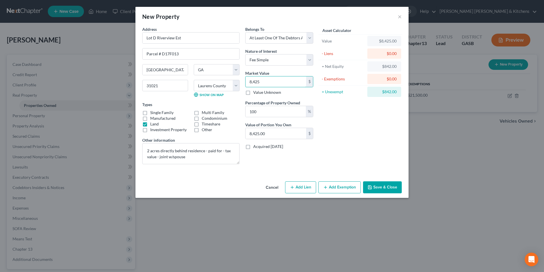
type input "8,425"
drag, startPoint x: 267, startPoint y: 110, endPoint x: 243, endPoint y: 111, distance: 24.0
click at [243, 111] on div "Belongs To * Select Debtor 1 Only Debtor 2 Only Debtor 1 And Debtor 2 Only At L…" at bounding box center [280, 97] width 74 height 142
type input "5"
type input "421.25"
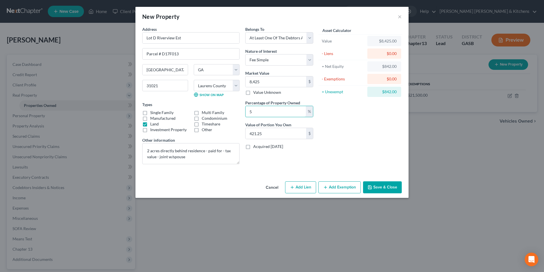
type input "50"
type input "4,212.50"
type input "50"
click at [396, 188] on button "Save & Close" at bounding box center [382, 187] width 39 height 12
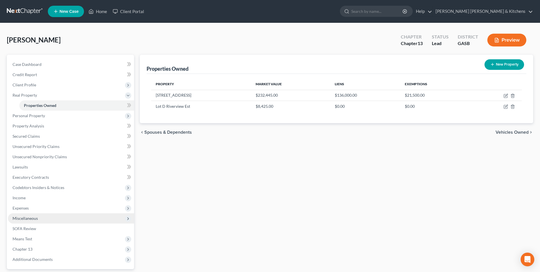
click at [15, 218] on span "Miscellaneous" at bounding box center [25, 218] width 25 height 5
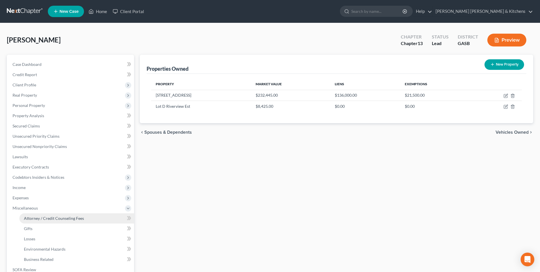
click at [40, 216] on span "Attorney / Credit Counseling Fees" at bounding box center [54, 218] width 60 height 5
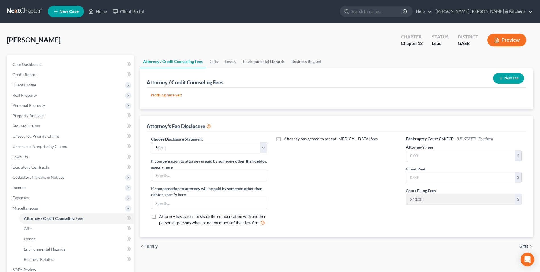
click at [507, 80] on button "New Fee" at bounding box center [508, 78] width 31 height 11
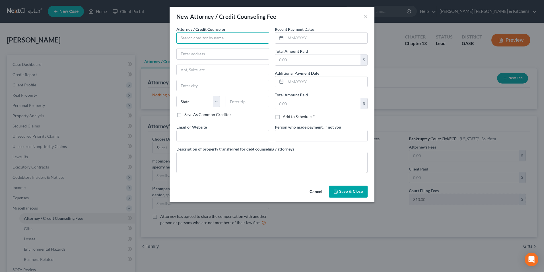
click at [198, 34] on input "text" at bounding box center [223, 37] width 93 height 11
type input "[PERSON_NAME] Credit & Debt Counseling"
type input "online"
click at [309, 58] on input "text" at bounding box center [317, 59] width 85 height 11
type input "25.00"
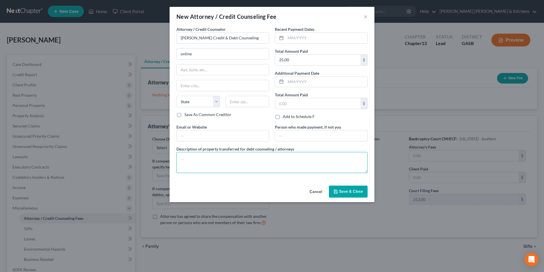
click at [196, 155] on textarea at bounding box center [272, 162] width 191 height 21
type textarea "$25 for pre counseling"
click at [360, 192] on span "Save & Close" at bounding box center [351, 191] width 24 height 5
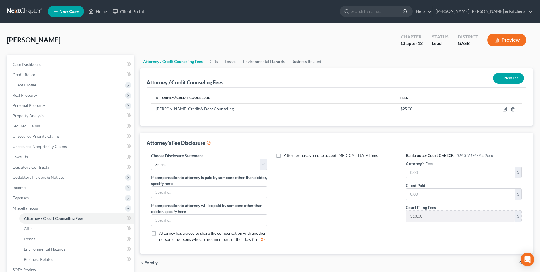
click at [517, 78] on button "New Fee" at bounding box center [508, 78] width 31 height 11
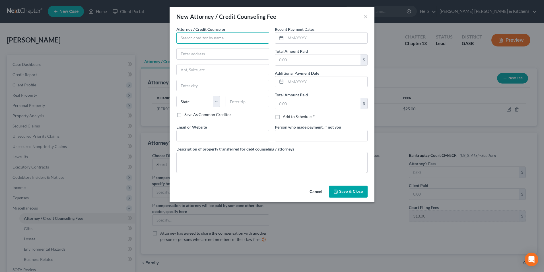
click at [198, 40] on input "text" at bounding box center [223, 37] width 93 height 11
type input "[PERSON_NAME] [PERSON_NAME] & Kitchens"
type input "512 Telfair Street"
type input "Augusta"
select select "10"
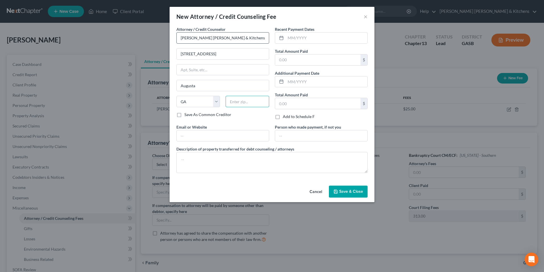
type input "30901"
click at [298, 60] on input "text" at bounding box center [317, 59] width 85 height 11
type input "1"
type input "500.00"
click at [295, 38] on input "text" at bounding box center [327, 37] width 82 height 11
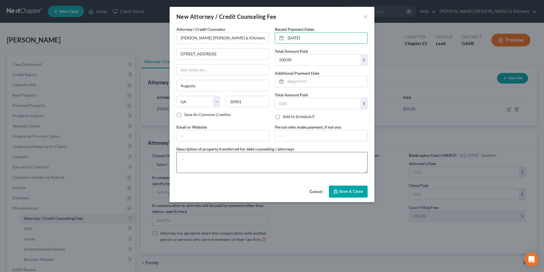
type input "10/08/2025"
click at [243, 155] on textarea at bounding box center [272, 162] width 191 height 21
type textarea "$500 paid toward attorney fees"
click at [343, 194] on button "Save & Close" at bounding box center [348, 191] width 39 height 12
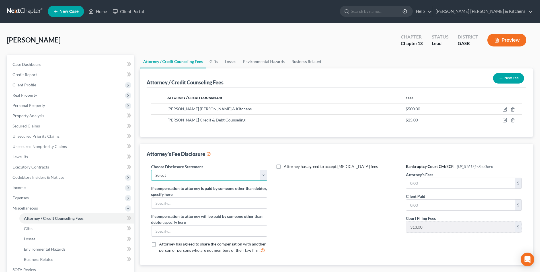
click at [175, 178] on select "Select Disclosure of Compensation of Attorney For Debtors" at bounding box center [209, 174] width 116 height 11
select select "0"
click at [151, 169] on select "Select Disclosure of Compensation of Attorney For Debtors" at bounding box center [209, 174] width 116 height 11
click at [420, 182] on input "text" at bounding box center [460, 183] width 108 height 11
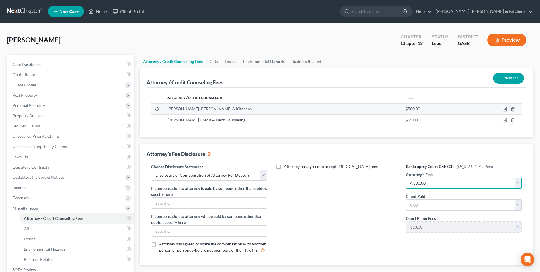
type input "4,500.00"
type input "500.00"
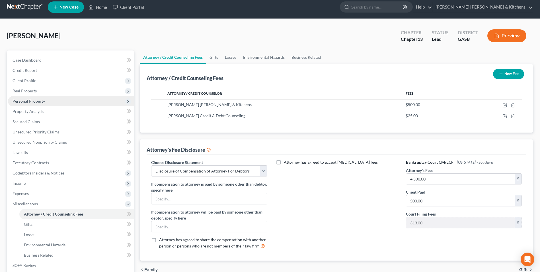
click at [30, 98] on span "Personal Property" at bounding box center [71, 101] width 126 height 10
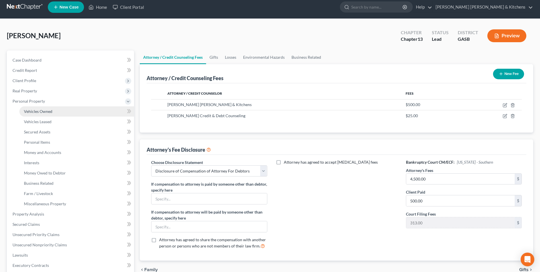
click at [32, 107] on link "Vehicles Owned" at bounding box center [76, 111] width 115 height 10
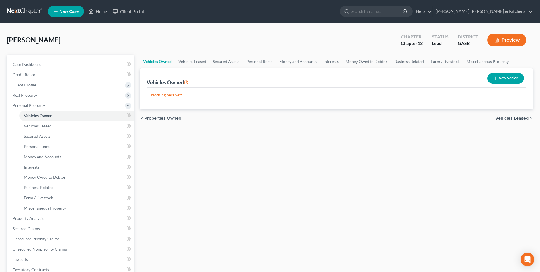
click at [511, 78] on button "New Vehicle" at bounding box center [506, 78] width 37 height 11
select select "0"
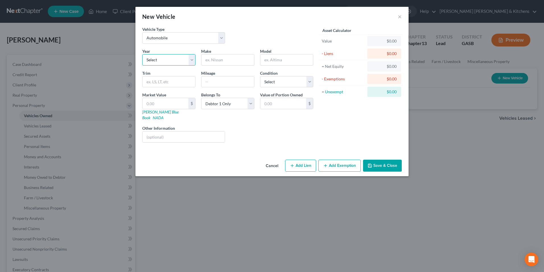
click at [173, 58] on select "Select 2026 2025 2024 2023 2022 2021 2020 2019 2018 2017 2016 2015 2014 2013 20…" at bounding box center [168, 59] width 53 height 11
click at [142, 54] on select "Select 2026 2025 2024 2023 2022 2021 2020 2019 2018 2017 2016 2015 2014 2013 20…" at bounding box center [168, 59] width 53 height 11
click at [160, 60] on select "Select 2026 2025 2024 2023 2022 2021 2020 2019 2018 2017 2016 2015 2014 2013 20…" at bounding box center [168, 59] width 53 height 11
select select "26"
click at [142, 54] on select "Select 2026 2025 2024 2023 2022 2021 2020 2019 2018 2017 2016 2015 2014 2013 20…" at bounding box center [168, 59] width 53 height 11
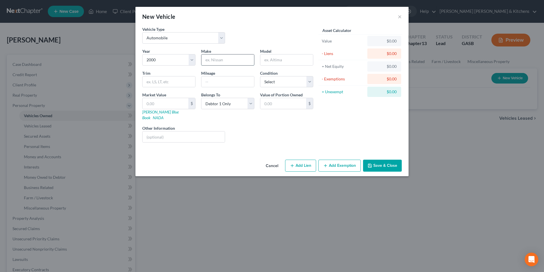
drag, startPoint x: 228, startPoint y: 62, endPoint x: 223, endPoint y: 57, distance: 7.2
click at [228, 62] on input "text" at bounding box center [228, 59] width 53 height 11
type input "Chevy"
type input "Corvette"
type input "77,000"
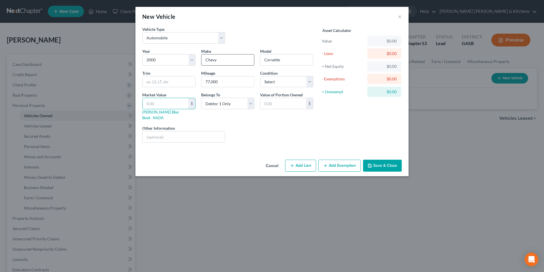
type input "1"
type input "1.00"
type input "10"
type input "10.00"
type input "105"
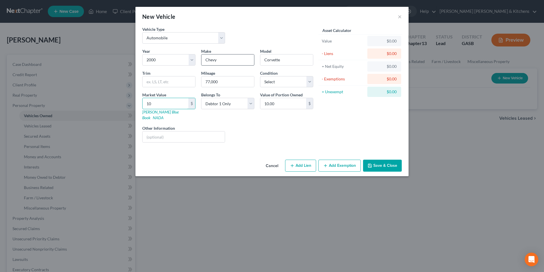
type input "105.00"
type input "1055"
type input "1,055.00"
type input "10550"
type input "10,550.00"
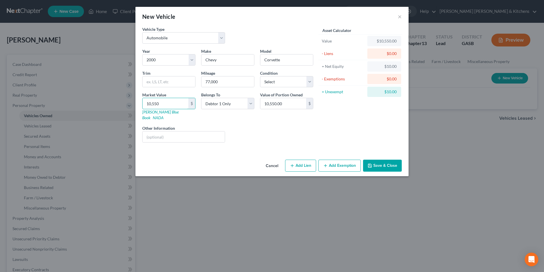
type input "10,550"
click at [305, 159] on button "Add Lien" at bounding box center [300, 165] width 31 height 12
select select "0"
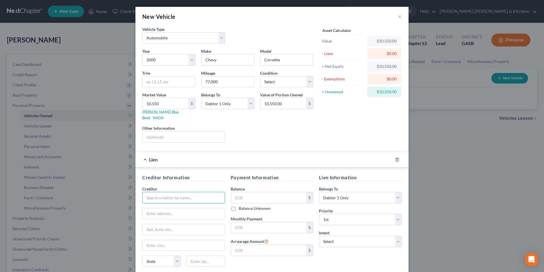
click at [155, 192] on input "text" at bounding box center [183, 197] width 83 height 11
type input "OneMain"
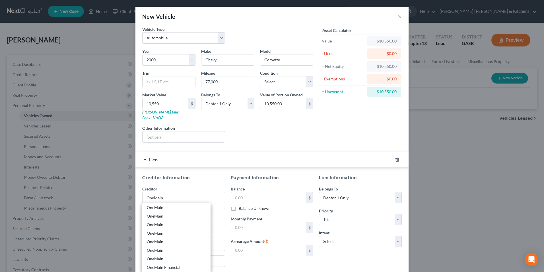
click at [270, 194] on input "text" at bounding box center [268, 197] width 75 height 11
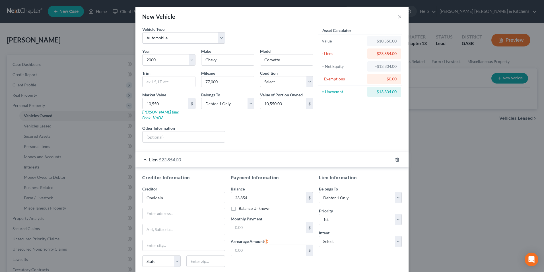
type input "23,854"
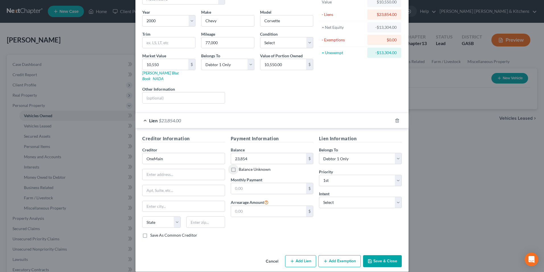
scroll to position [40, 0]
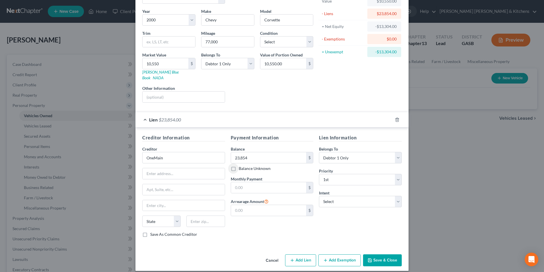
click at [374, 254] on button "Save & Close" at bounding box center [382, 260] width 39 height 12
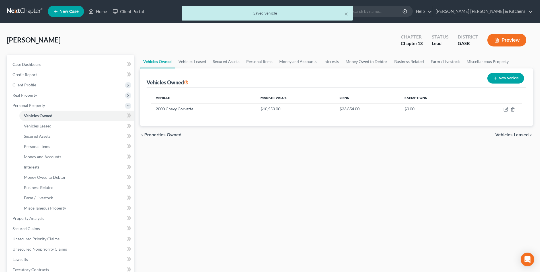
click at [509, 80] on button "New Vehicle" at bounding box center [506, 78] width 37 height 11
select select "0"
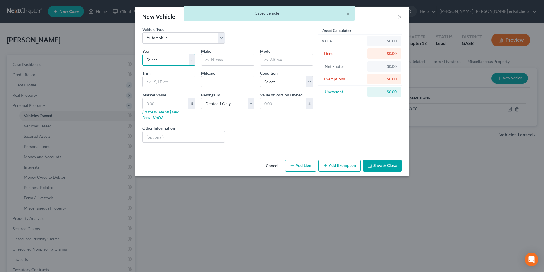
click at [148, 62] on select "Select 2026 2025 2024 2023 2022 2021 2020 2019 2018 2017 2016 2015 2014 2013 20…" at bounding box center [168, 59] width 53 height 11
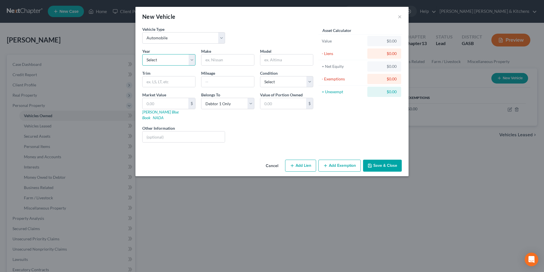
select select "26"
click at [142, 54] on select "Select 2026 2025 2024 2023 2022 2021 2020 2019 2018 2017 2016 2015 2014 2013 20…" at bounding box center [168, 59] width 53 height 11
drag, startPoint x: 218, startPoint y: 62, endPoint x: 214, endPoint y: 62, distance: 3.1
click at [218, 62] on input "text" at bounding box center [228, 59] width 53 height 11
type input "Dodge"
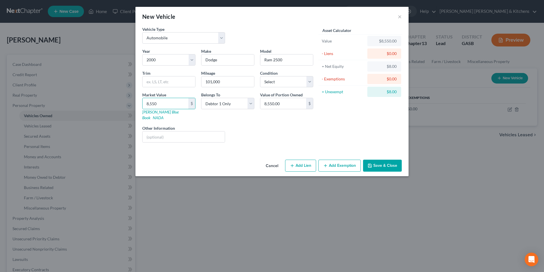
click at [299, 159] on button "Add Lien" at bounding box center [300, 165] width 31 height 12
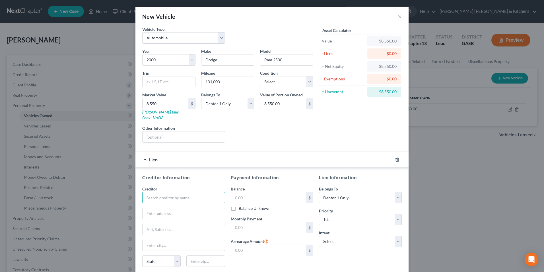
click at [163, 192] on input "text" at bounding box center [183, 197] width 83 height 11
click at [245, 192] on input "text" at bounding box center [268, 197] width 75 height 11
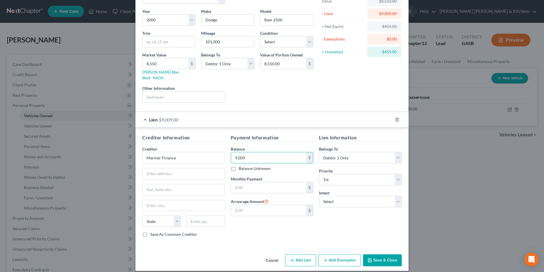
click at [389, 258] on button "Save & Close" at bounding box center [382, 260] width 39 height 12
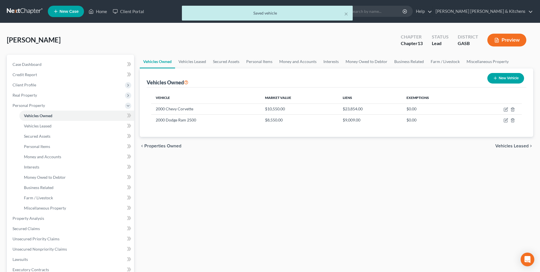
click at [501, 81] on button "New Vehicle" at bounding box center [506, 78] width 37 height 11
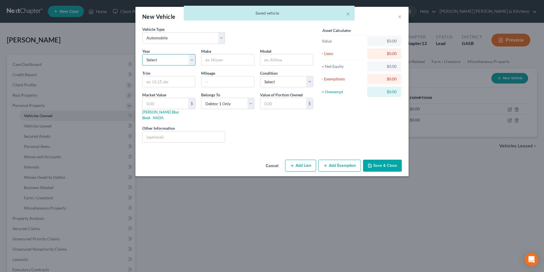
click at [170, 63] on select "Select 2026 2025 2024 2023 2022 2021 2020 2019 2018 2017 2016 2015 2014 2013 20…" at bounding box center [168, 59] width 53 height 11
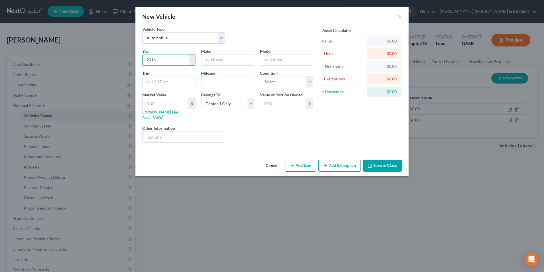
click at [142, 54] on select "Select 2026 2025 2024 2023 2022 2021 2020 2019 2018 2017 2016 2015 2014 2013 20…" at bounding box center [168, 59] width 53 height 11
click at [152, 105] on input "text" at bounding box center [166, 103] width 46 height 11
click at [214, 104] on select "Select Debtor 1 Only Debtor 2 Only Debtor 1 And Debtor 2 Only At Least One Of T…" at bounding box center [227, 103] width 53 height 11
click at [201, 98] on select "Select Debtor 1 Only Debtor 2 Only Debtor 1 And Debtor 2 Only At Least One Of T…" at bounding box center [227, 103] width 53 height 11
click at [185, 134] on input "text" at bounding box center [184, 136] width 82 height 11
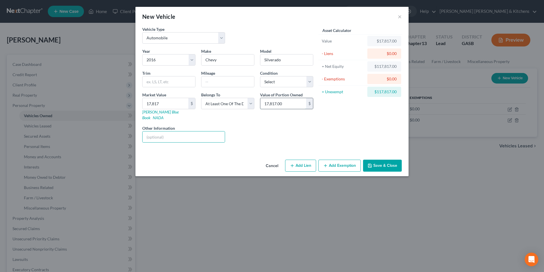
click at [291, 103] on input "17,817.00" at bounding box center [284, 103] width 46 height 11
click at [328, 163] on icon "button" at bounding box center [325, 165] width 5 height 5
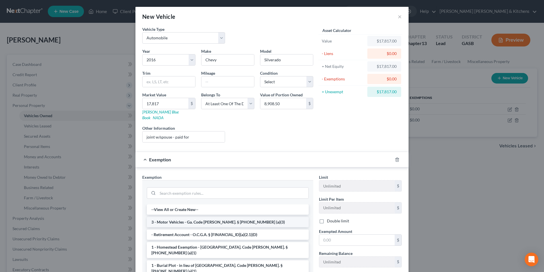
click at [192, 217] on li "3 - Motor Vehicles - Ga. Code [PERSON_NAME]. § [PHONE_NUMBER] (a)(3)" at bounding box center [228, 222] width 162 height 10
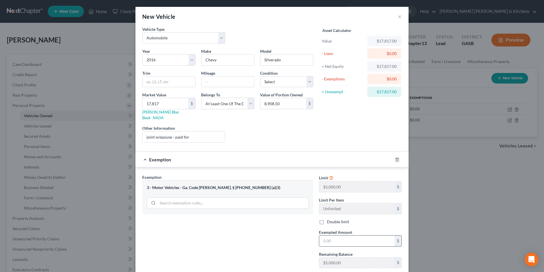
click at [359, 235] on input "text" at bounding box center [357, 240] width 75 height 11
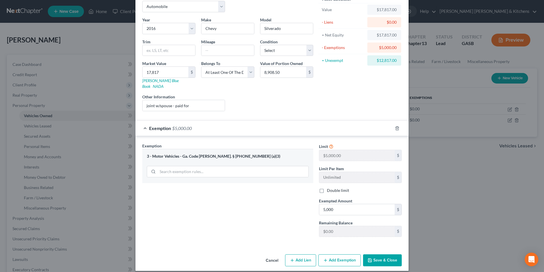
click at [376, 259] on button "Save & Close" at bounding box center [382, 260] width 39 height 12
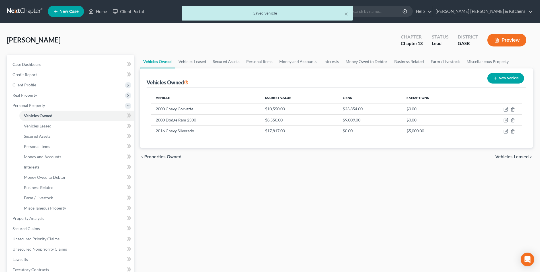
click at [508, 78] on button "New Vehicle" at bounding box center [506, 78] width 37 height 11
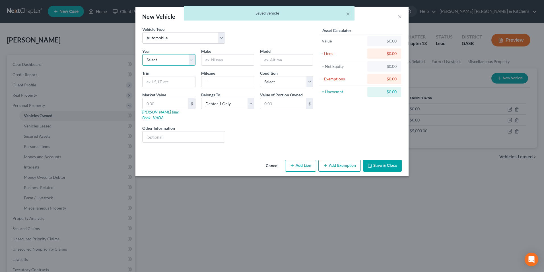
click at [167, 58] on select "Select 2026 2025 2024 2023 2022 2021 2020 2019 2018 2017 2016 2015 2014 2013 20…" at bounding box center [168, 59] width 53 height 11
click at [142, 54] on select "Select 2026 2025 2024 2023 2022 2021 2020 2019 2018 2017 2016 2015 2014 2013 20…" at bounding box center [168, 59] width 53 height 11
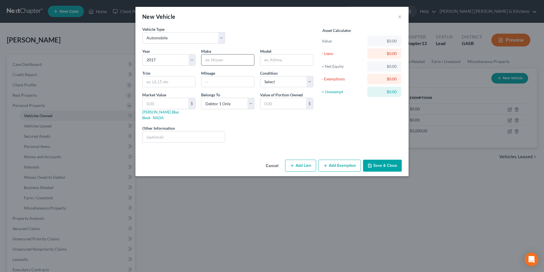
click at [217, 57] on input "text" at bounding box center [228, 59] width 53 height 11
click at [180, 105] on input "122,250" at bounding box center [166, 103] width 46 height 11
click at [220, 105] on select "Select Debtor 1 Only Debtor 2 Only Debtor 1 And Debtor 2 Only At Least One Of T…" at bounding box center [227, 103] width 53 height 11
click at [201, 98] on select "Select Debtor 1 Only Debtor 2 Only Debtor 1 And Debtor 2 Only At Least One Of T…" at bounding box center [227, 103] width 53 height 11
click at [285, 106] on input "12,250.00" at bounding box center [284, 103] width 46 height 11
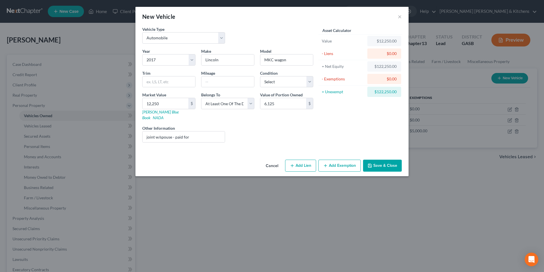
click at [380, 162] on button "Save & Close" at bounding box center [382, 165] width 39 height 12
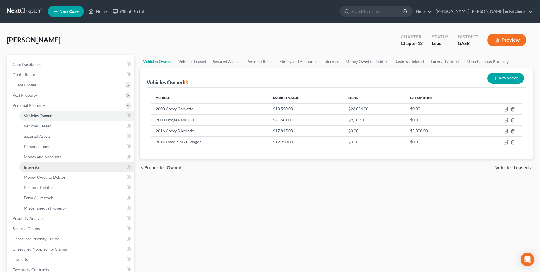
click at [27, 169] on span "Interests" at bounding box center [31, 166] width 15 height 5
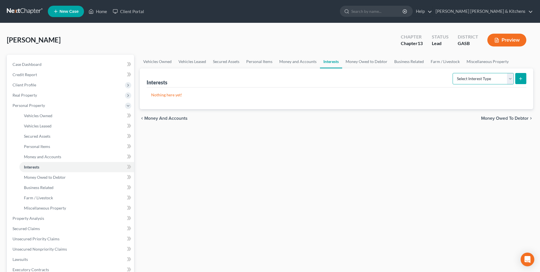
click at [458, 78] on select "Select Interest Type 401K Annuity Bond Education IRA Government Bond Government…" at bounding box center [483, 78] width 61 height 11
click at [453, 73] on select "Select Interest Type 401K Annuity Bond Education IRA Government Bond Government…" at bounding box center [483, 78] width 61 height 11
click at [523, 79] on icon "submit" at bounding box center [521, 78] width 5 height 5
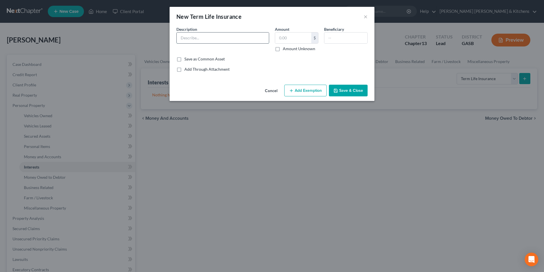
click at [179, 34] on input "text" at bounding box center [223, 37] width 92 height 11
click at [346, 35] on input "text" at bounding box center [346, 37] width 43 height 11
click at [343, 38] on input "spouth" at bounding box center [346, 37] width 43 height 11
click at [345, 98] on div "Cancel Add Exemption Save & Close" at bounding box center [272, 91] width 205 height 19
drag, startPoint x: 345, startPoint y: 87, endPoint x: 334, endPoint y: 108, distance: 23.6
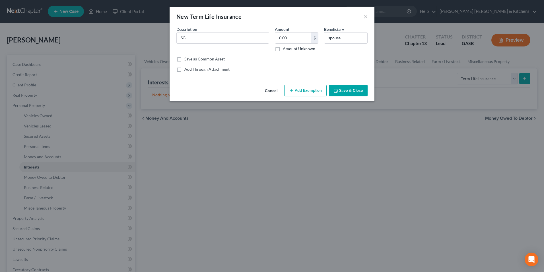
click at [345, 87] on button "Save & Close" at bounding box center [348, 91] width 39 height 12
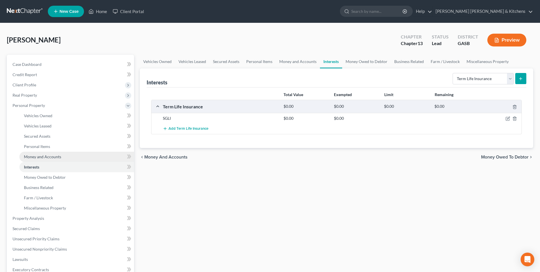
click at [40, 160] on link "Money and Accounts" at bounding box center [76, 156] width 115 height 10
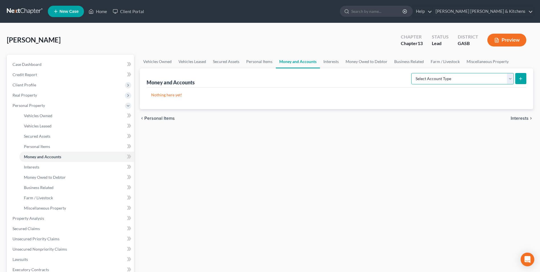
click at [447, 78] on select "Select Account Type Brokerage Cash on Hand Certificates of Deposit Checking Acc…" at bounding box center [462, 78] width 103 height 11
click at [413, 73] on select "Select Account Type Brokerage Cash on Hand Certificates of Deposit Checking Acc…" at bounding box center [462, 78] width 103 height 11
click at [521, 80] on icon "submit" at bounding box center [521, 78] width 5 height 5
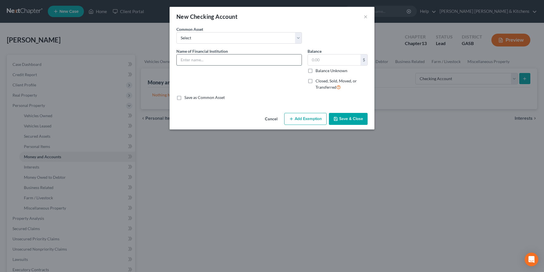
drag, startPoint x: 201, startPoint y: 57, endPoint x: 200, endPoint y: 60, distance: 3.3
click at [200, 57] on input "text" at bounding box center [239, 59] width 125 height 11
click at [321, 61] on input "text" at bounding box center [334, 59] width 53 height 11
click at [361, 125] on div "Cancel Add Exemption Save & Close" at bounding box center [272, 119] width 205 height 19
click at [358, 116] on button "Save & Close" at bounding box center [348, 119] width 39 height 12
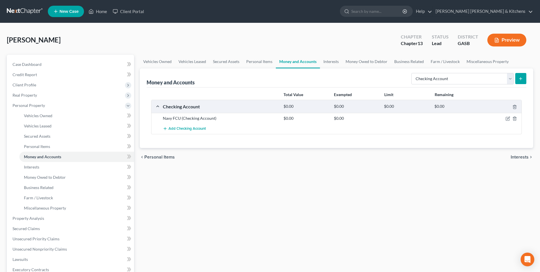
click at [519, 81] on icon "submit" at bounding box center [521, 78] width 5 height 5
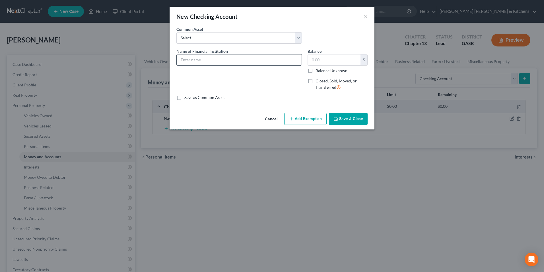
click at [221, 62] on input "text" at bounding box center [239, 59] width 125 height 11
click at [345, 115] on button "Save & Close" at bounding box center [348, 119] width 39 height 12
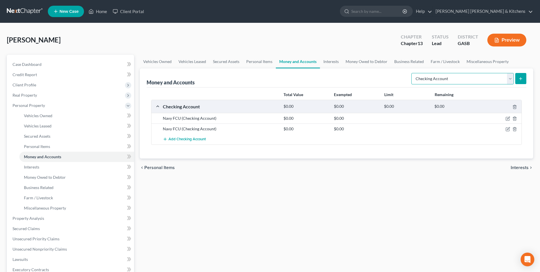
click at [433, 82] on select "Select Account Type Brokerage Cash on Hand Certificates of Deposit Checking Acc…" at bounding box center [462, 78] width 103 height 11
click at [413, 73] on select "Select Account Type Brokerage Cash on Hand Certificates of Deposit Checking Acc…" at bounding box center [462, 78] width 103 height 11
click at [526, 76] on button "submit" at bounding box center [520, 78] width 11 height 11
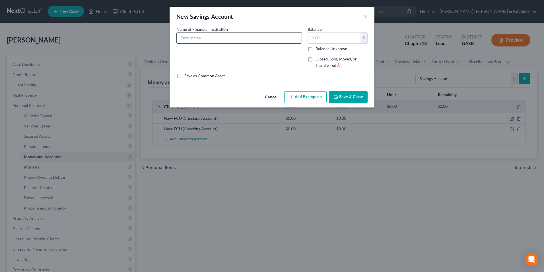
drag, startPoint x: 240, startPoint y: 34, endPoint x: 237, endPoint y: 39, distance: 5.1
click at [239, 35] on input "text" at bounding box center [239, 37] width 125 height 11
click at [344, 95] on button "Save & Close" at bounding box center [348, 97] width 39 height 12
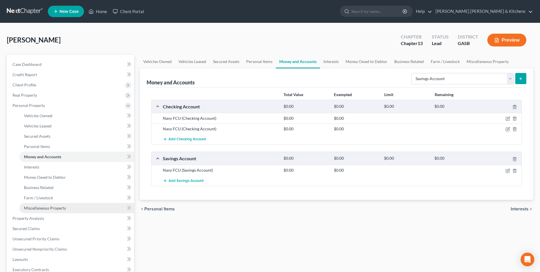
click at [38, 208] on span "Miscellaneous Property" at bounding box center [45, 207] width 42 height 5
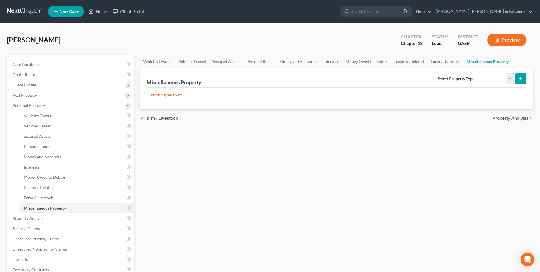
click at [449, 82] on select "Select Property Type Assigned for Creditor Benefit Within 1 Year Holding for An…" at bounding box center [474, 78] width 80 height 11
click at [434, 73] on select "Select Property Type Assigned for Creditor Benefit Within 1 Year Holding for An…" at bounding box center [474, 78] width 80 height 11
click at [519, 81] on button "submit" at bounding box center [520, 78] width 11 height 11
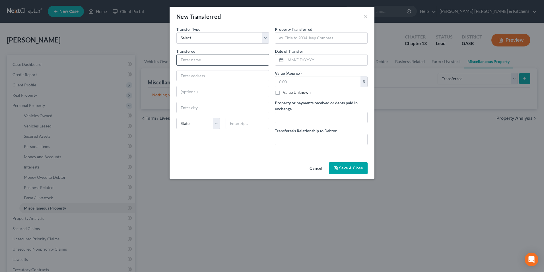
click at [185, 63] on input "text" at bounding box center [223, 59] width 92 height 11
click at [293, 37] on input "text" at bounding box center [321, 37] width 92 height 11
click at [289, 82] on input "text" at bounding box center [317, 81] width 85 height 11
click at [290, 122] on input "text" at bounding box center [321, 117] width 92 height 11
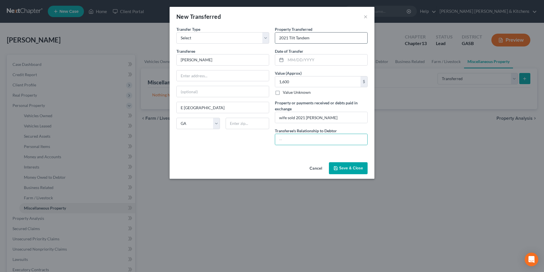
click at [324, 40] on input "2021 Tilt Tandem" at bounding box center [321, 37] width 92 height 11
click at [317, 139] on input "text" at bounding box center [321, 139] width 92 height 11
click at [361, 169] on button "Save & Close" at bounding box center [348, 168] width 39 height 12
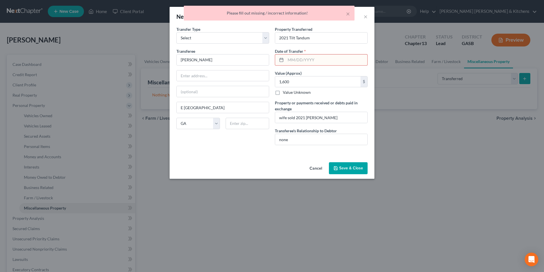
drag, startPoint x: 305, startPoint y: 60, endPoint x: 298, endPoint y: 58, distance: 7.3
click at [305, 60] on input "text" at bounding box center [327, 59] width 82 height 11
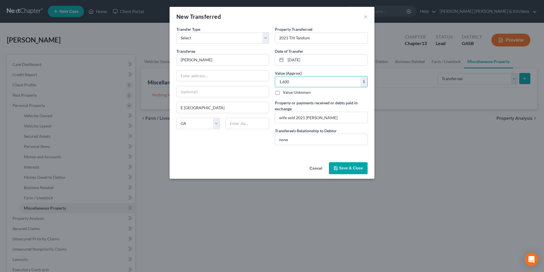
click at [351, 171] on button "Save & Close" at bounding box center [348, 168] width 39 height 12
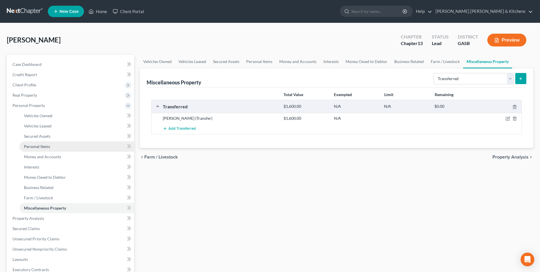
click at [30, 144] on span "Personal Items" at bounding box center [37, 146] width 26 height 5
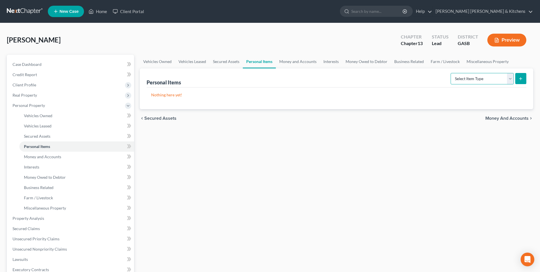
click at [468, 78] on select "Select Item Type Clothing Collectibles Of Value Electronics Firearms Household …" at bounding box center [482, 78] width 63 height 11
click at [451, 73] on select "Select Item Type Clothing Collectibles Of Value Electronics Firearms Household …" at bounding box center [482, 78] width 63 height 11
click at [518, 81] on button "submit" at bounding box center [520, 78] width 11 height 11
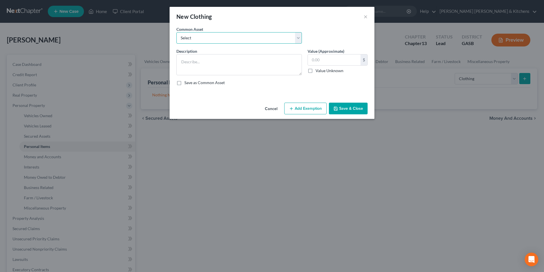
drag, startPoint x: 234, startPoint y: 38, endPoint x: 228, endPoint y: 44, distance: 8.1
click at [234, 38] on select "Select misc wearing apparel on person & at residence" at bounding box center [240, 37] width 126 height 11
click at [177, 32] on select "Select misc wearing apparel on person & at residence" at bounding box center [240, 37] width 126 height 11
drag, startPoint x: 320, startPoint y: 112, endPoint x: 308, endPoint y: 121, distance: 15.2
click at [319, 112] on button "Add Exemption" at bounding box center [305, 109] width 42 height 12
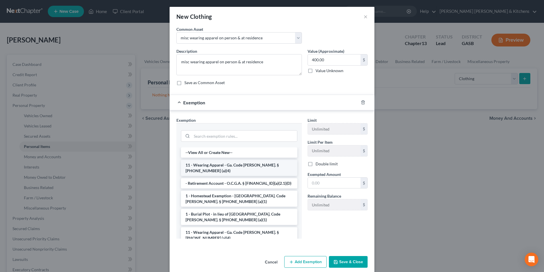
click at [228, 164] on li "11 - Wearing Apparel - Ga. Code [PERSON_NAME]. § [PHONE_NUMBER] (a)(4)" at bounding box center [239, 168] width 116 height 16
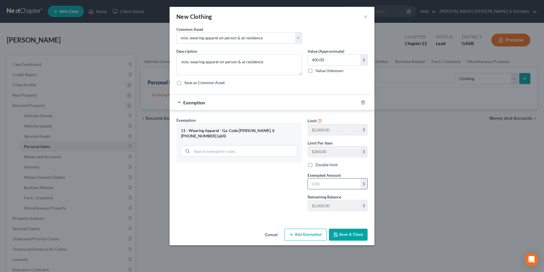
click at [331, 184] on input "text" at bounding box center [334, 183] width 53 height 11
click at [359, 237] on button "Save & Close" at bounding box center [348, 234] width 39 height 12
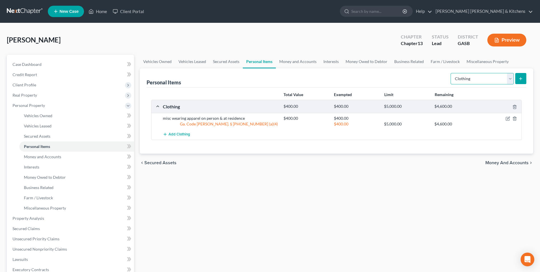
click at [463, 79] on select "Select Item Type Clothing Collectibles Of Value Electronics Firearms Household …" at bounding box center [482, 78] width 63 height 11
click at [451, 73] on select "Select Item Type Clothing Collectibles Of Value Electronics Firearms Household …" at bounding box center [482, 78] width 63 height 11
click at [521, 78] on icon "submit" at bounding box center [521, 78] width 5 height 5
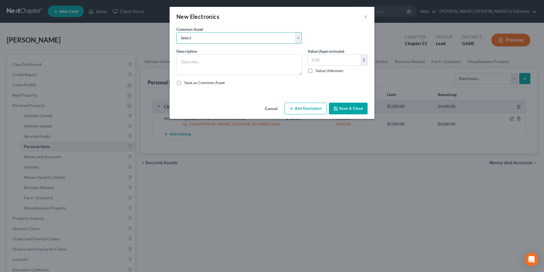
drag, startPoint x: 202, startPoint y: 36, endPoint x: 201, endPoint y: 41, distance: 4.6
click at [201, 38] on select "Select misc electronics located at residence 1/2 interest w/spouse - misc elect…" at bounding box center [240, 37] width 126 height 11
click at [177, 32] on select "Select misc electronics located at residence 1/2 interest w/spouse - misc elect…" at bounding box center [240, 37] width 126 height 11
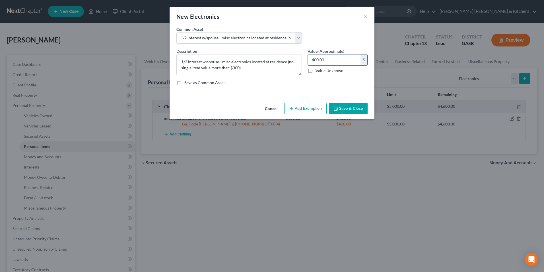
click at [327, 59] on input "400.00" at bounding box center [334, 59] width 53 height 11
click at [310, 106] on button "Add Exemption" at bounding box center [305, 109] width 42 height 12
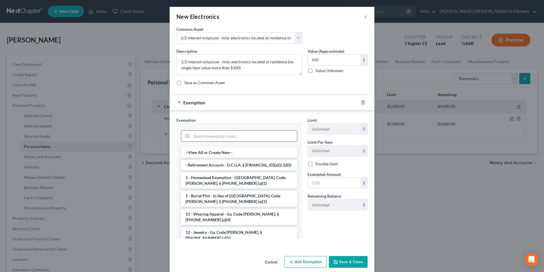
click at [233, 137] on input "search" at bounding box center [244, 135] width 105 height 11
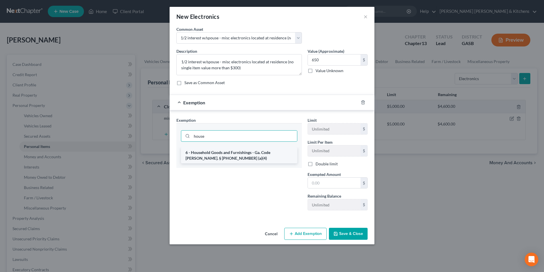
click at [230, 159] on li "6 - Household Goods and Furnishings - Ga. Code [PERSON_NAME]. § [PHONE_NUMBER] …" at bounding box center [239, 155] width 116 height 16
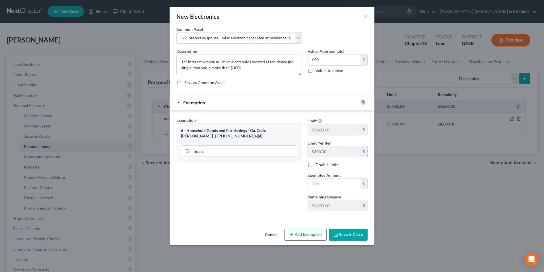
drag, startPoint x: 327, startPoint y: 183, endPoint x: 331, endPoint y: 150, distance: 32.7
click at [328, 183] on input "text" at bounding box center [334, 183] width 53 height 11
click at [352, 237] on button "Save & Close" at bounding box center [348, 234] width 39 height 12
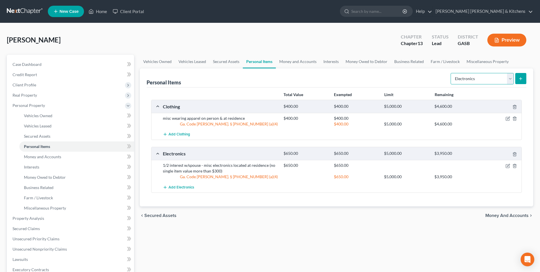
click at [475, 84] on select "Select Item Type Clothing Collectibles Of Value Electronics Firearms Household …" at bounding box center [482, 78] width 63 height 11
click at [451, 73] on select "Select Item Type Clothing Collectibles Of Value Electronics Firearms Household …" at bounding box center [482, 78] width 63 height 11
click at [525, 83] on button "submit" at bounding box center [520, 78] width 11 height 11
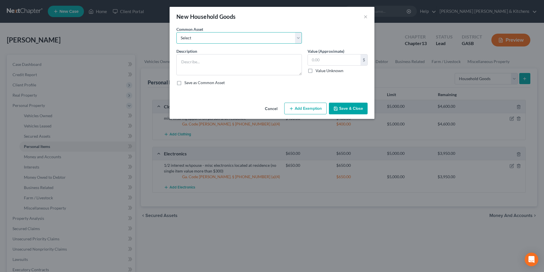
click at [183, 41] on select "Select misc furnishings & appliances at residence misc furnishings & appliances…" at bounding box center [240, 37] width 126 height 11
click at [177, 32] on select "Select misc furnishings & appliances at residence misc furnishings & appliances…" at bounding box center [240, 37] width 126 height 11
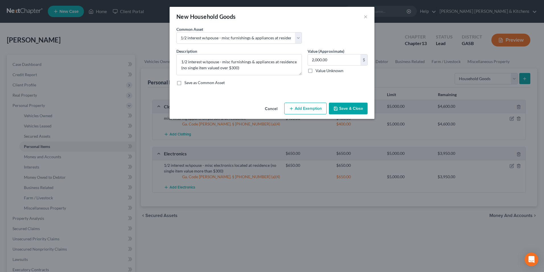
drag, startPoint x: 315, startPoint y: 108, endPoint x: 302, endPoint y: 128, distance: 23.9
click at [314, 109] on button "Add Exemption" at bounding box center [305, 109] width 42 height 12
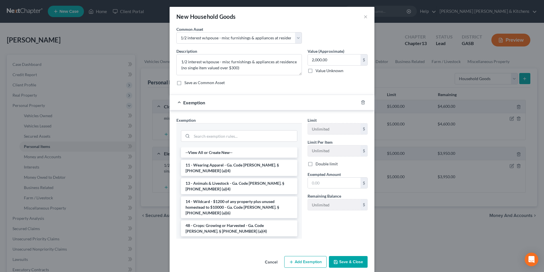
click at [211, 238] on li "6 - Household Goods and Furnishings - Ga. Code [PERSON_NAME]. § [PHONE_NUMBER] …" at bounding box center [239, 246] width 116 height 16
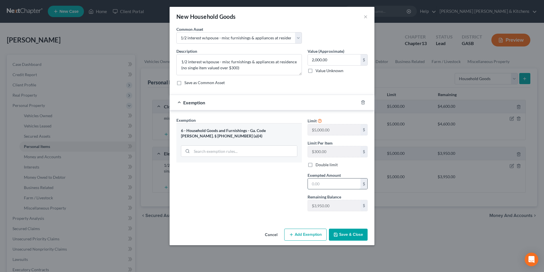
click at [330, 181] on input "text" at bounding box center [334, 183] width 53 height 11
click at [347, 233] on button "Save & Close" at bounding box center [348, 234] width 39 height 12
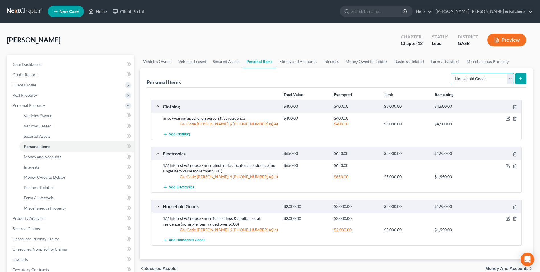
click at [460, 77] on select "Select Item Type Clothing Collectibles Of Value Electronics Firearms Household …" at bounding box center [482, 78] width 63 height 11
click at [451, 73] on select "Select Item Type Clothing Collectibles Of Value Electronics Firearms Household …" at bounding box center [482, 78] width 63 height 11
click at [520, 81] on button "submit" at bounding box center [520, 78] width 11 height 11
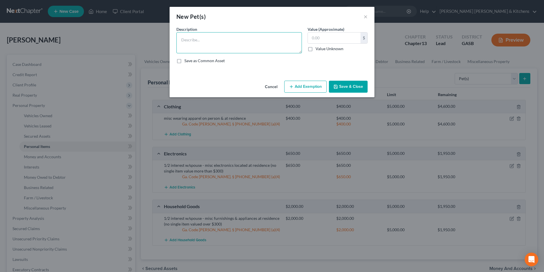
click at [205, 43] on textarea at bounding box center [240, 42] width 126 height 21
click at [302, 84] on button "Add Exemption" at bounding box center [305, 87] width 42 height 12
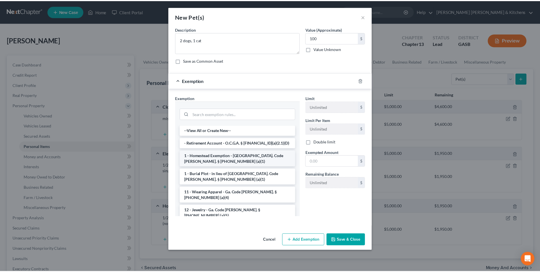
scroll to position [28, 0]
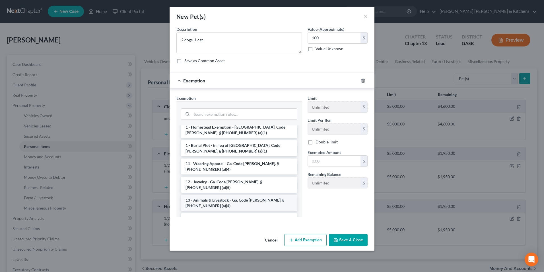
click at [231, 195] on li "13 - Animals & Livestock - Ga. Code [PERSON_NAME]. § [PHONE_NUMBER] (a)(4)" at bounding box center [239, 203] width 116 height 16
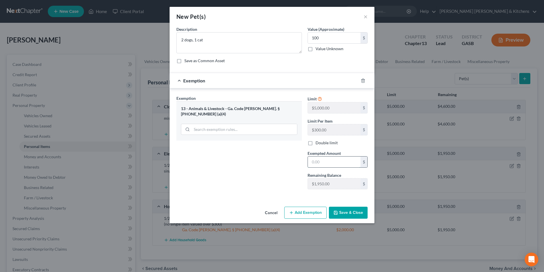
click at [322, 160] on input "text" at bounding box center [334, 161] width 53 height 11
click at [357, 215] on button "Save & Close" at bounding box center [348, 212] width 39 height 12
